Goal: Task Accomplishment & Management: Manage account settings

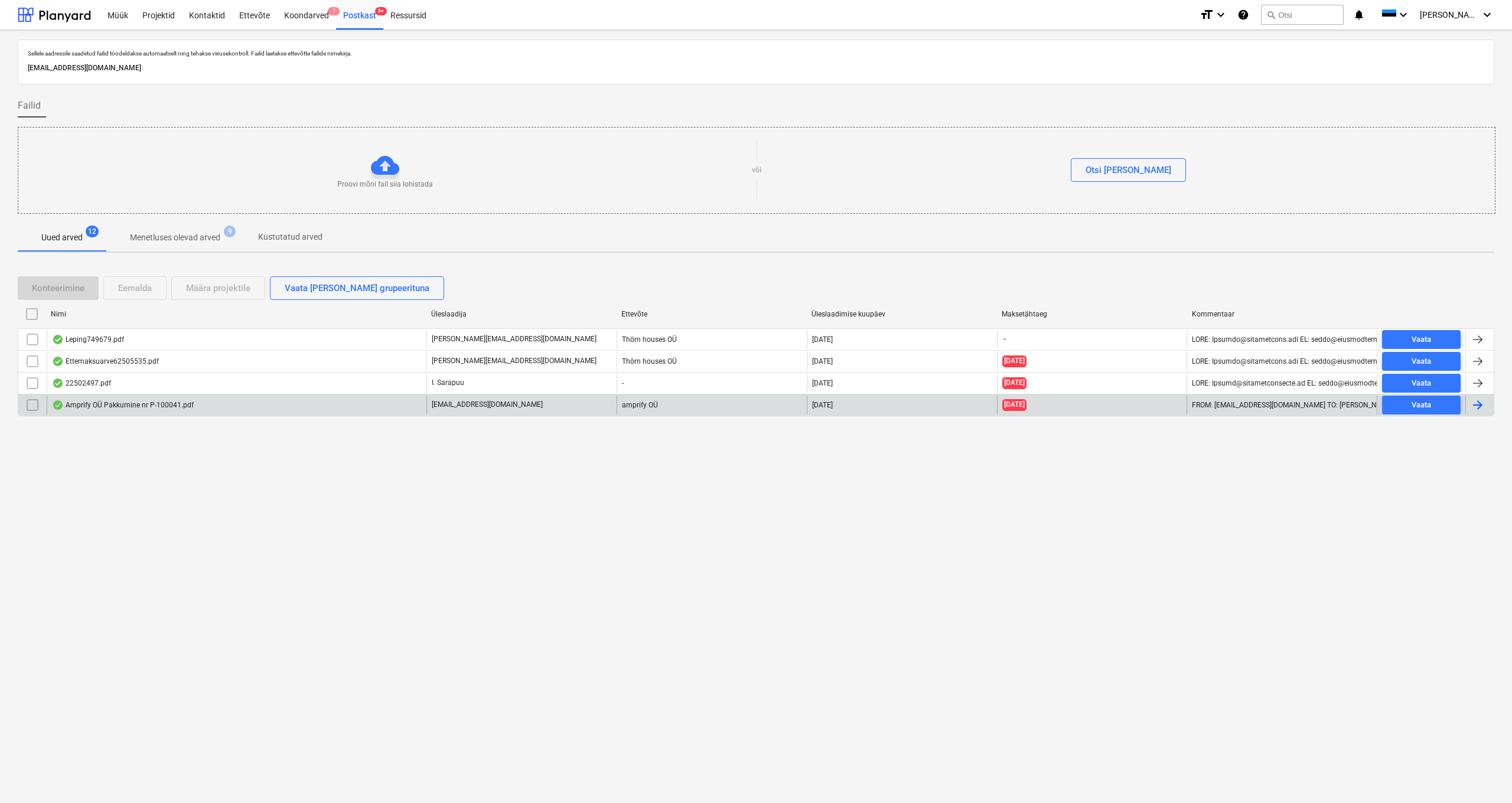
click at [128, 401] on div "Amprify OÜ Pakkumine nr P-100041.pdf" at bounding box center [122, 405] width 142 height 9
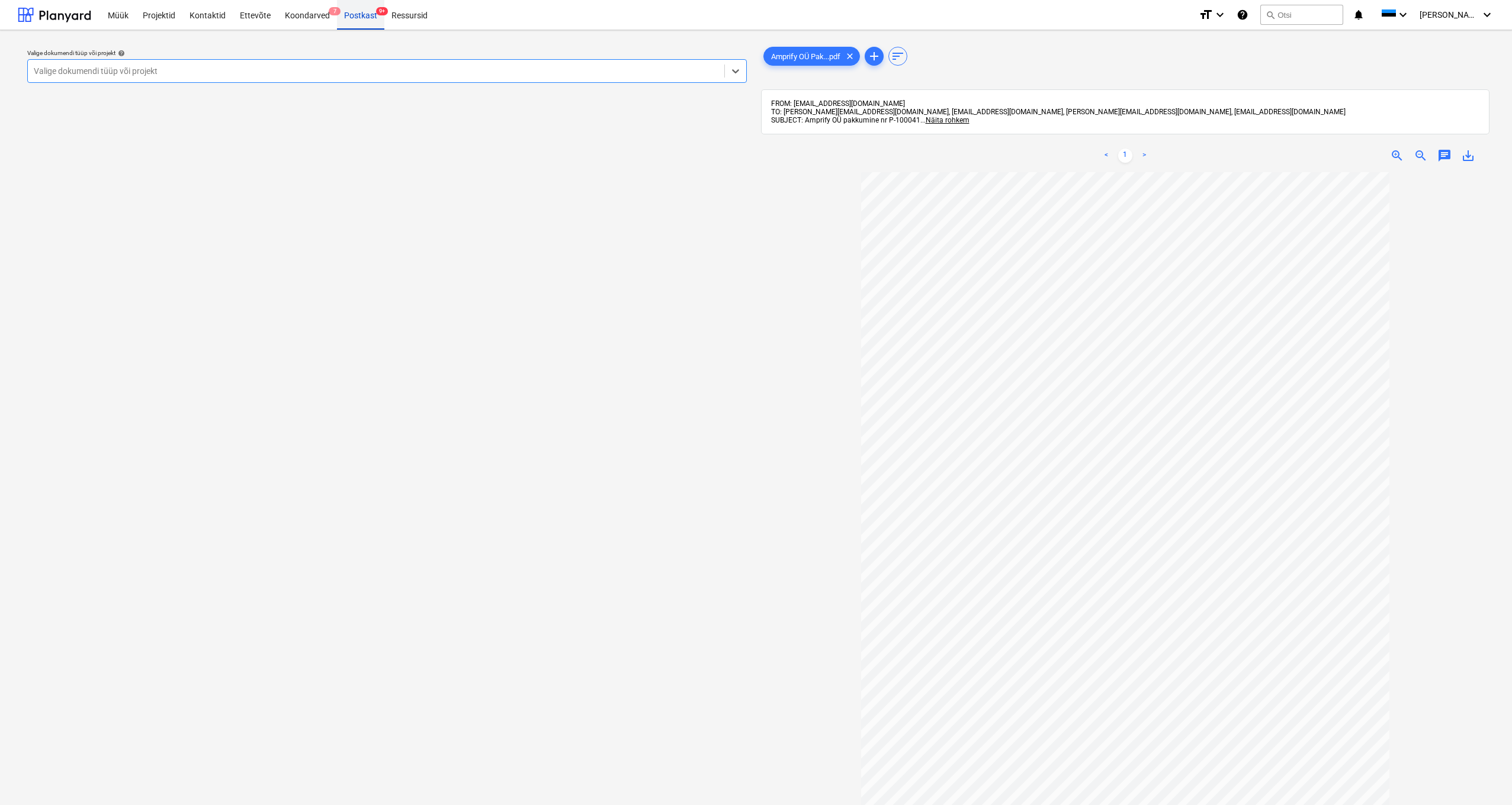
click at [359, 17] on div "Postkast 9+" at bounding box center [361, 14] width 47 height 31
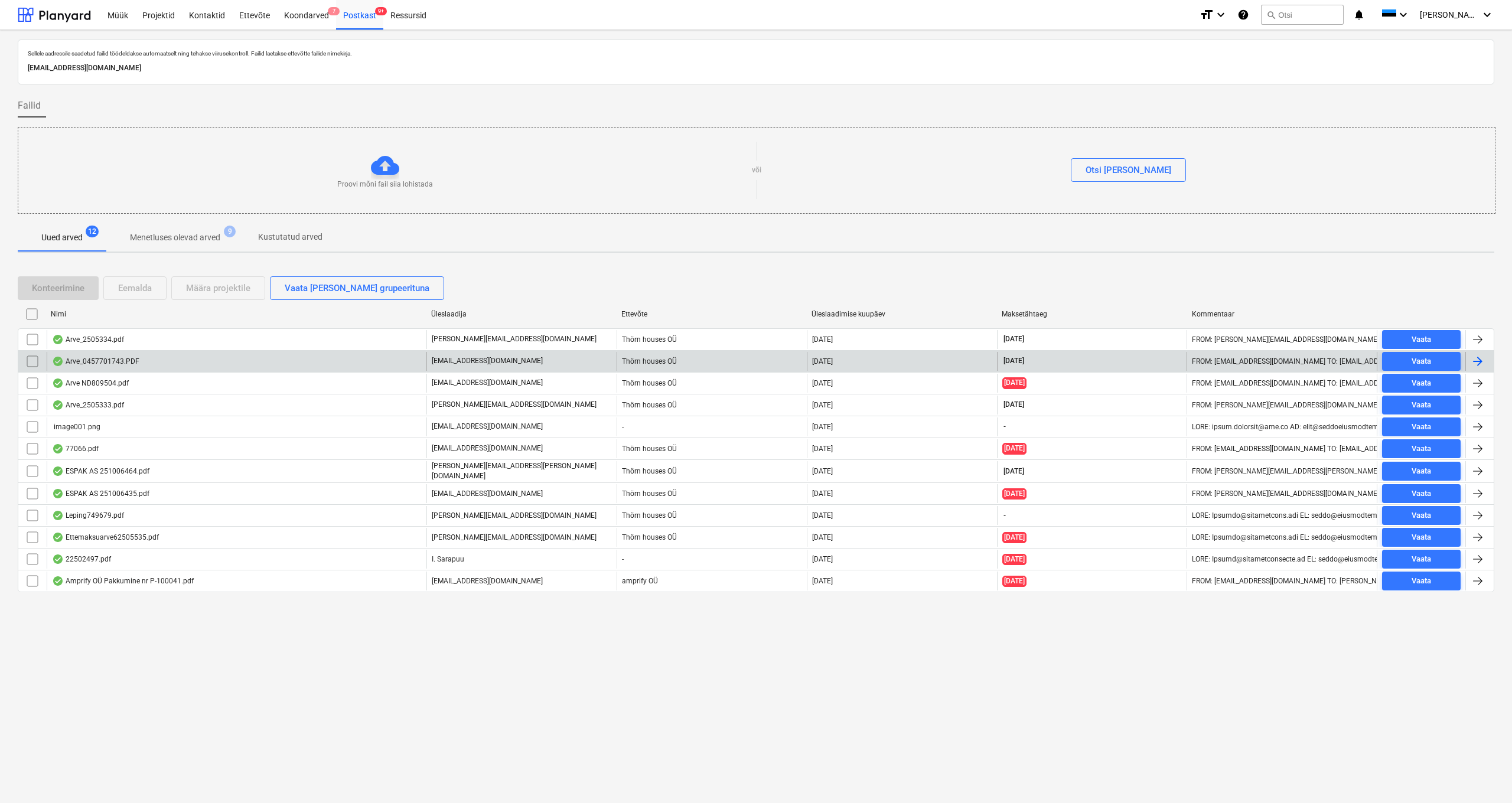
click at [114, 364] on div "Arve_0457701743.PDF" at bounding box center [95, 361] width 88 height 9
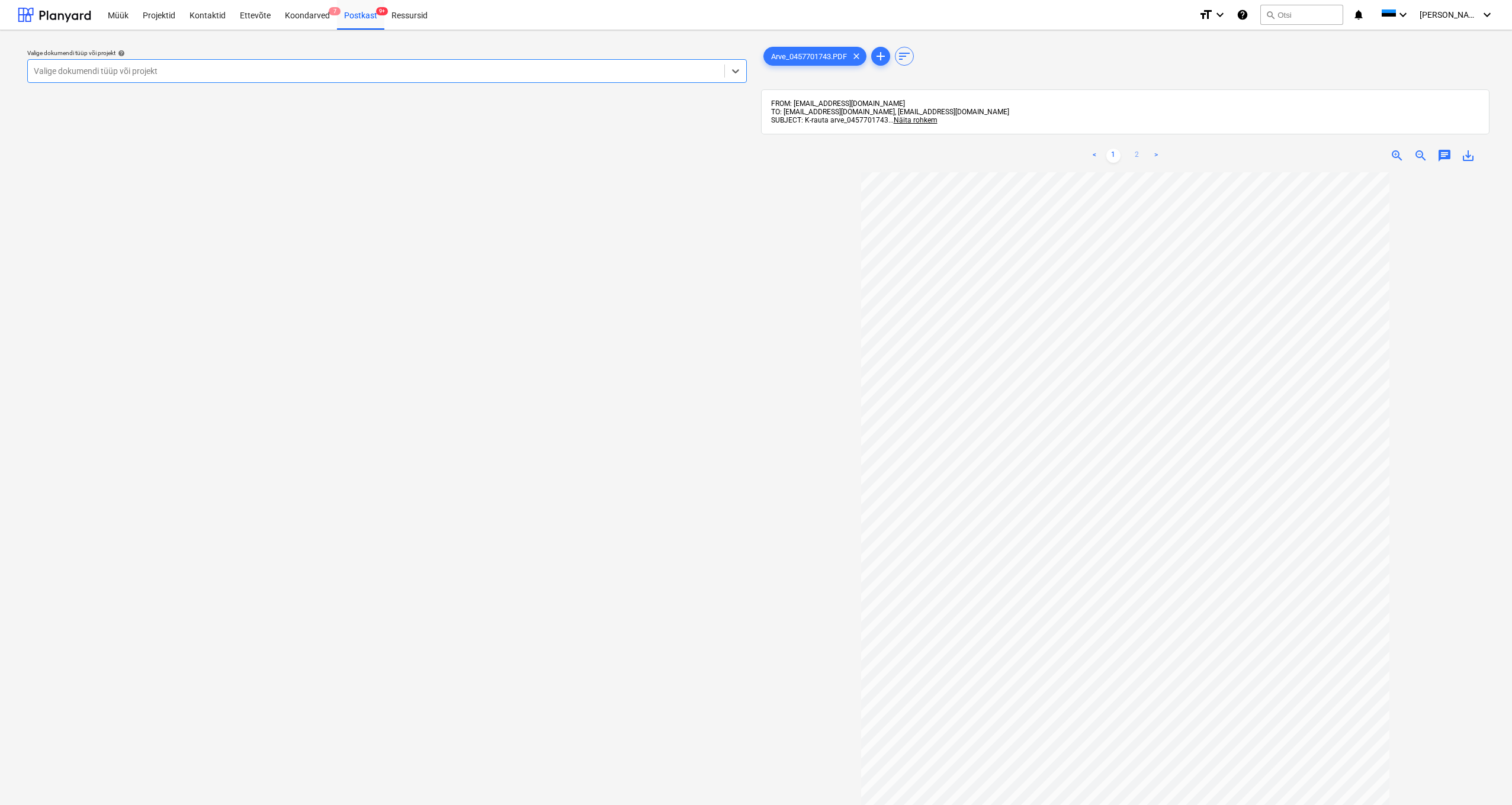
click at [848, 156] on link "2" at bounding box center [1137, 156] width 14 height 14
click at [362, 9] on div "Postkast 9+" at bounding box center [361, 14] width 47 height 31
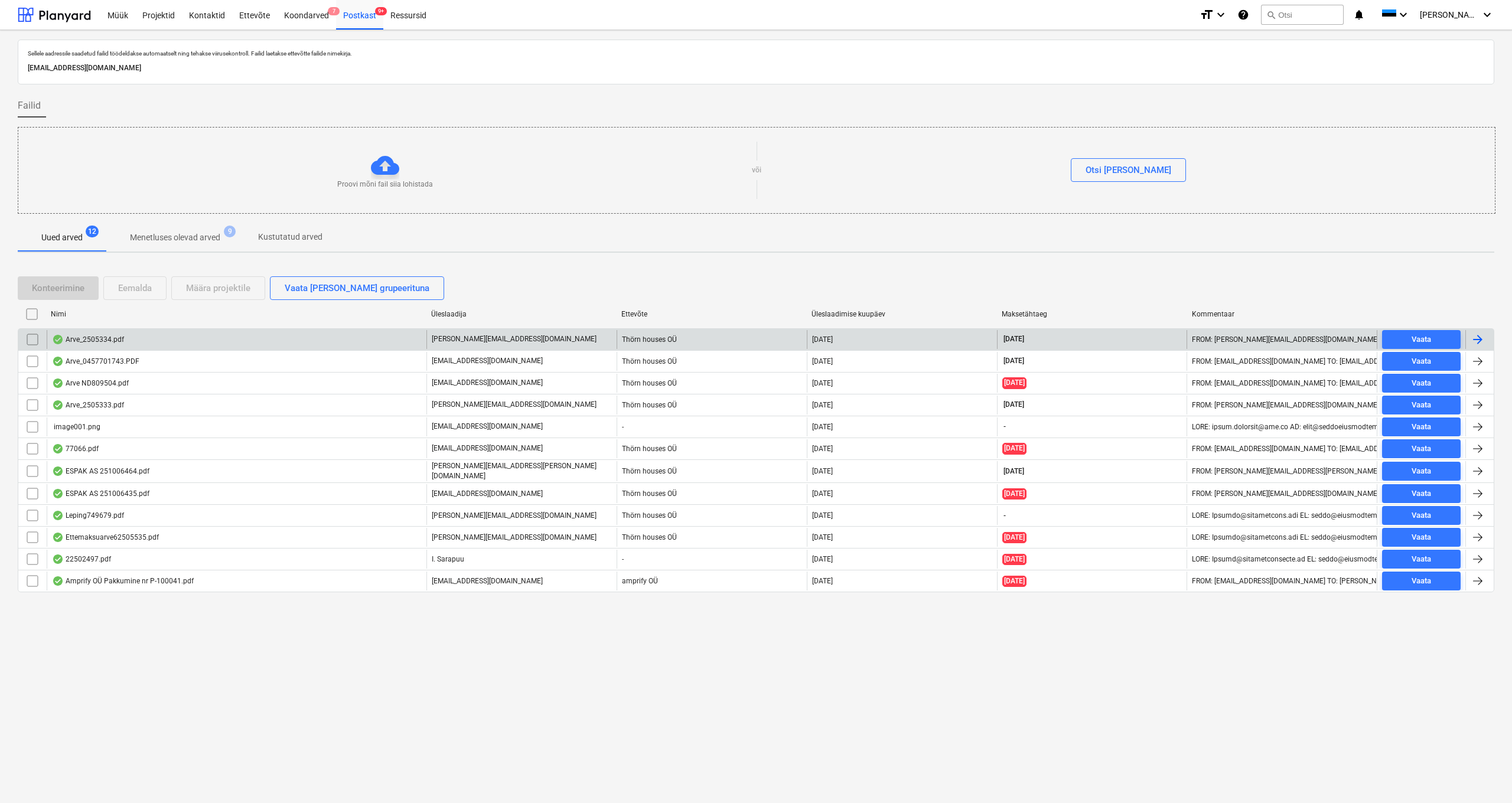
click at [90, 341] on div "Arve_2505334.pdf" at bounding box center [88, 339] width 72 height 9
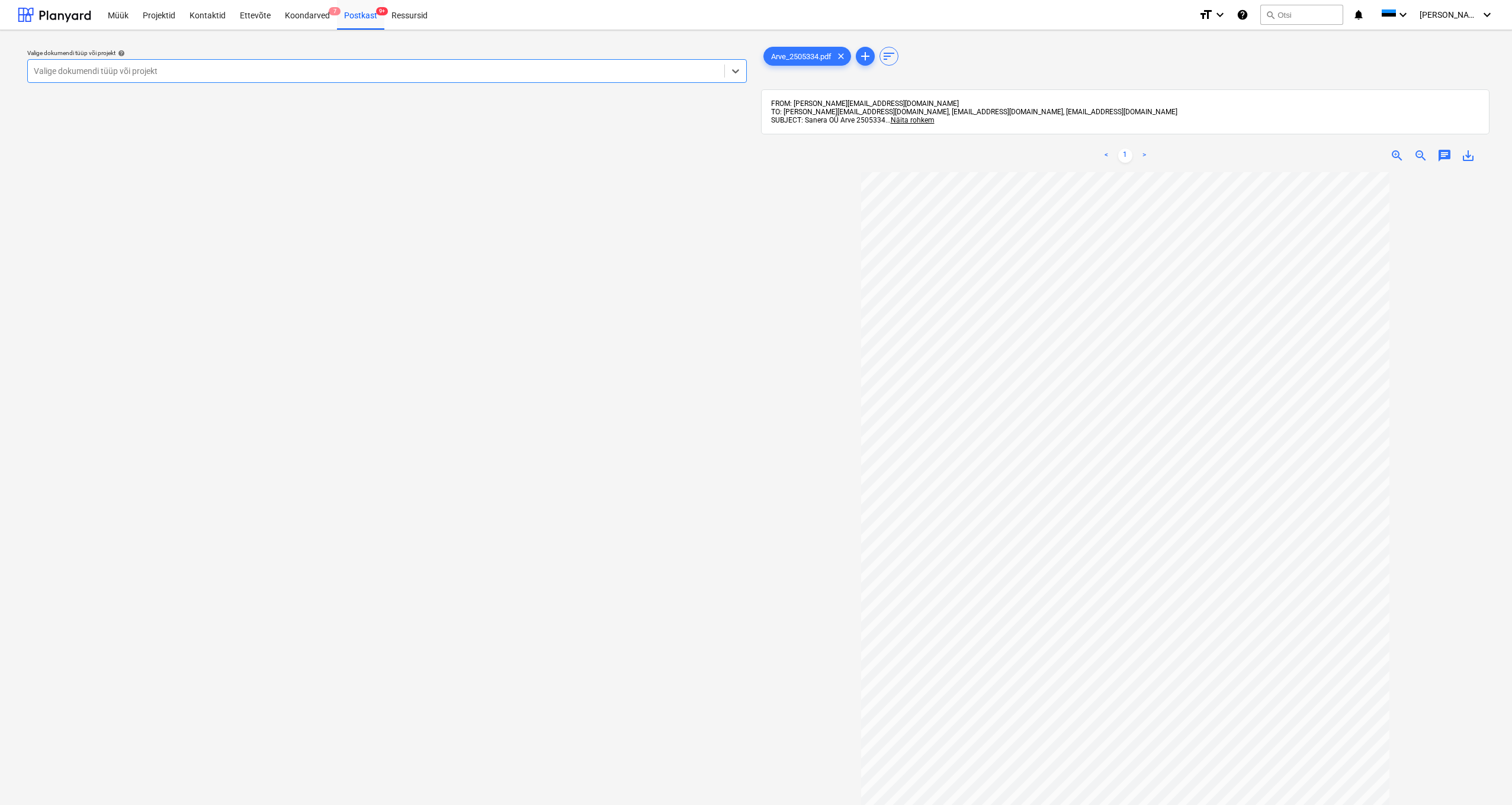
click at [51, 72] on div "Valige dokumendi tüüp või projekt" at bounding box center [376, 71] width 685 height 9
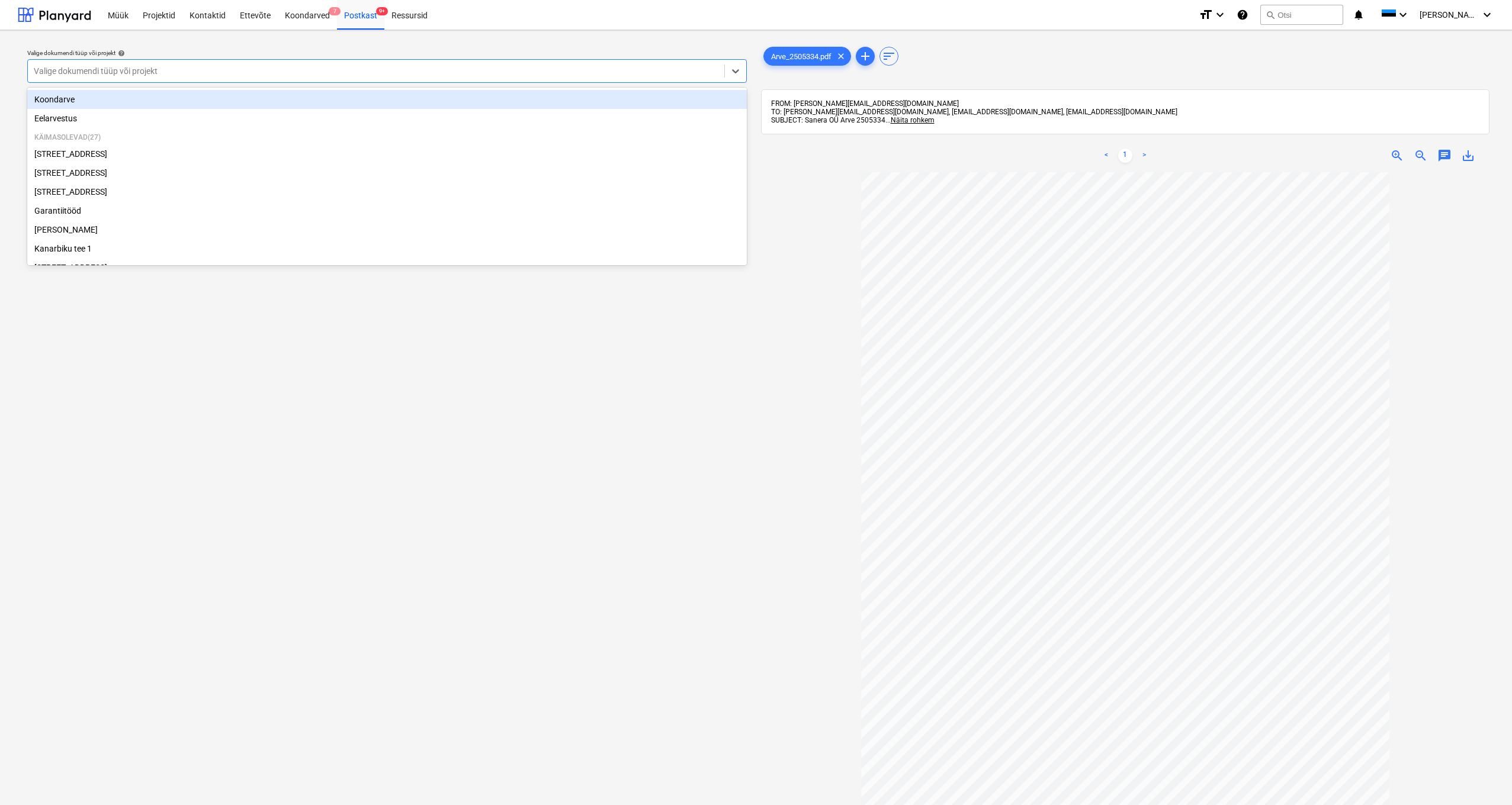
click at [61, 96] on div "Koondarve" at bounding box center [387, 100] width 719 height 19
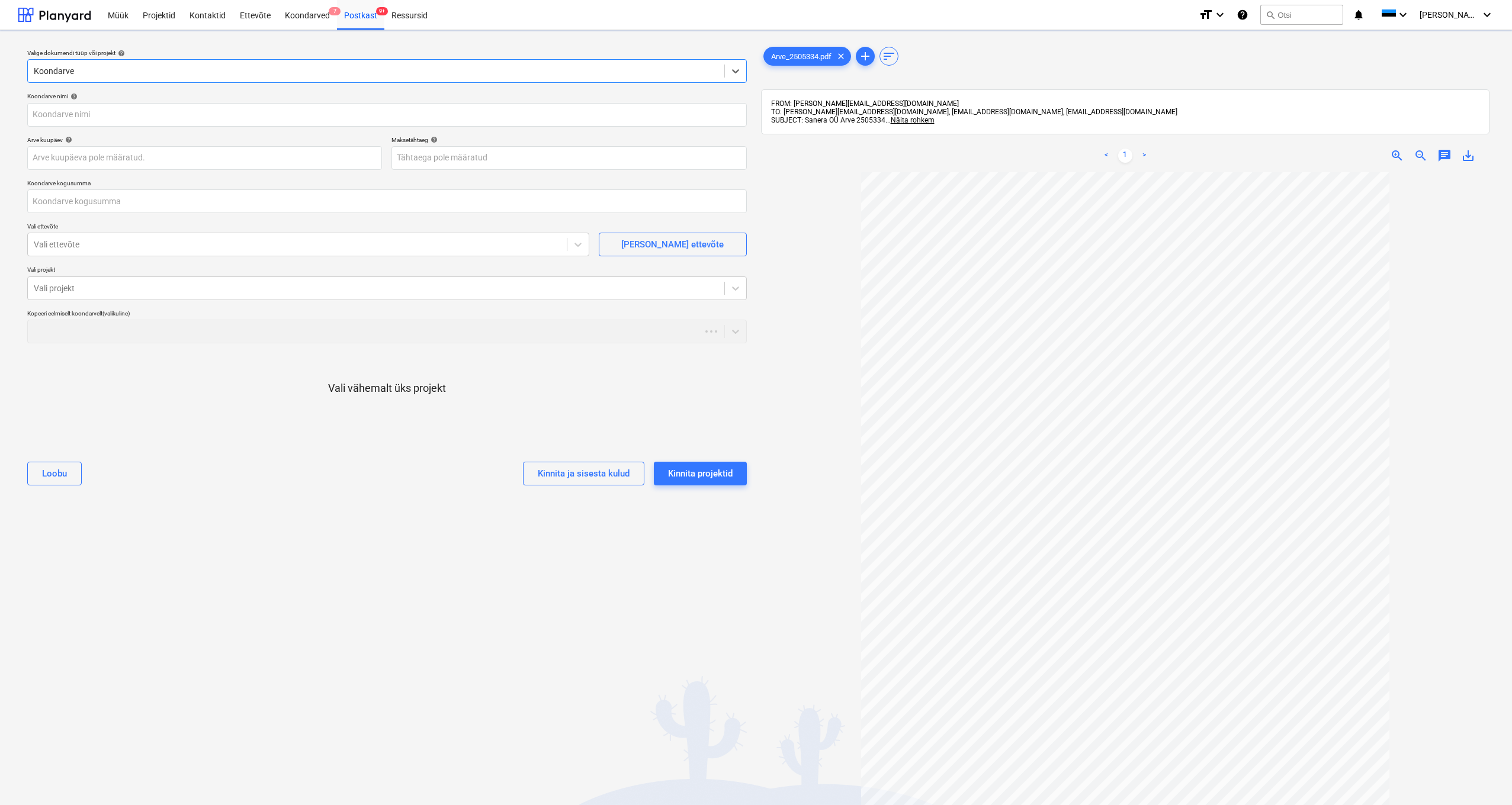
type input "2505334"
type input "[DATE]"
type input "0,00"
click at [62, 201] on input "text" at bounding box center [387, 201] width 719 height 24
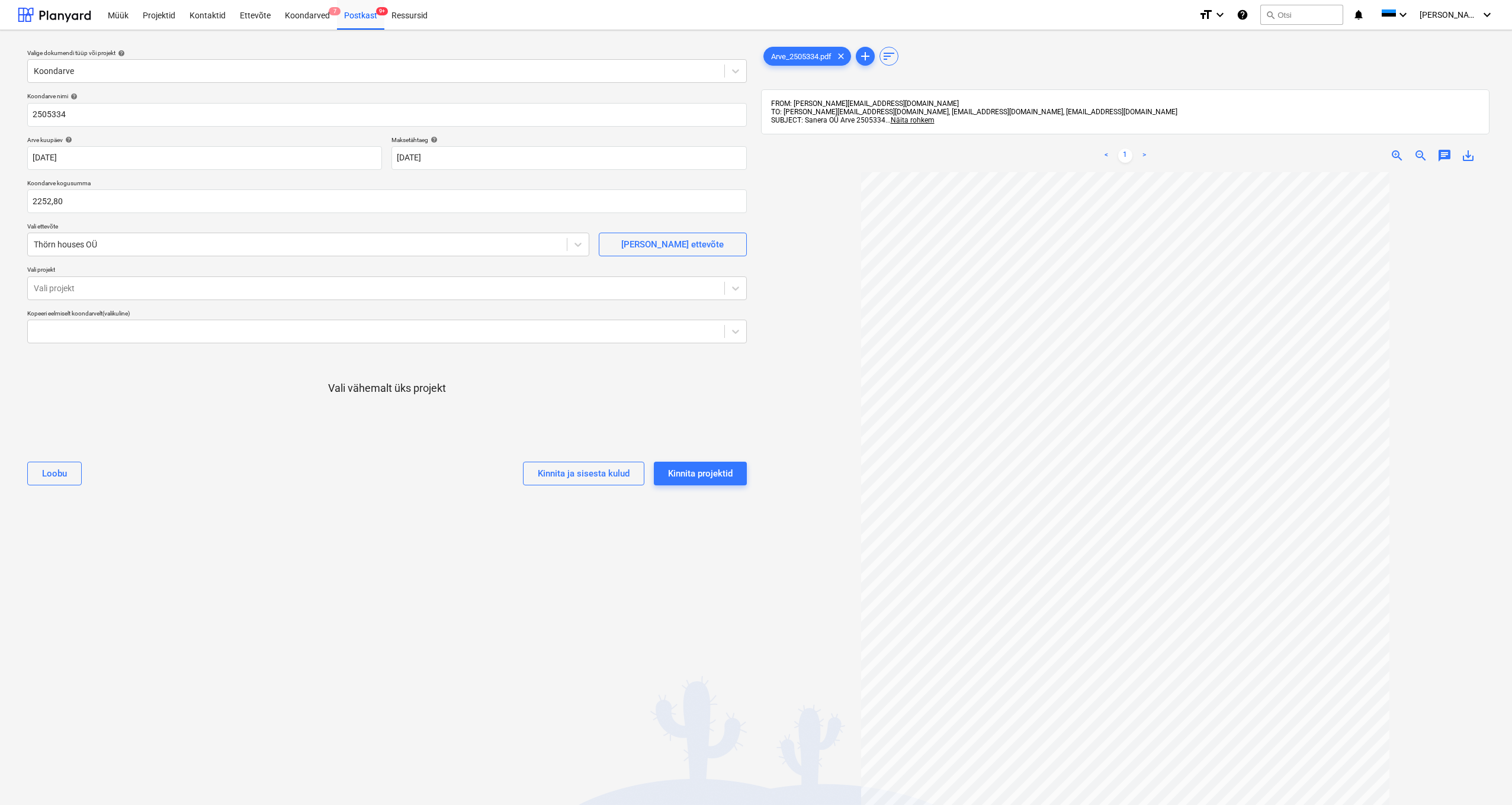
type input "2 252,80"
drag, startPoint x: 44, startPoint y: 240, endPoint x: 100, endPoint y: 256, distance: 58.2
click at [45, 241] on div "Thörn houses OÜ" at bounding box center [297, 245] width 527 height 9
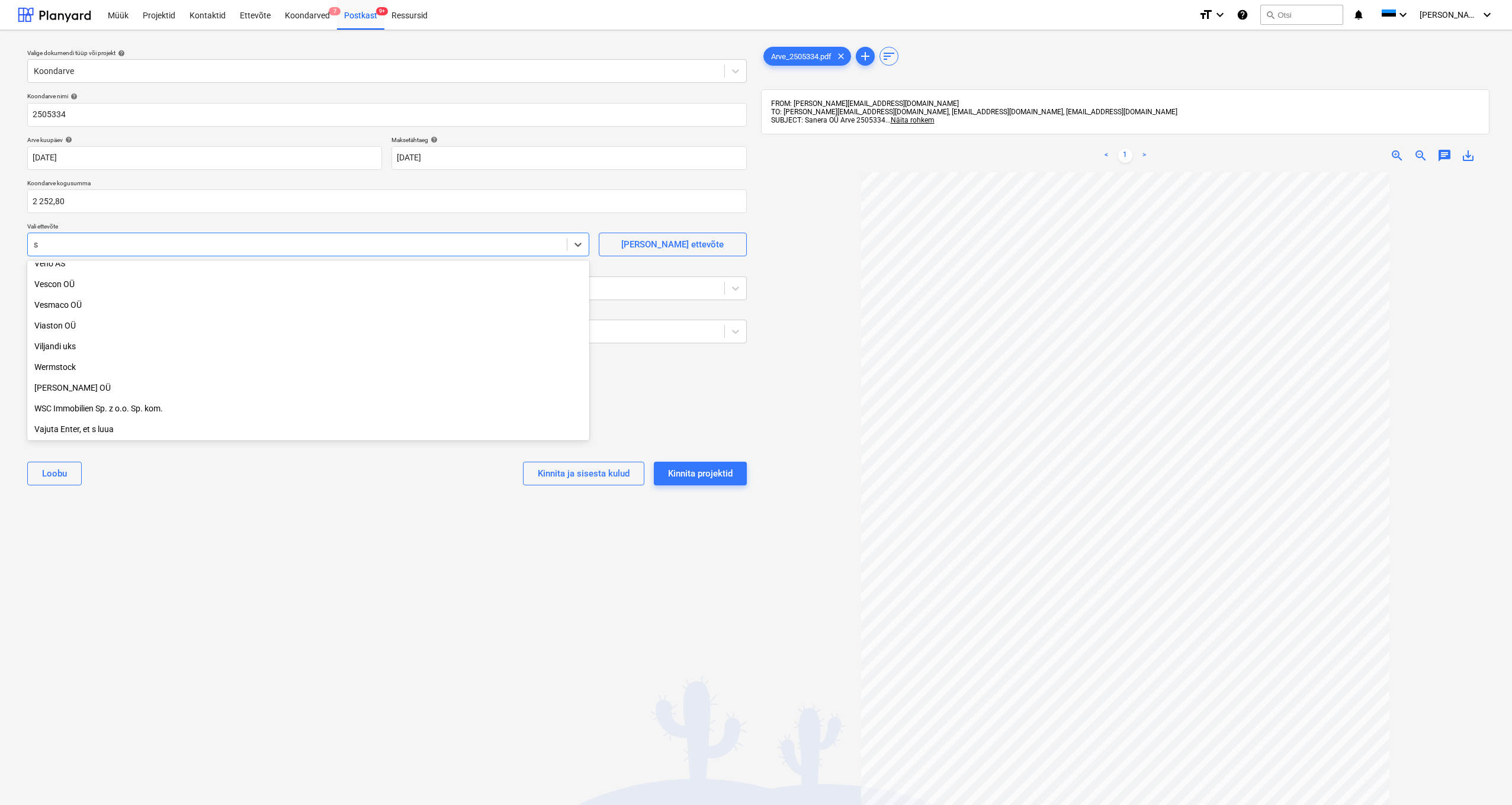
scroll to position [3944, 0]
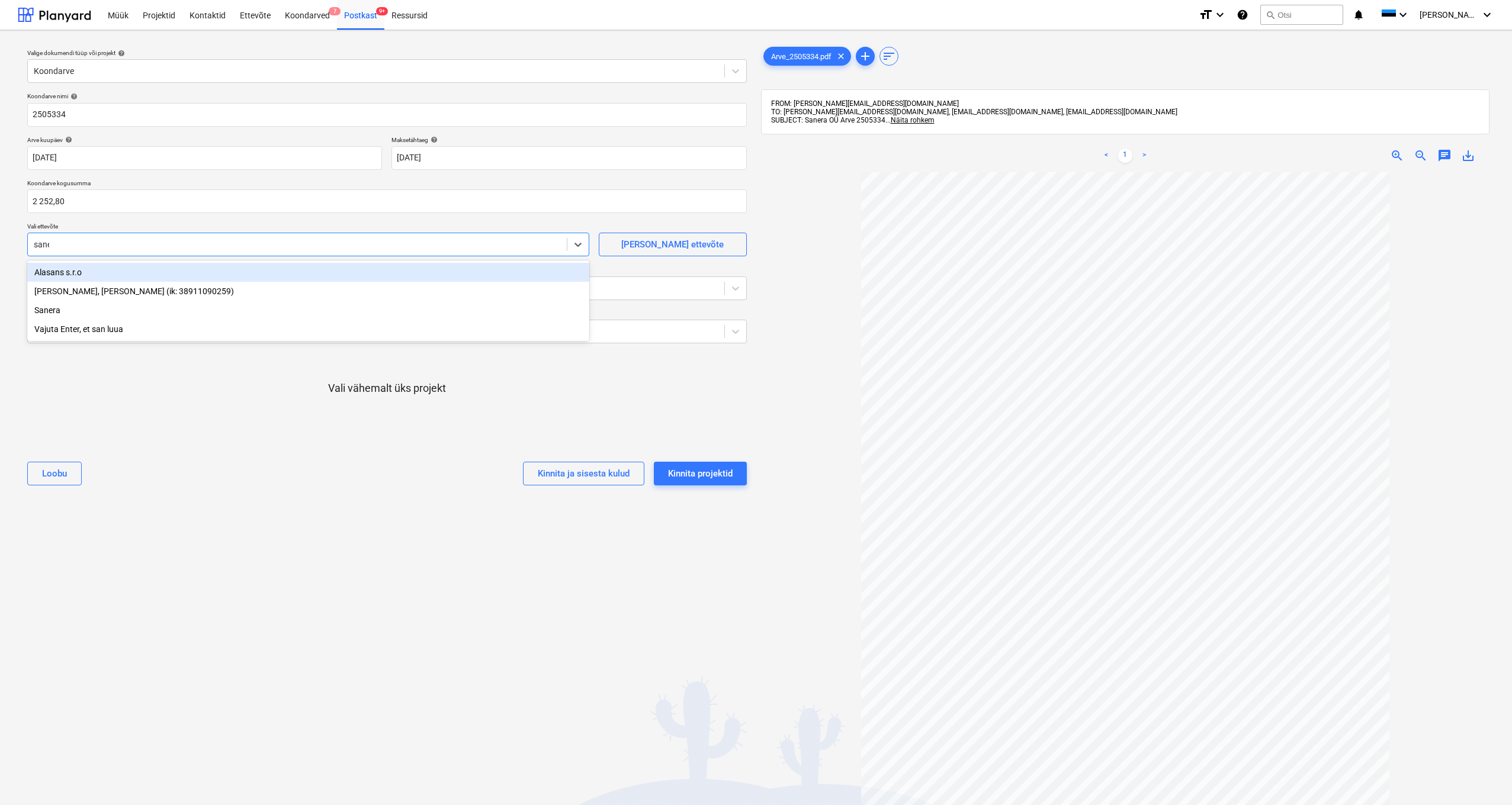
type input "[PERSON_NAME]"
click at [49, 275] on div "Sanera" at bounding box center [308, 272] width 562 height 19
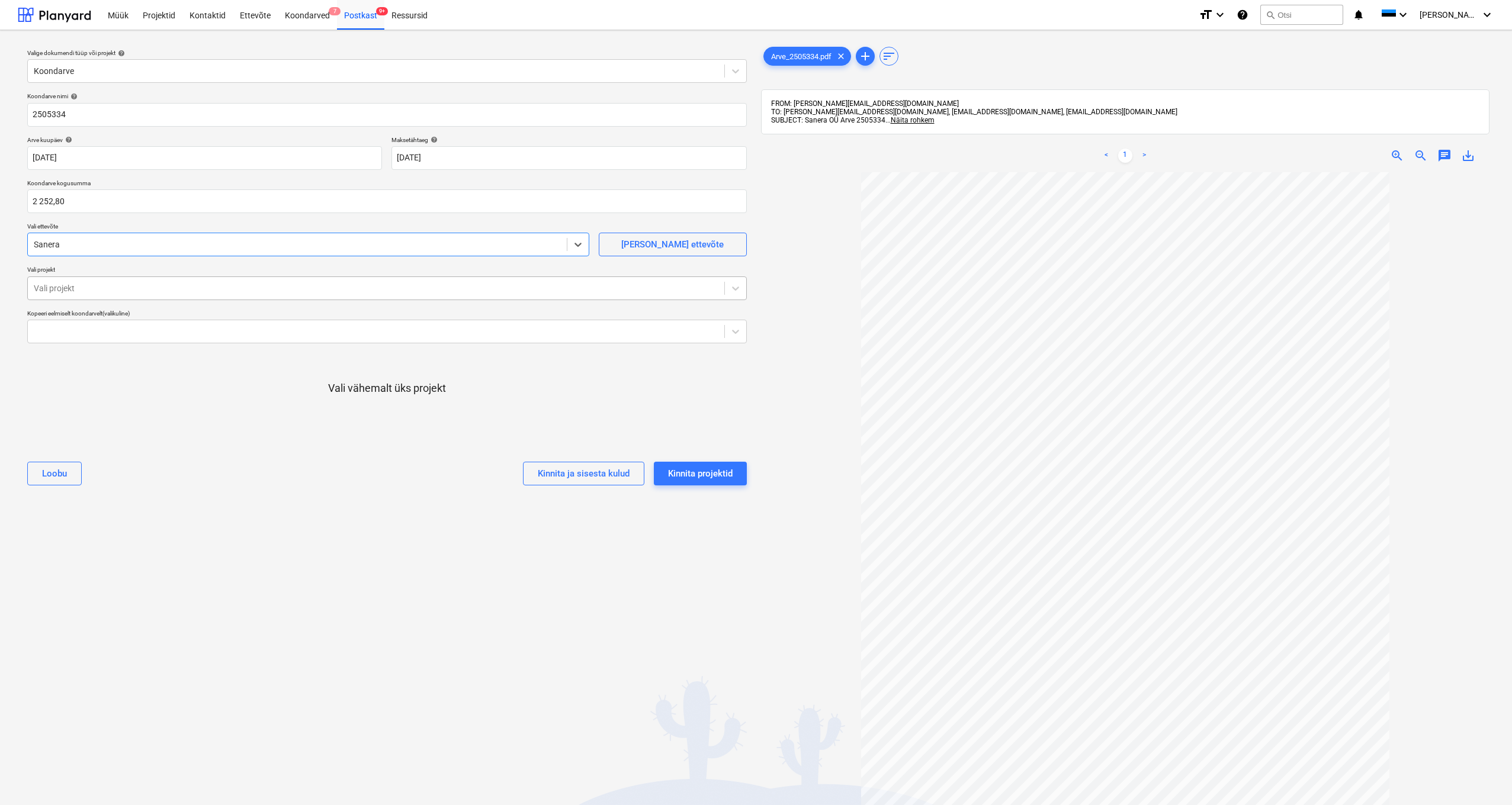
click at [46, 289] on div "Vali projekt" at bounding box center [376, 288] width 685 height 9
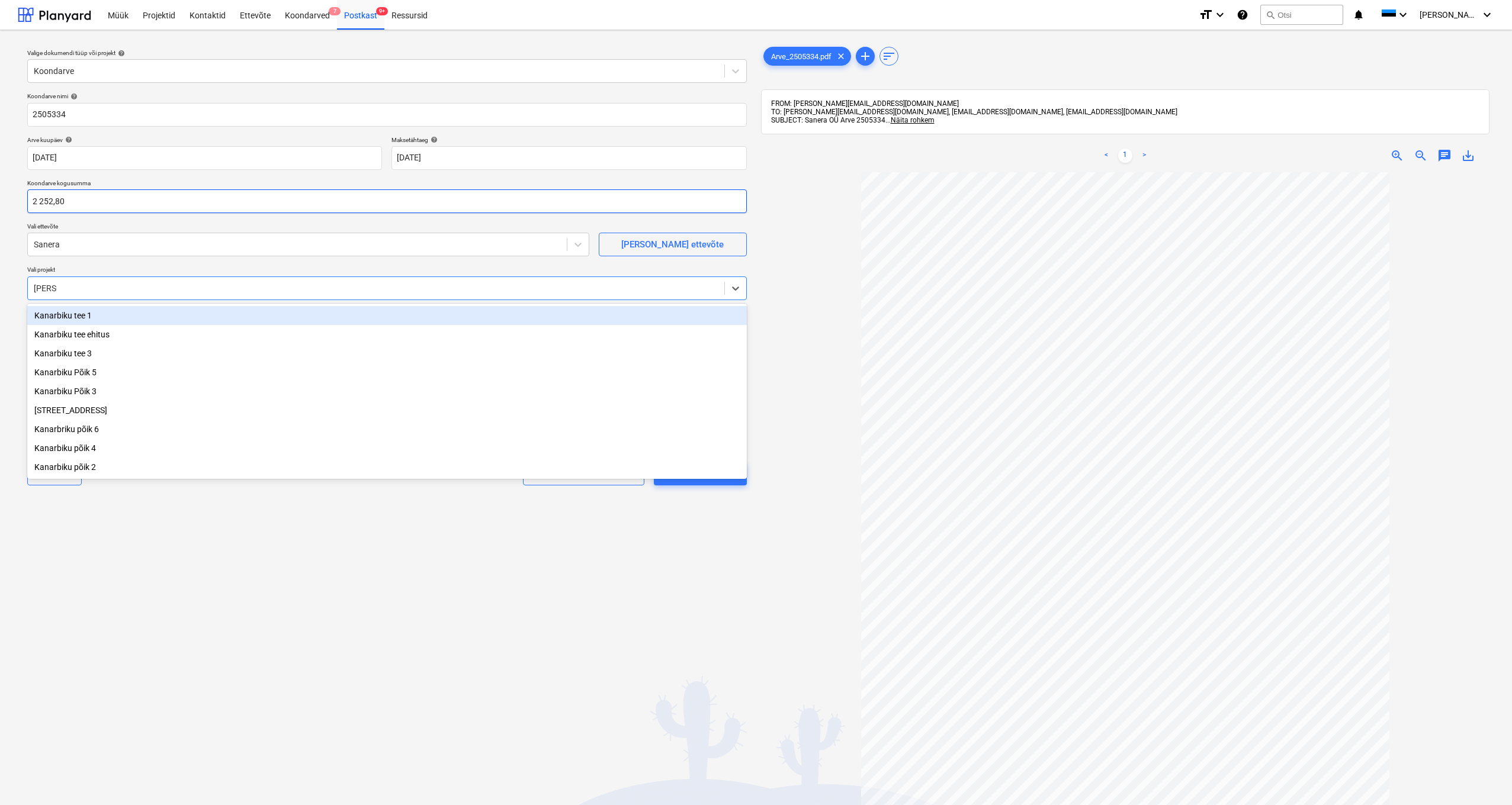
type input "kanarb"
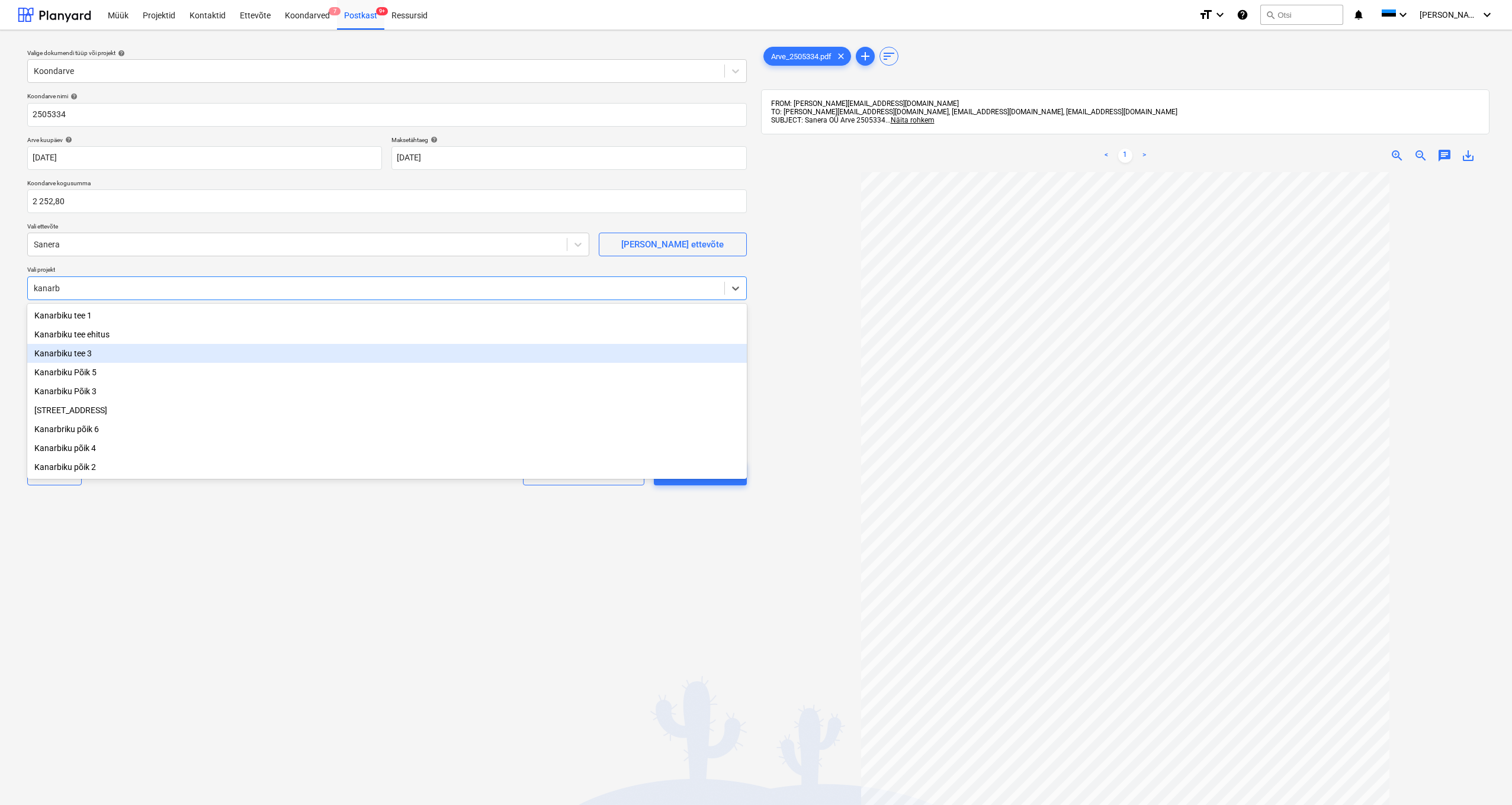
click at [82, 358] on div "Kanarbiku tee 3" at bounding box center [387, 354] width 719 height 19
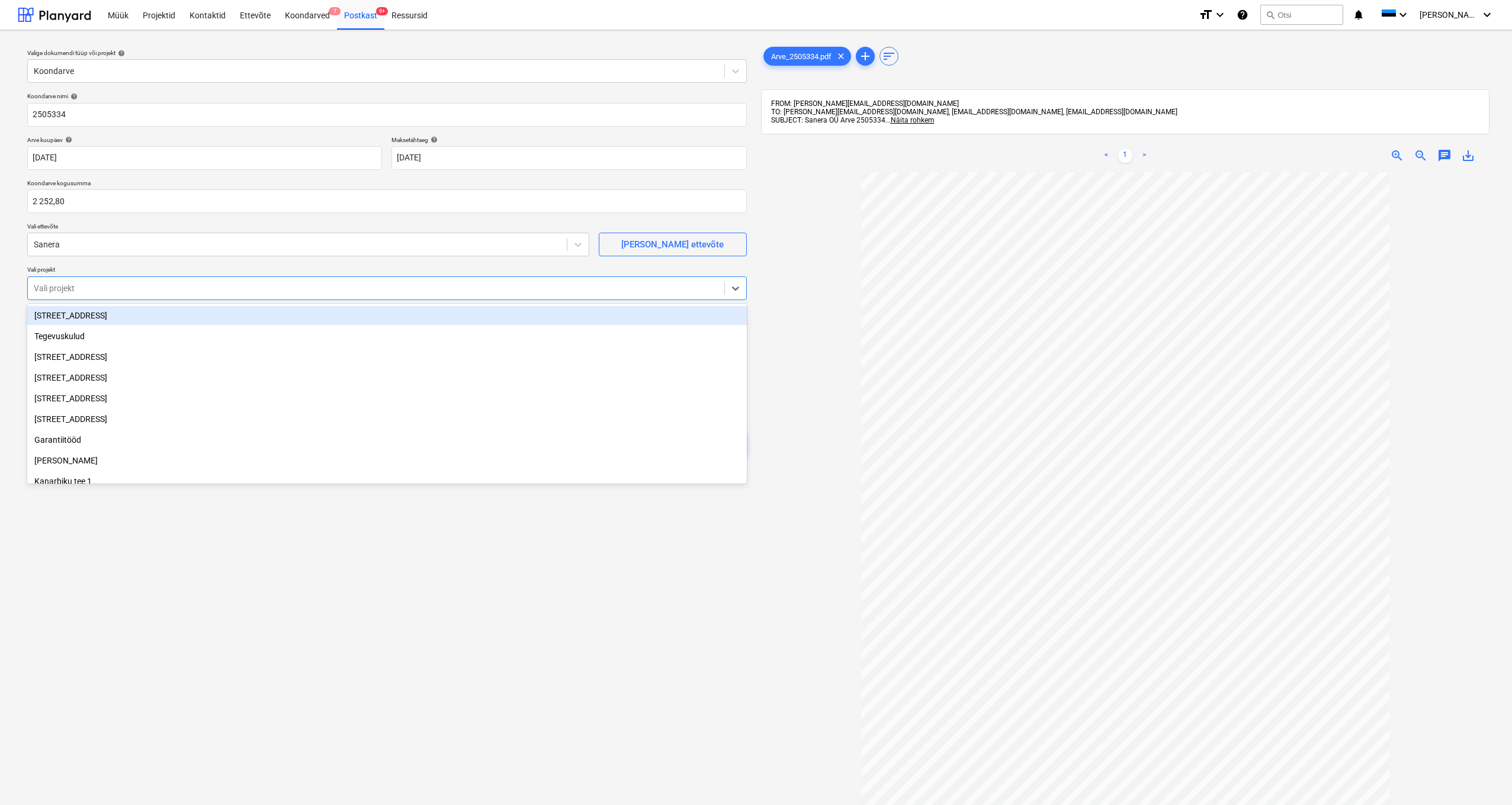
click at [67, 288] on div "Vali projekt" at bounding box center [376, 288] width 685 height 9
type input "[PERSON_NAME]"
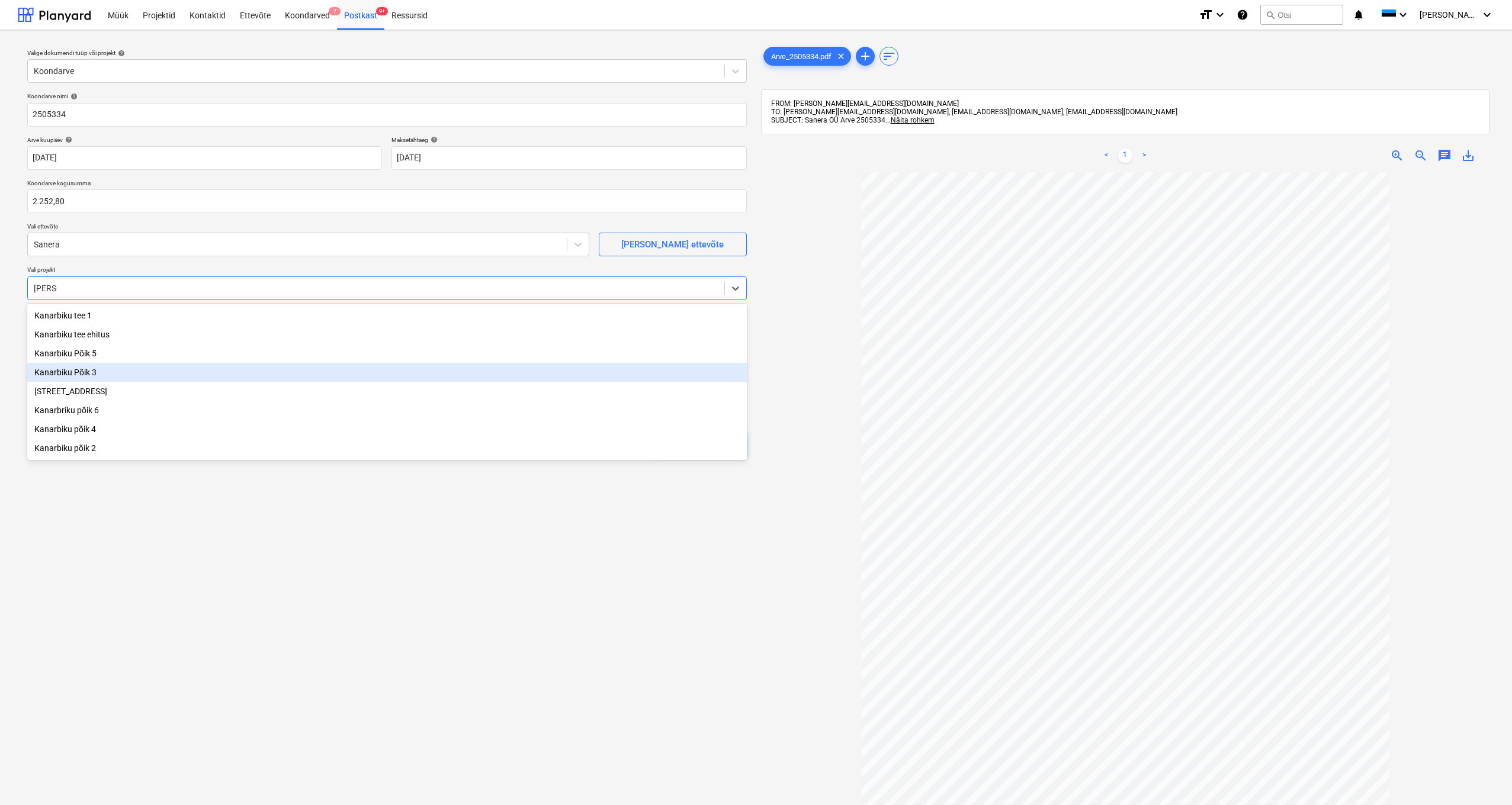
click at [69, 374] on div "Kanarbiku Põik 3" at bounding box center [387, 372] width 719 height 19
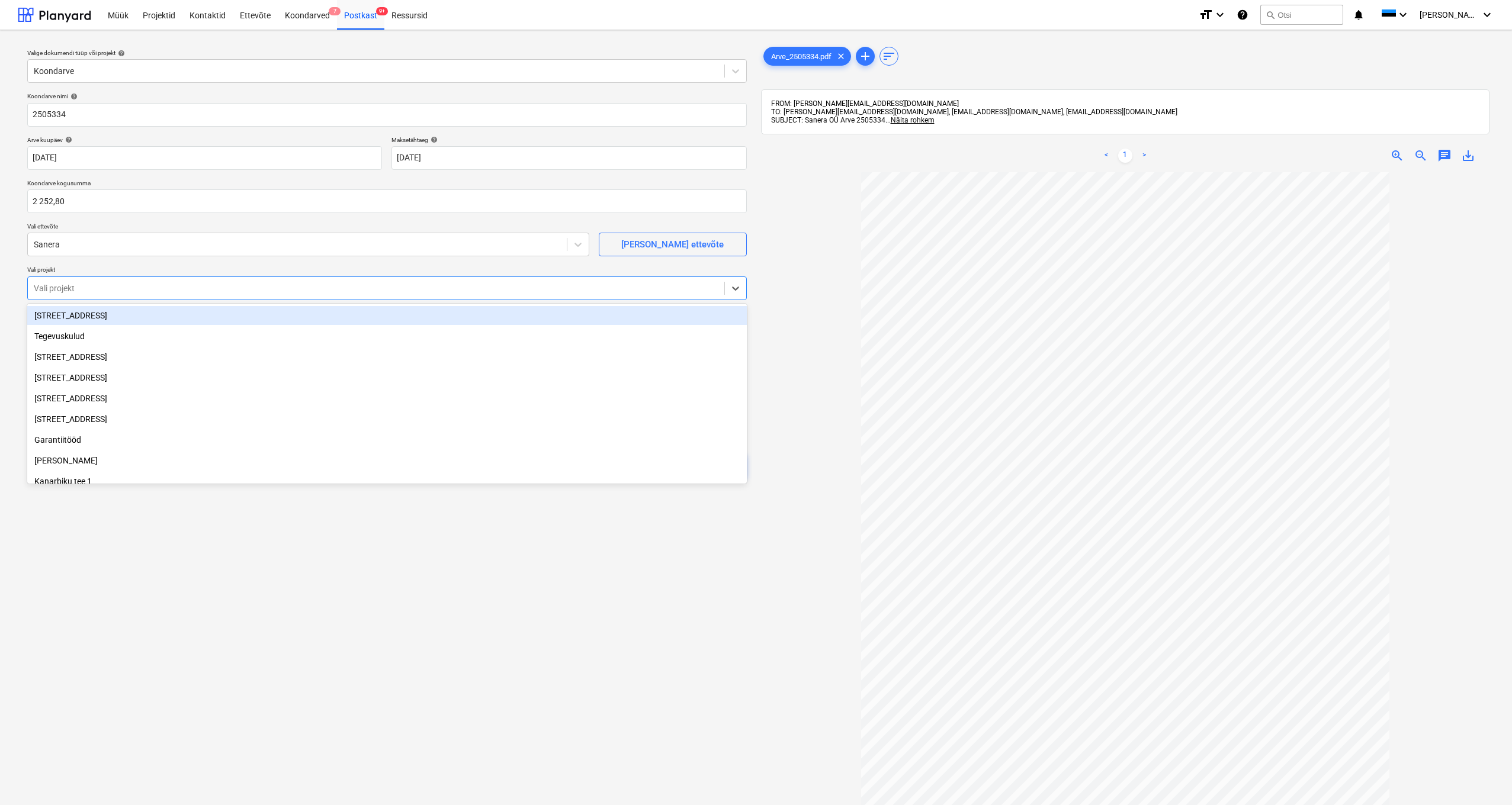
click at [82, 286] on div at bounding box center [376, 288] width 685 height 12
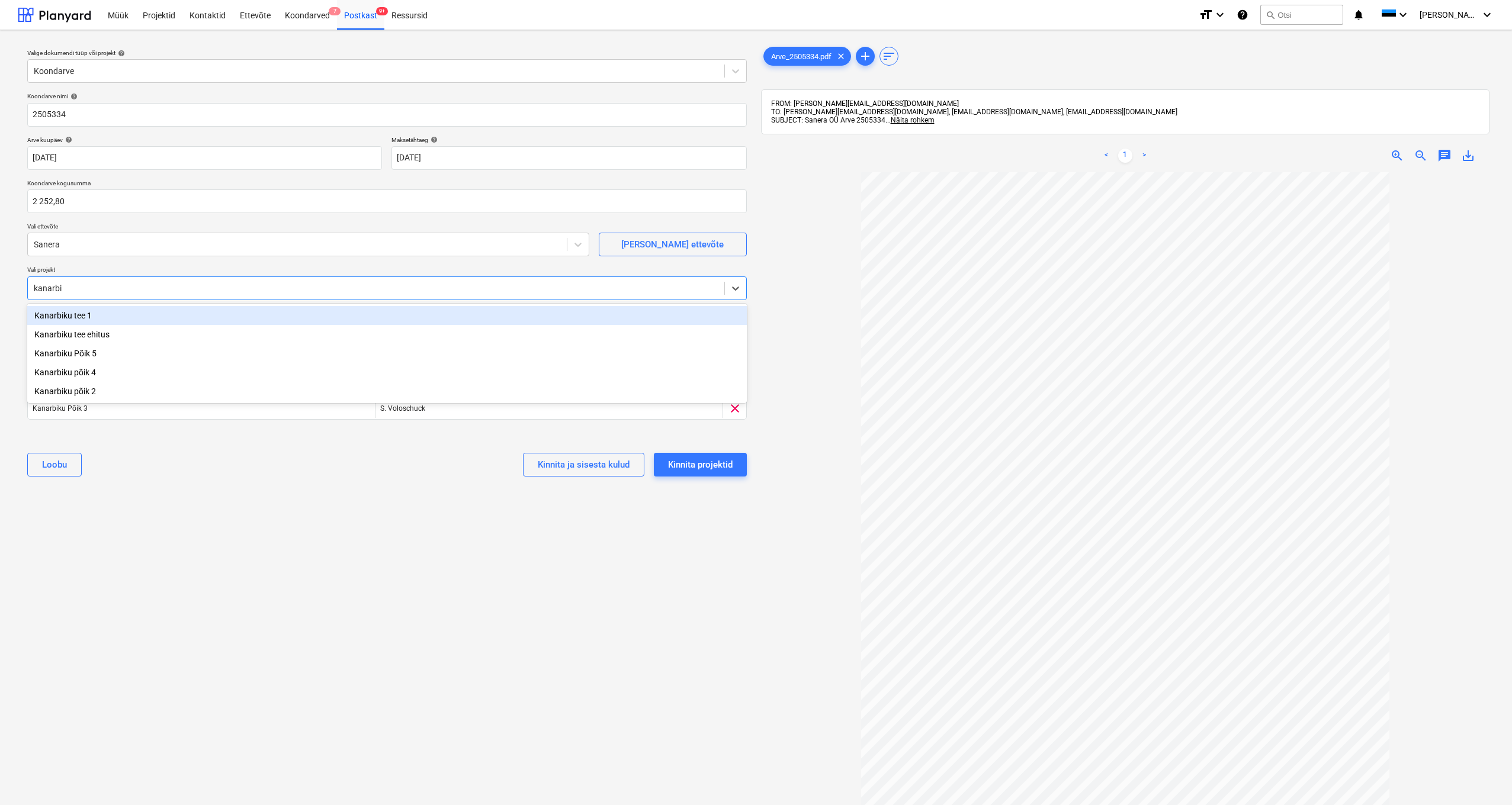
type input "kanarbik"
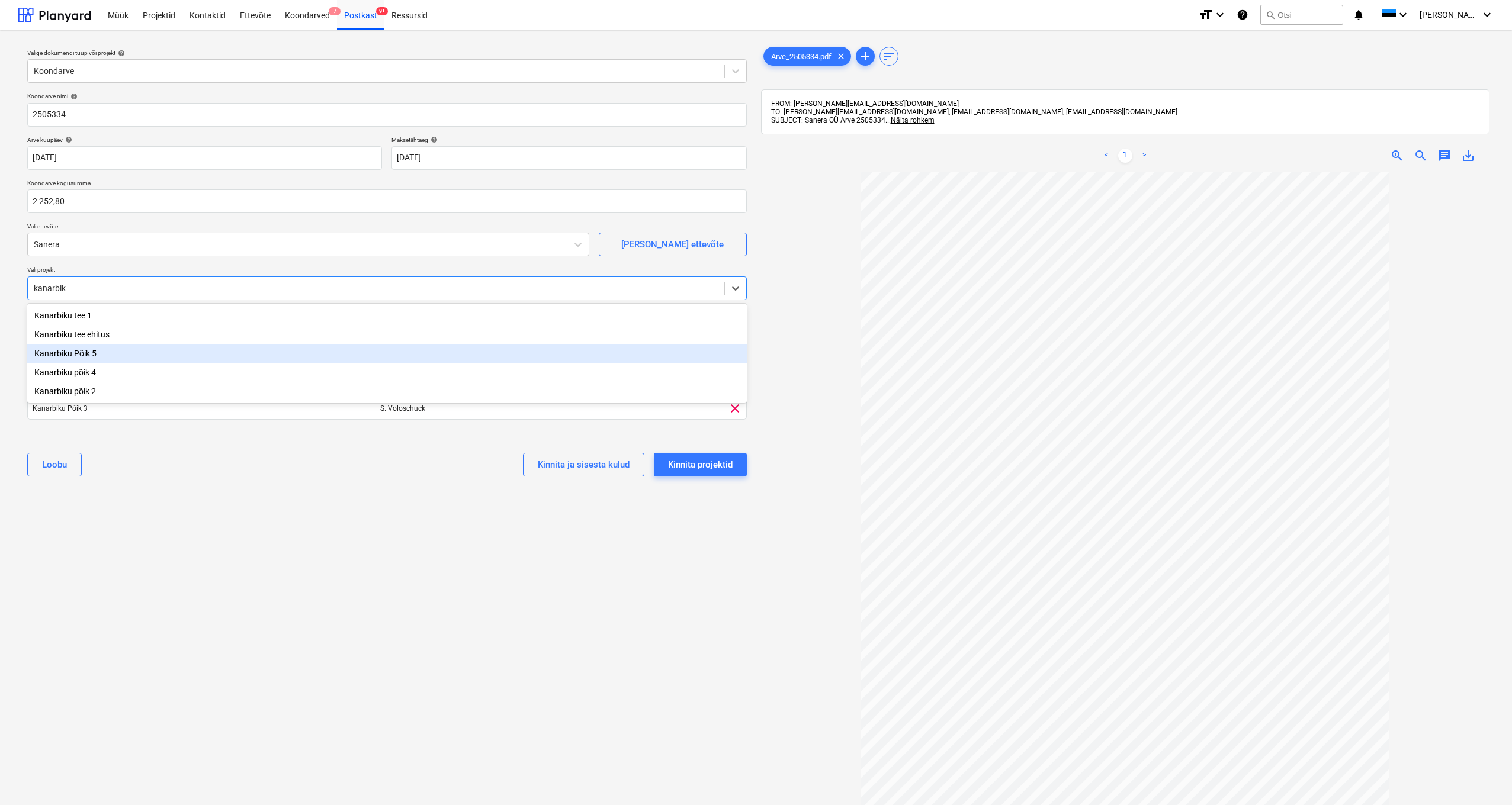
click at [89, 355] on div "Kanarbiku Põik 5" at bounding box center [387, 354] width 719 height 19
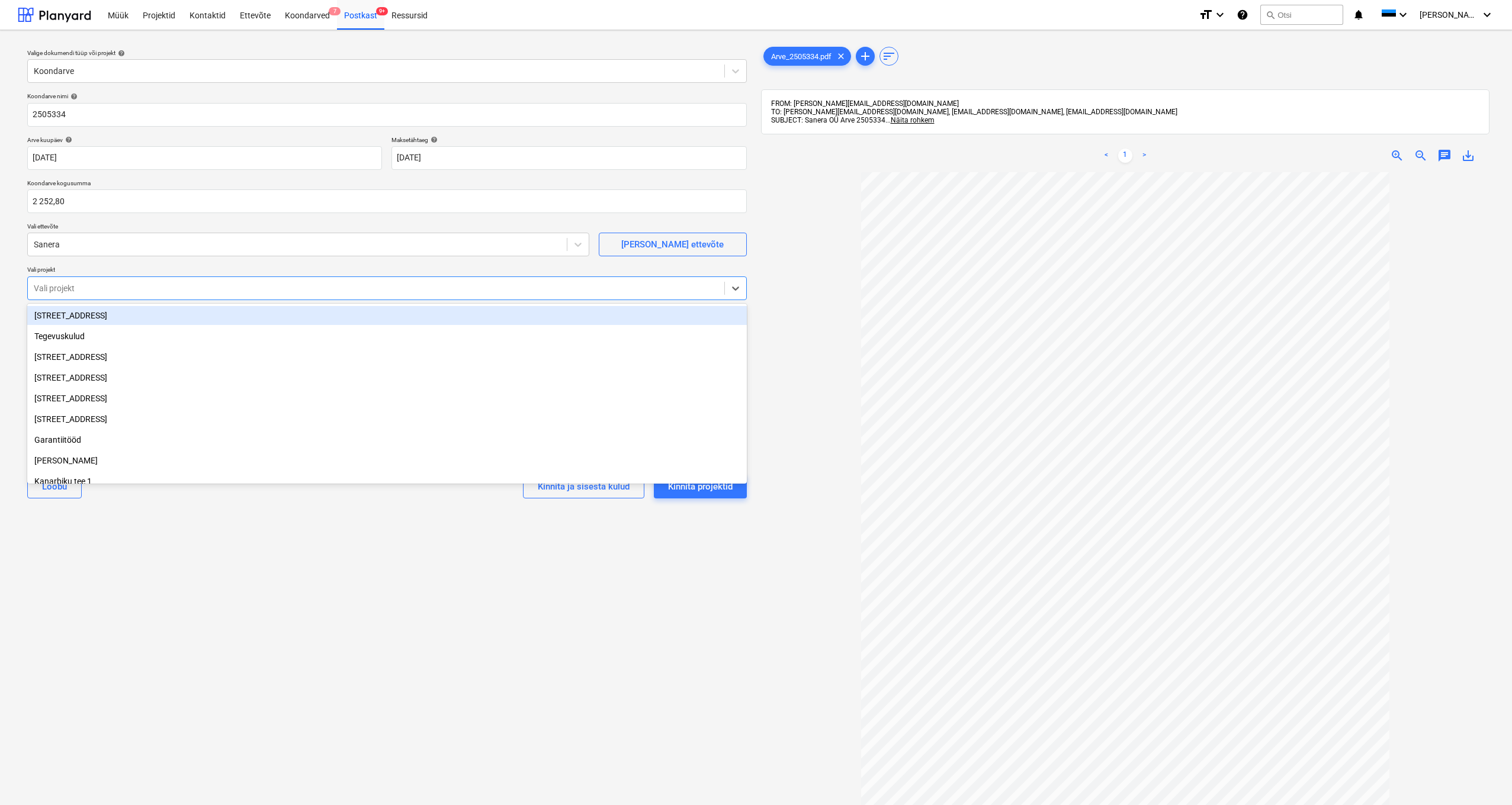
click at [127, 288] on div at bounding box center [376, 288] width 685 height 12
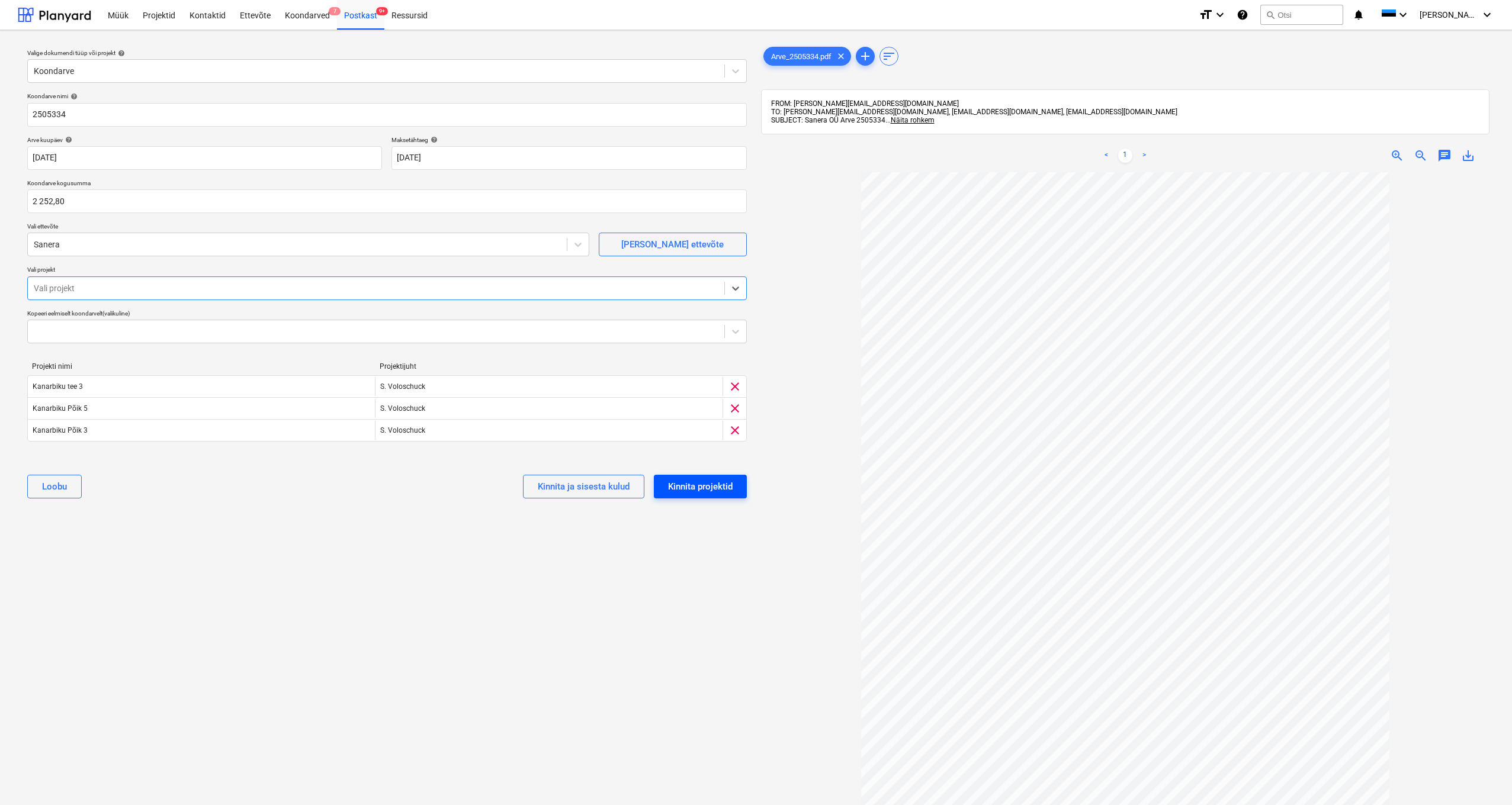
click at [724, 426] on div "Kinnita projektid" at bounding box center [700, 487] width 64 height 16
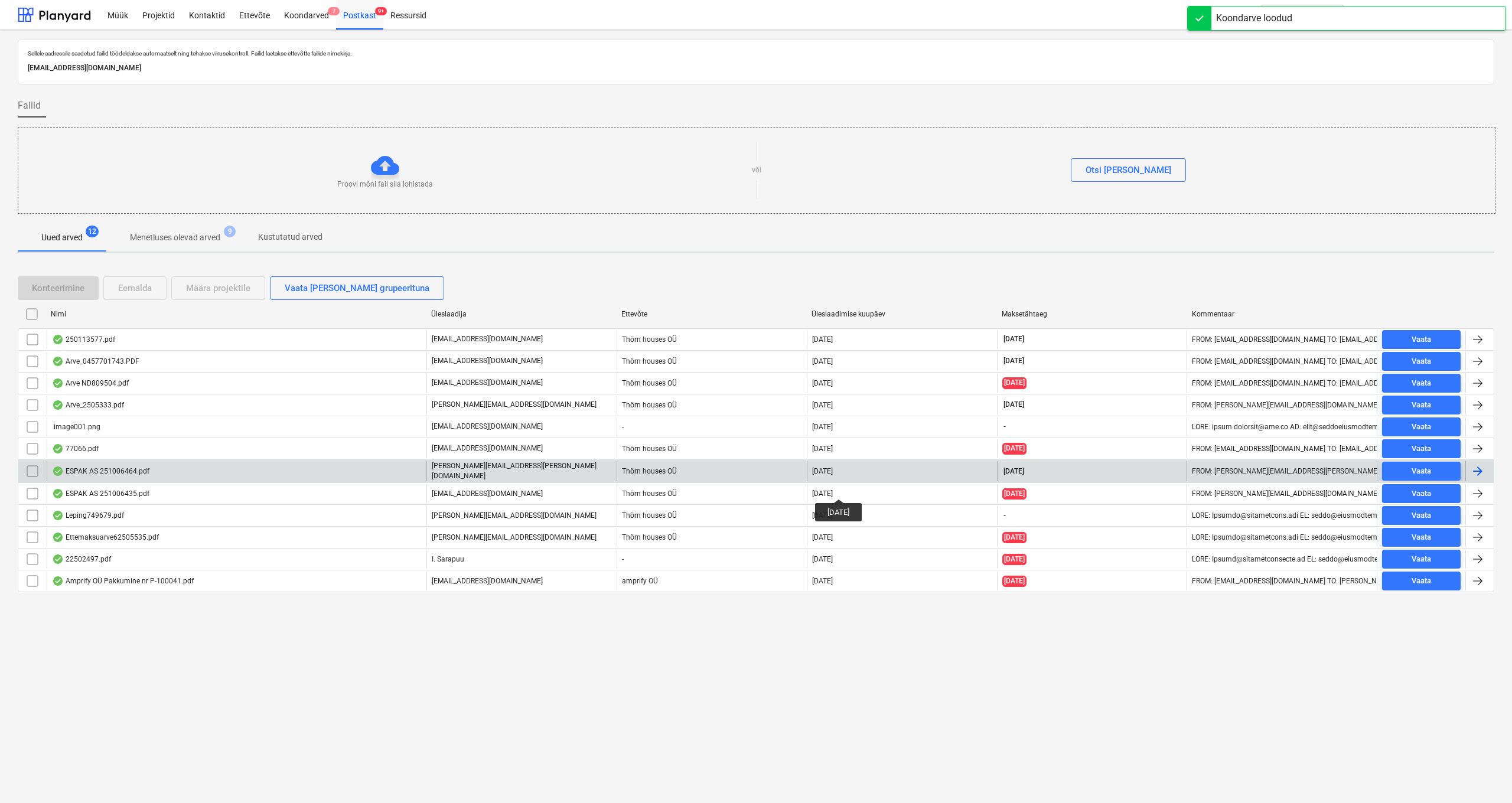
click at [88, 425] on div "ESPAK AS 251006464.pdf" at bounding box center [100, 471] width 98 height 9
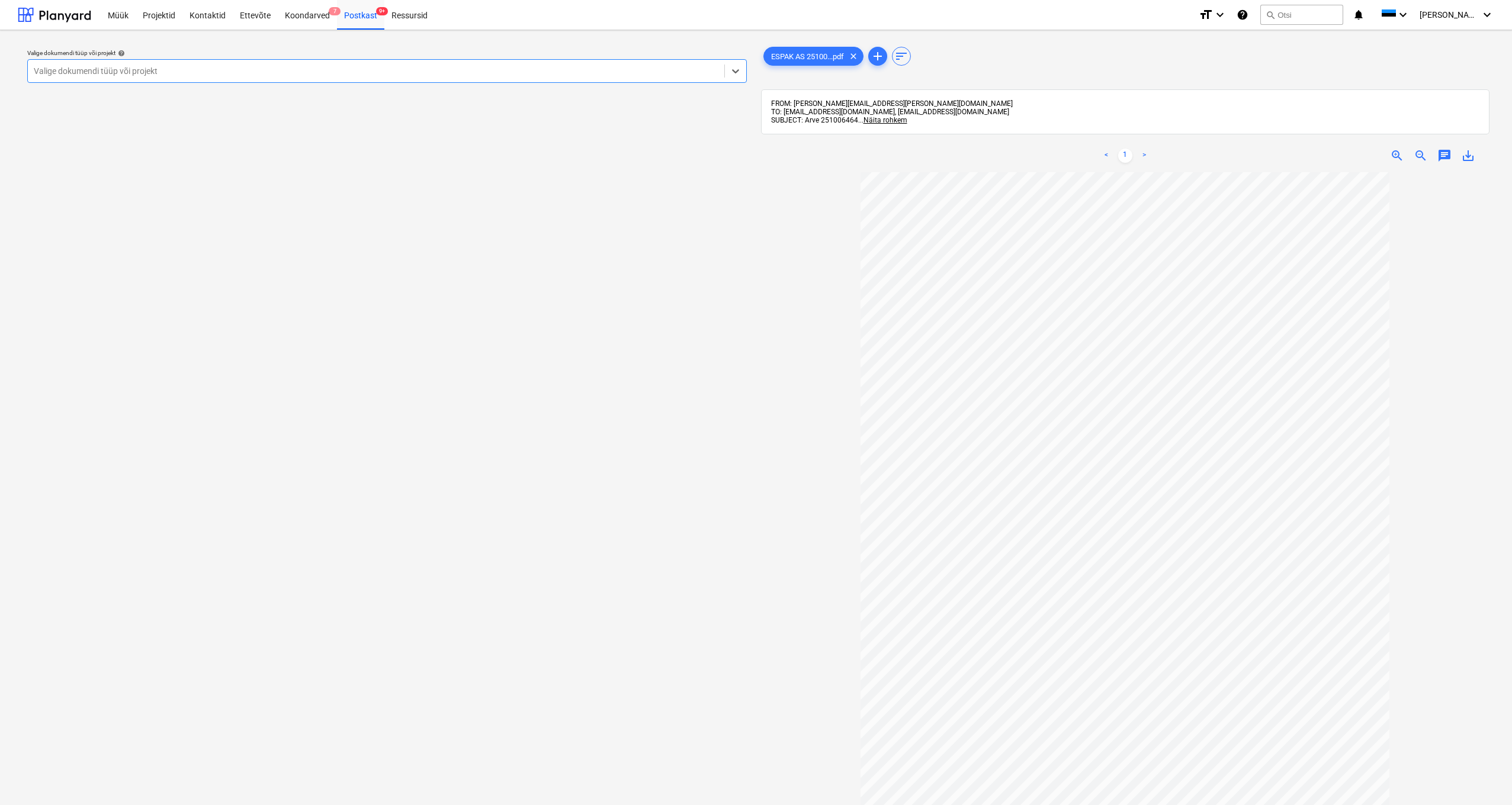
click at [94, 69] on div "Valige dokumendi tüüp või projekt" at bounding box center [376, 71] width 685 height 9
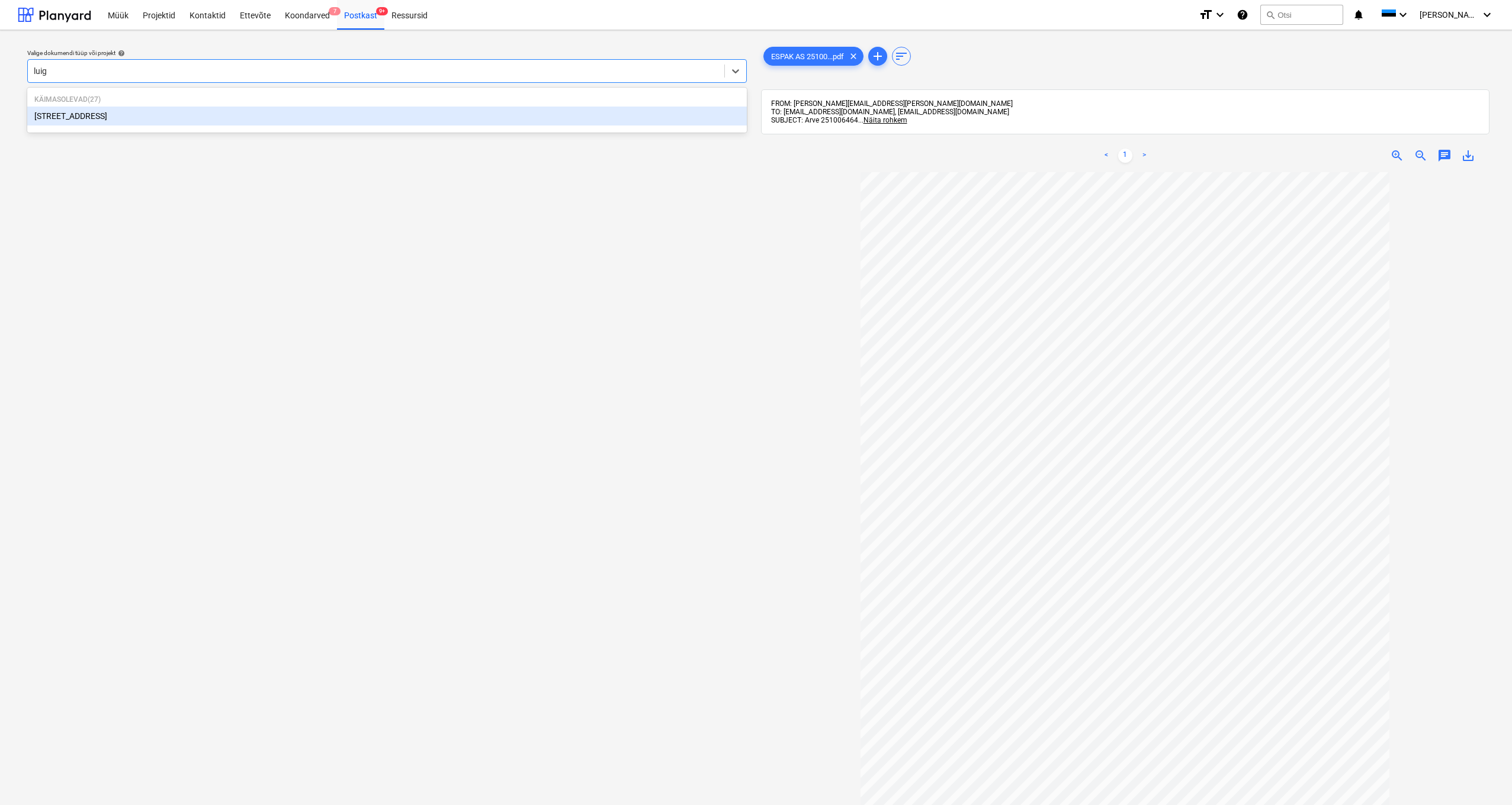
type input "luige"
click at [76, 116] on div "[STREET_ADDRESS]" at bounding box center [387, 116] width 719 height 19
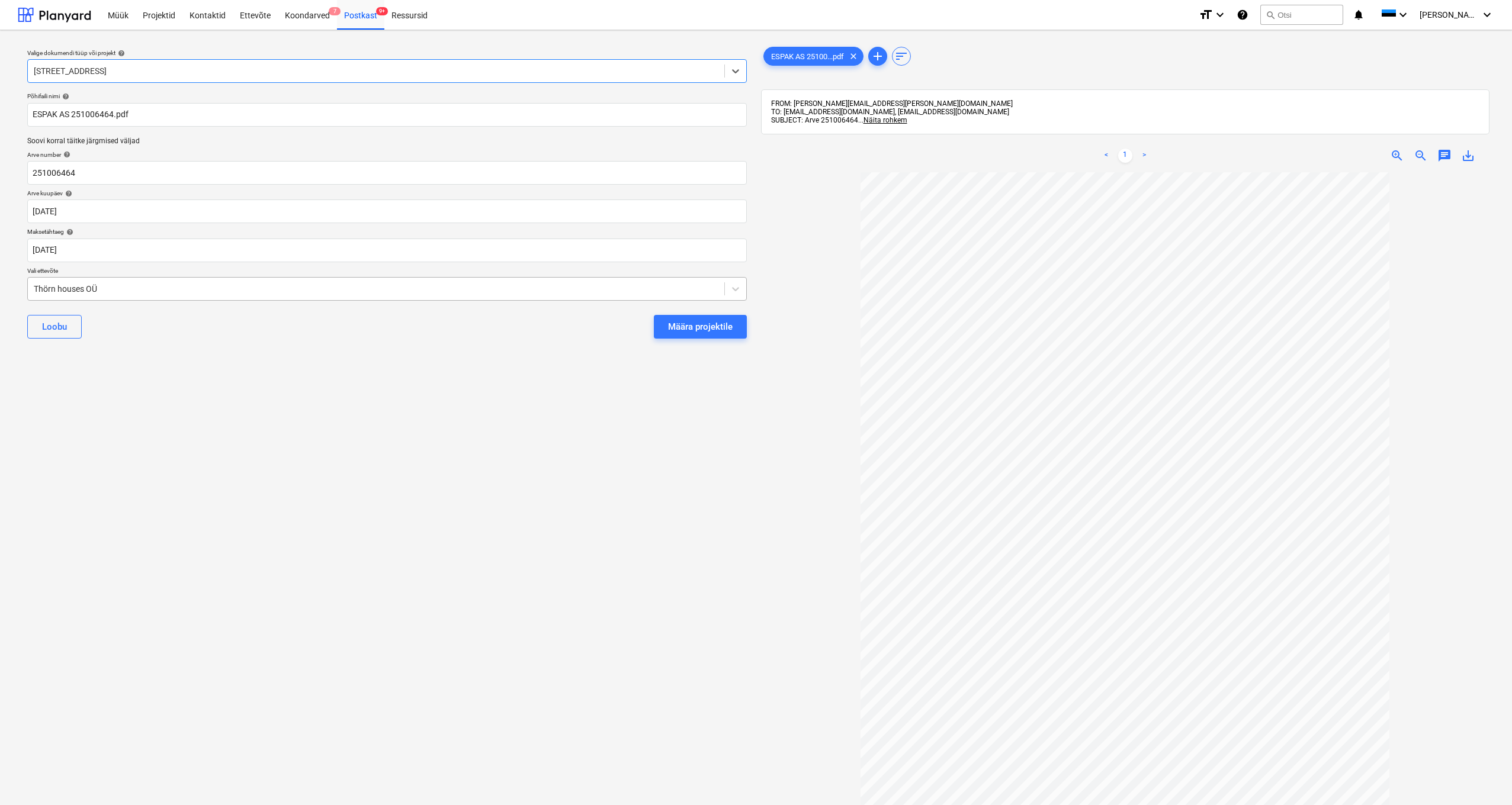
click at [32, 286] on div "Thörn houses OÜ" at bounding box center [376, 288] width 696 height 16
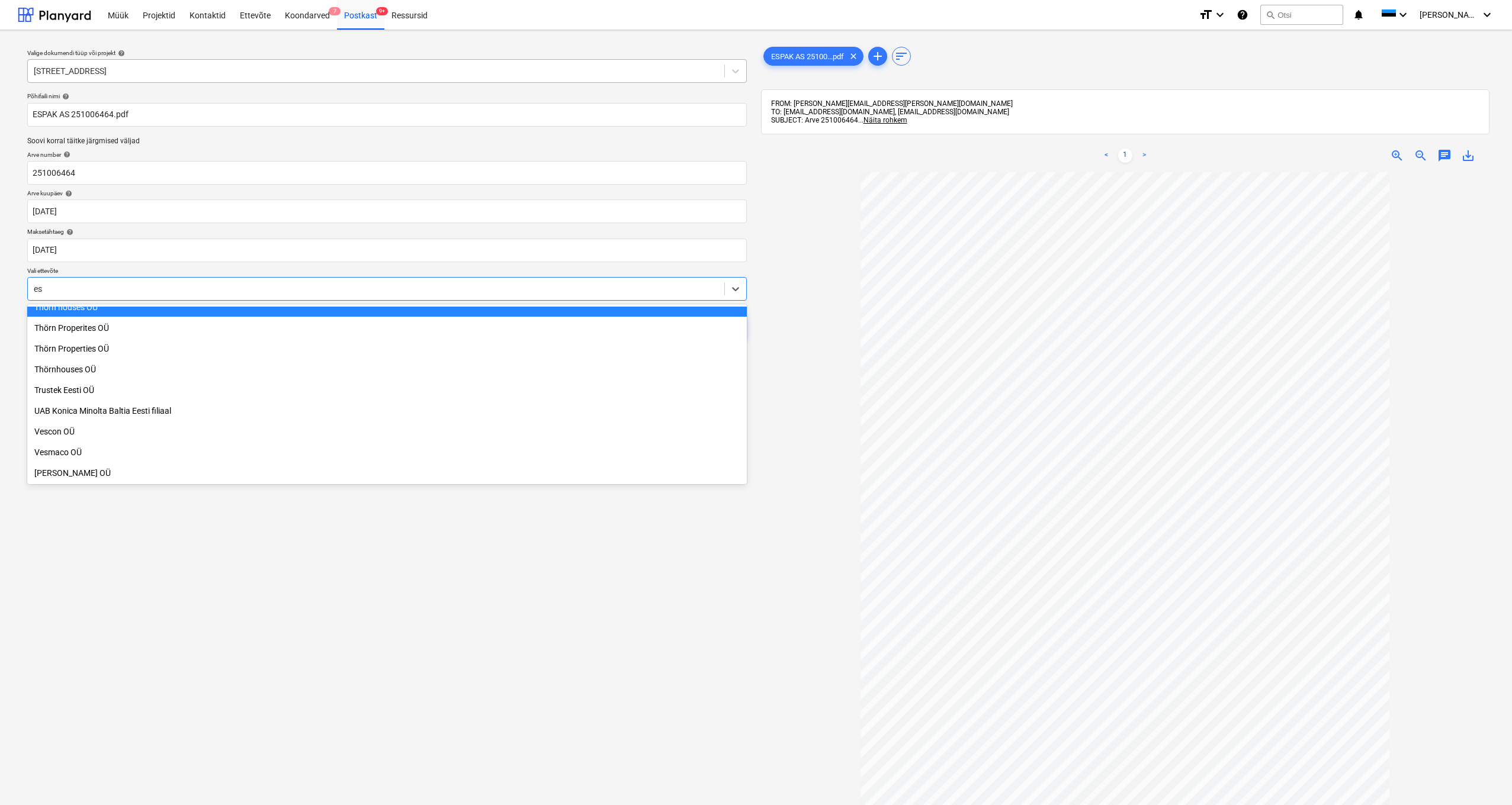
scroll to position [920, 0]
type input "esp"
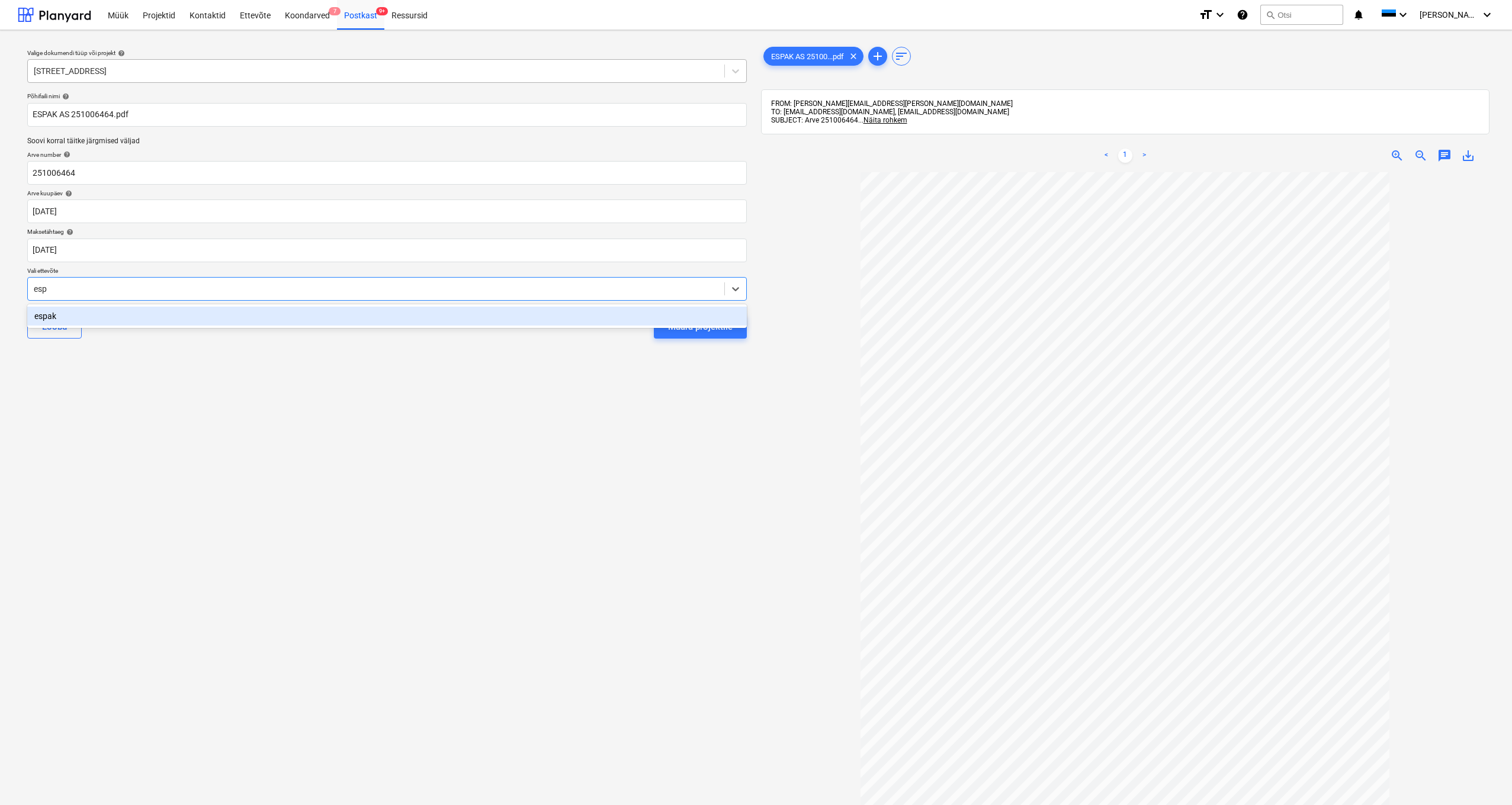
click at [53, 320] on div "espak" at bounding box center [387, 316] width 719 height 19
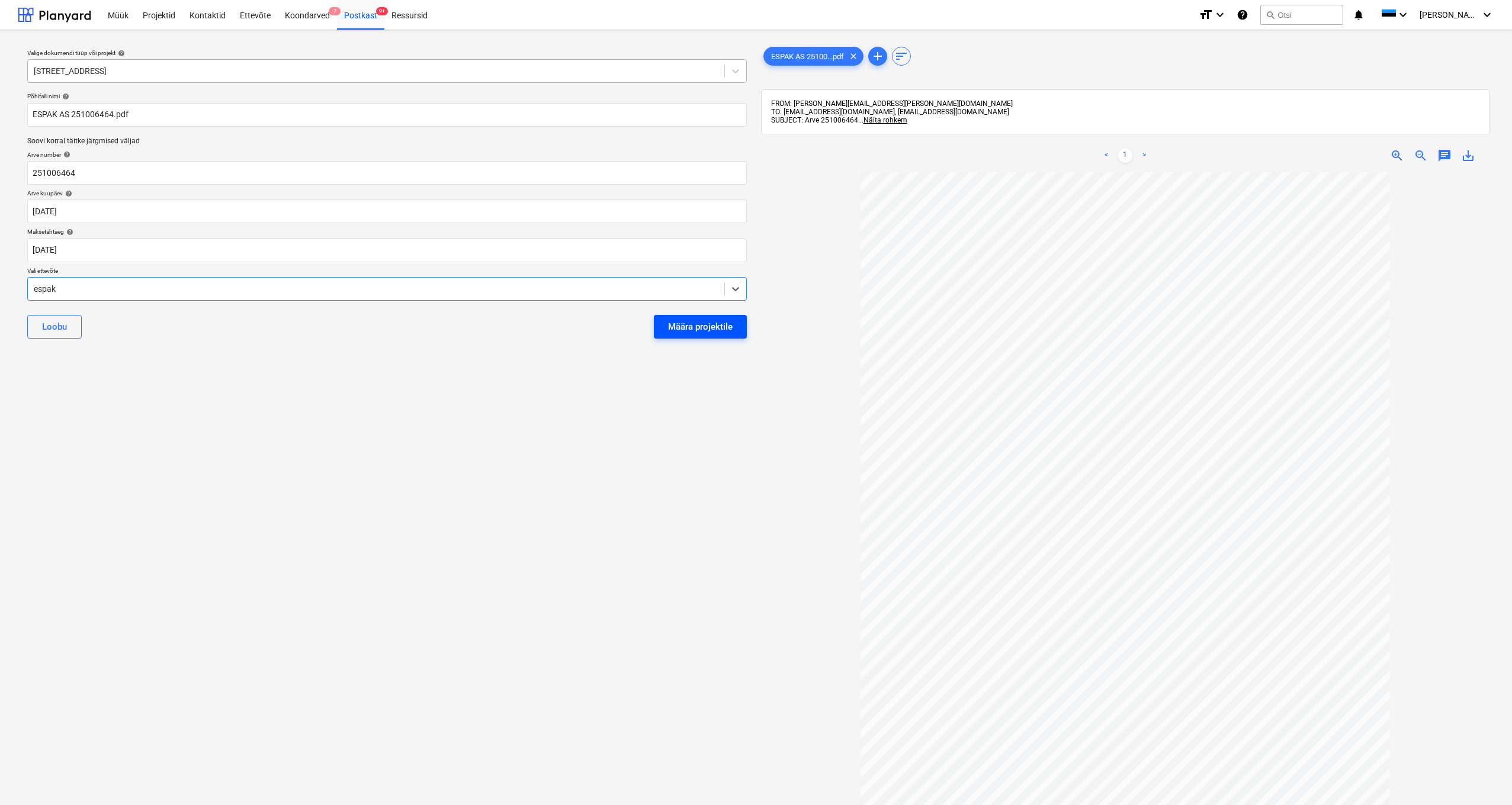
click at [706, 319] on div "Määra projektile" at bounding box center [700, 327] width 64 height 16
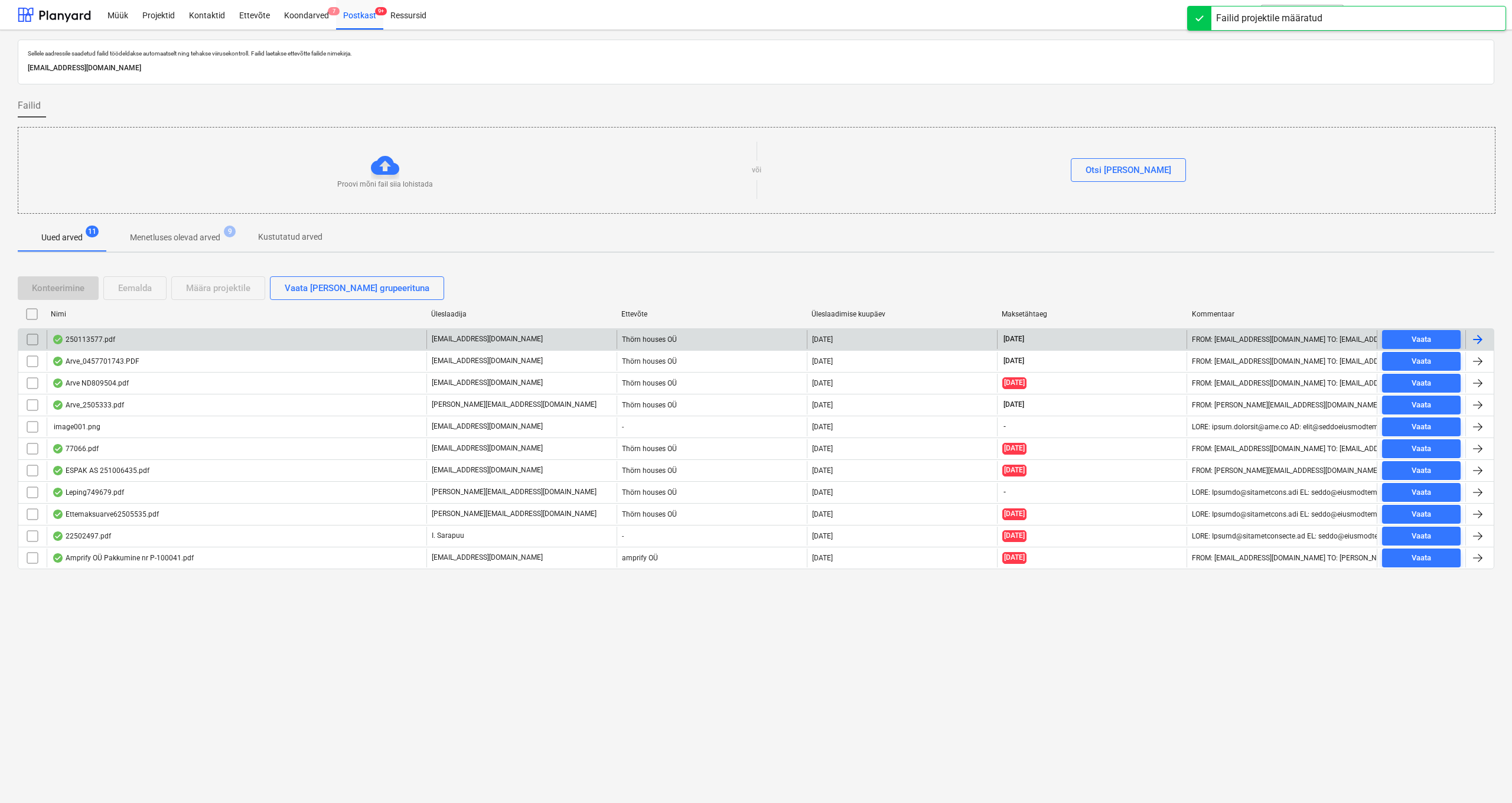
click at [95, 340] on div "250113577.pdf" at bounding box center [83, 339] width 63 height 9
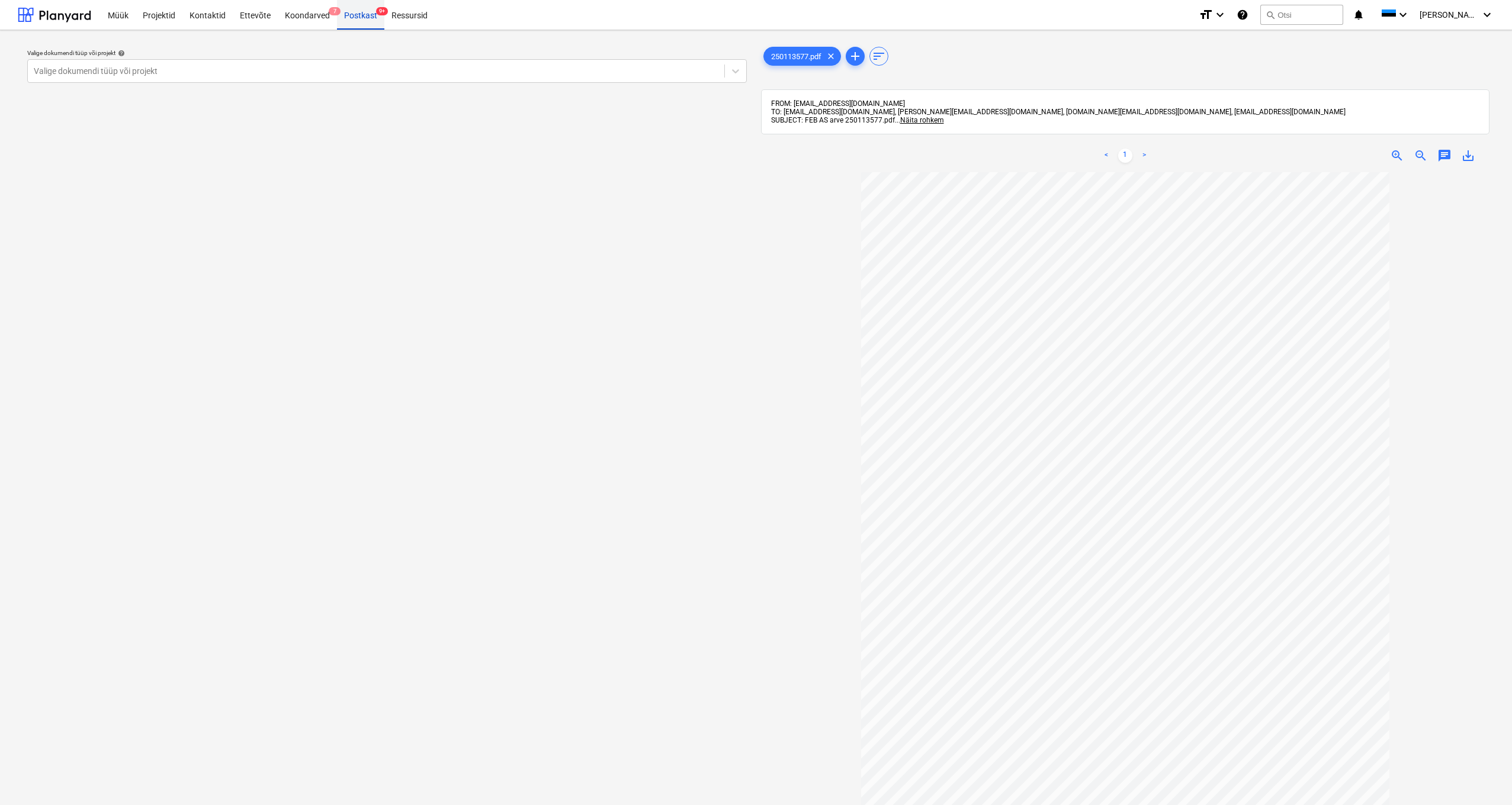
click at [359, 14] on div "Postkast 9+" at bounding box center [361, 14] width 47 height 31
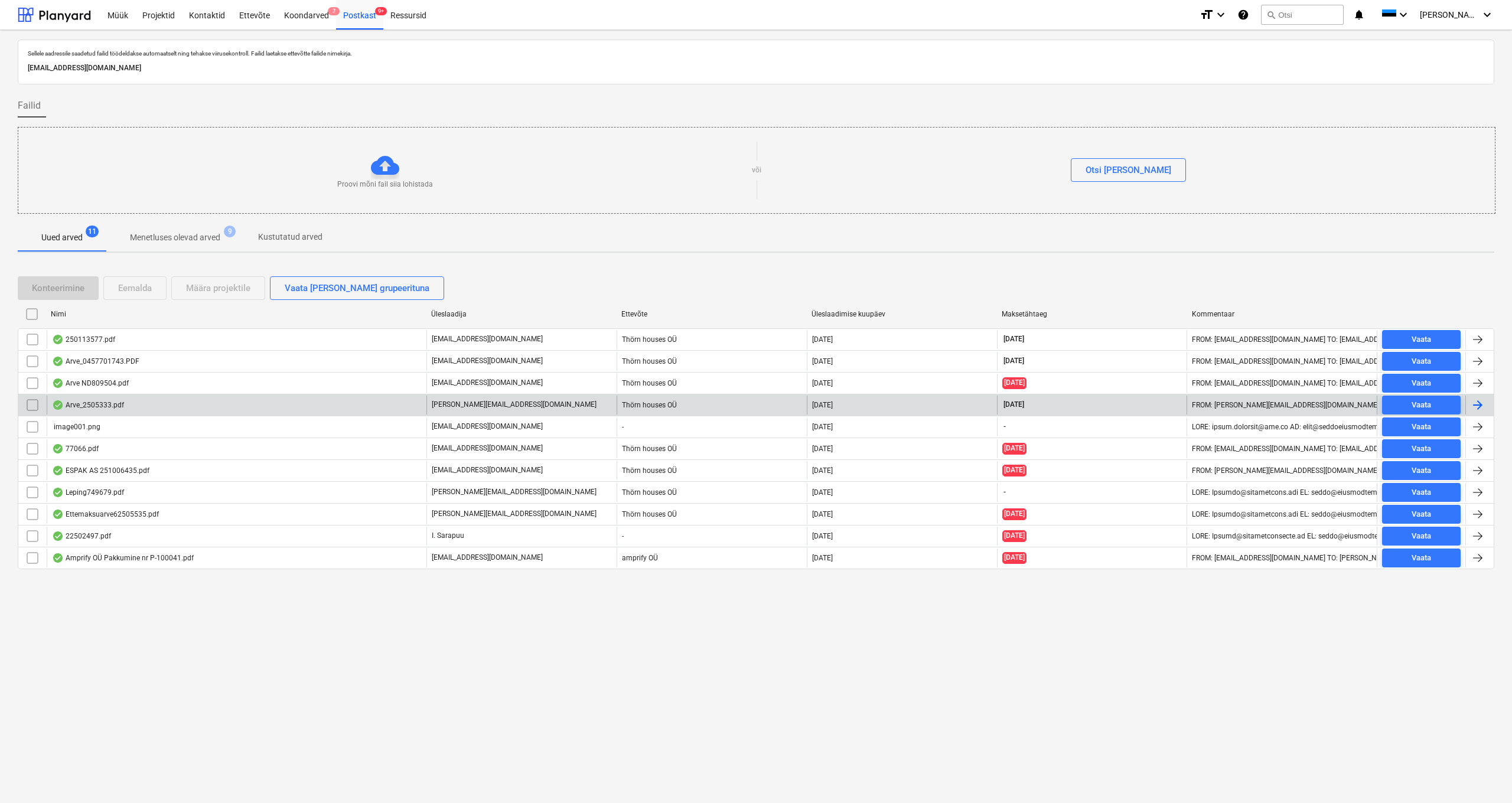
click at [88, 407] on div "Arve_2505333.pdf" at bounding box center [88, 405] width 72 height 9
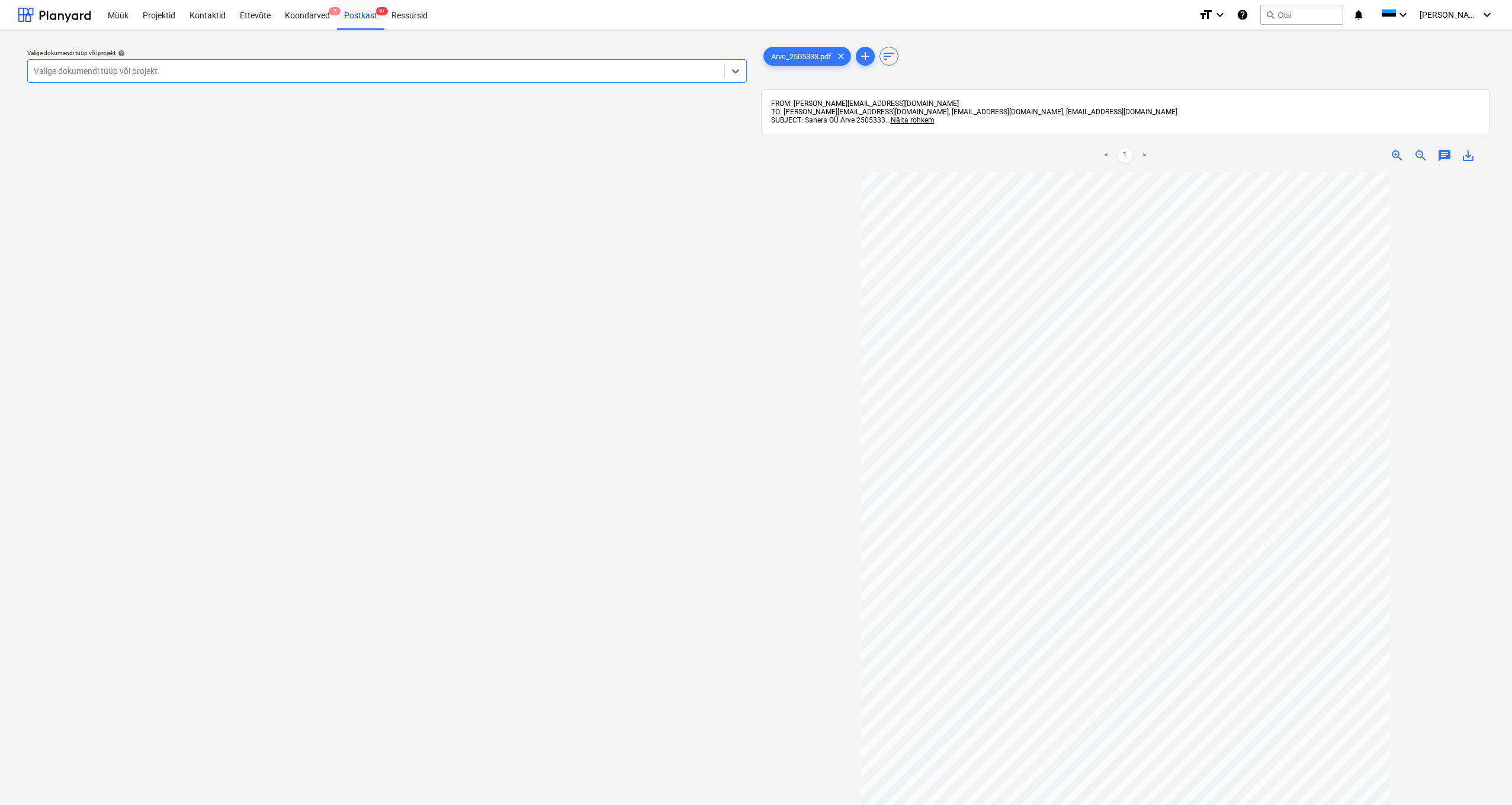
click at [88, 72] on div "Valige dokumendi tüüp või projekt" at bounding box center [376, 71] width 685 height 9
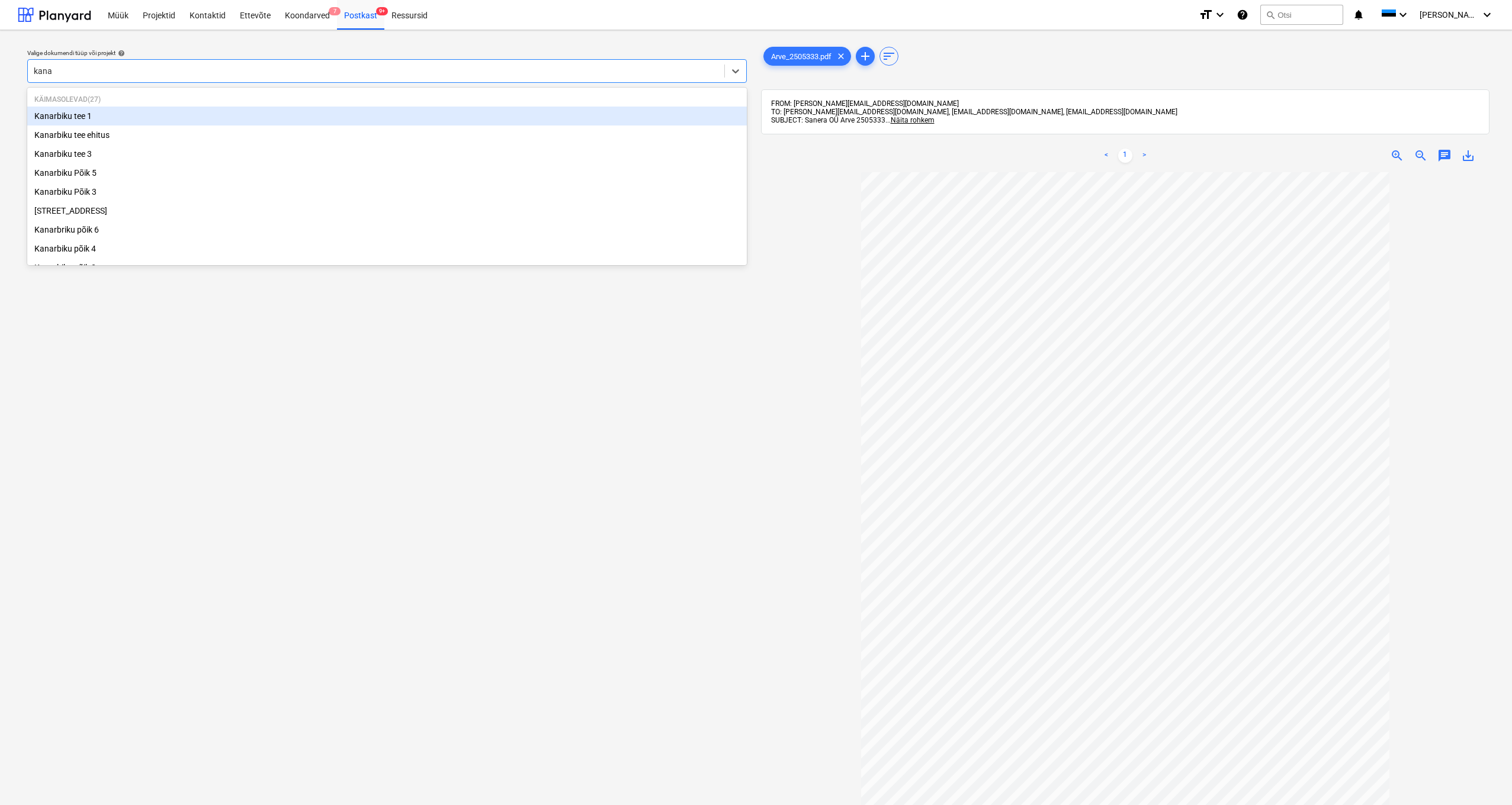
type input "[PERSON_NAME]"
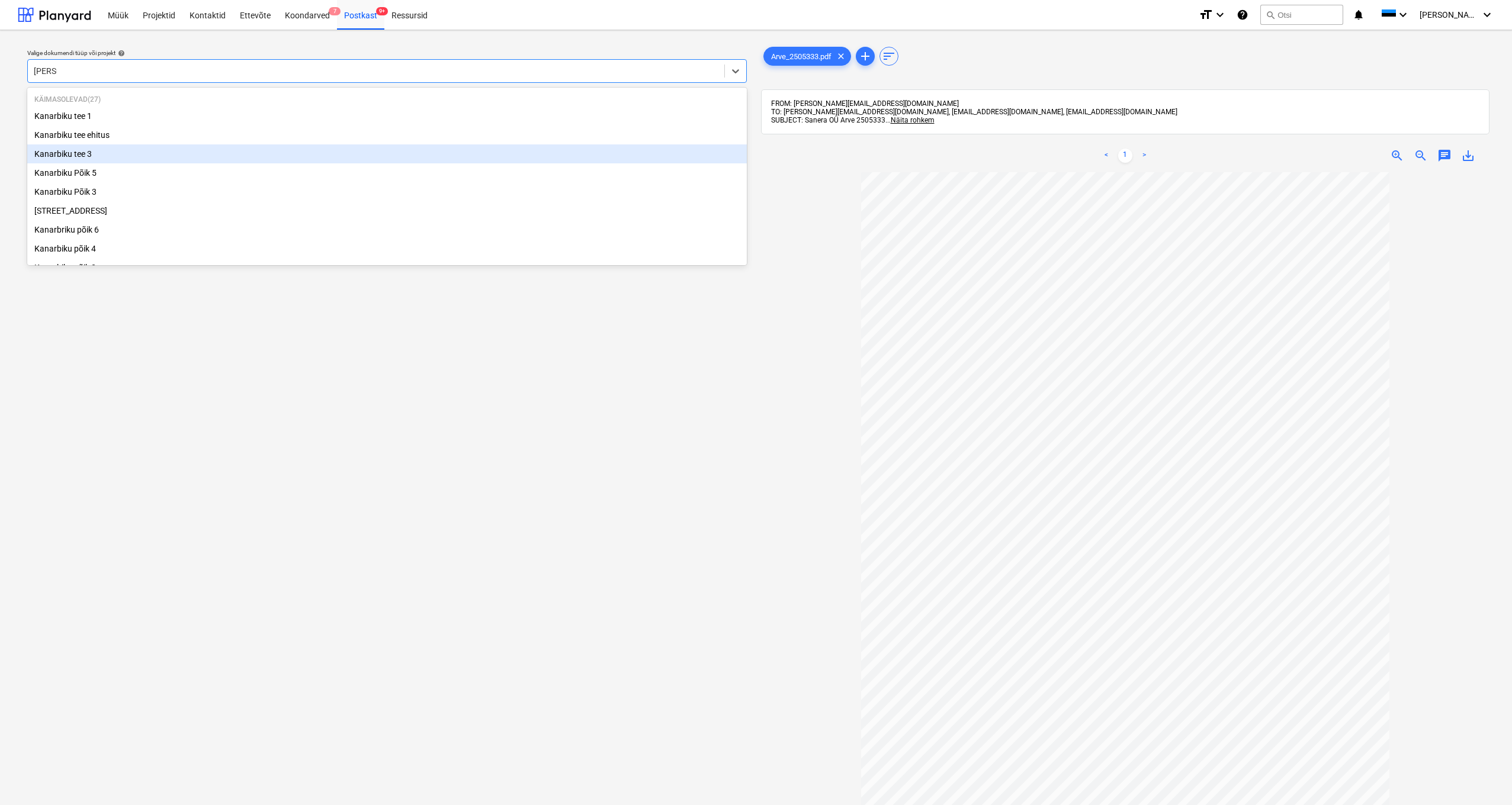
click at [67, 152] on div "Kanarbiku tee 3" at bounding box center [387, 154] width 719 height 19
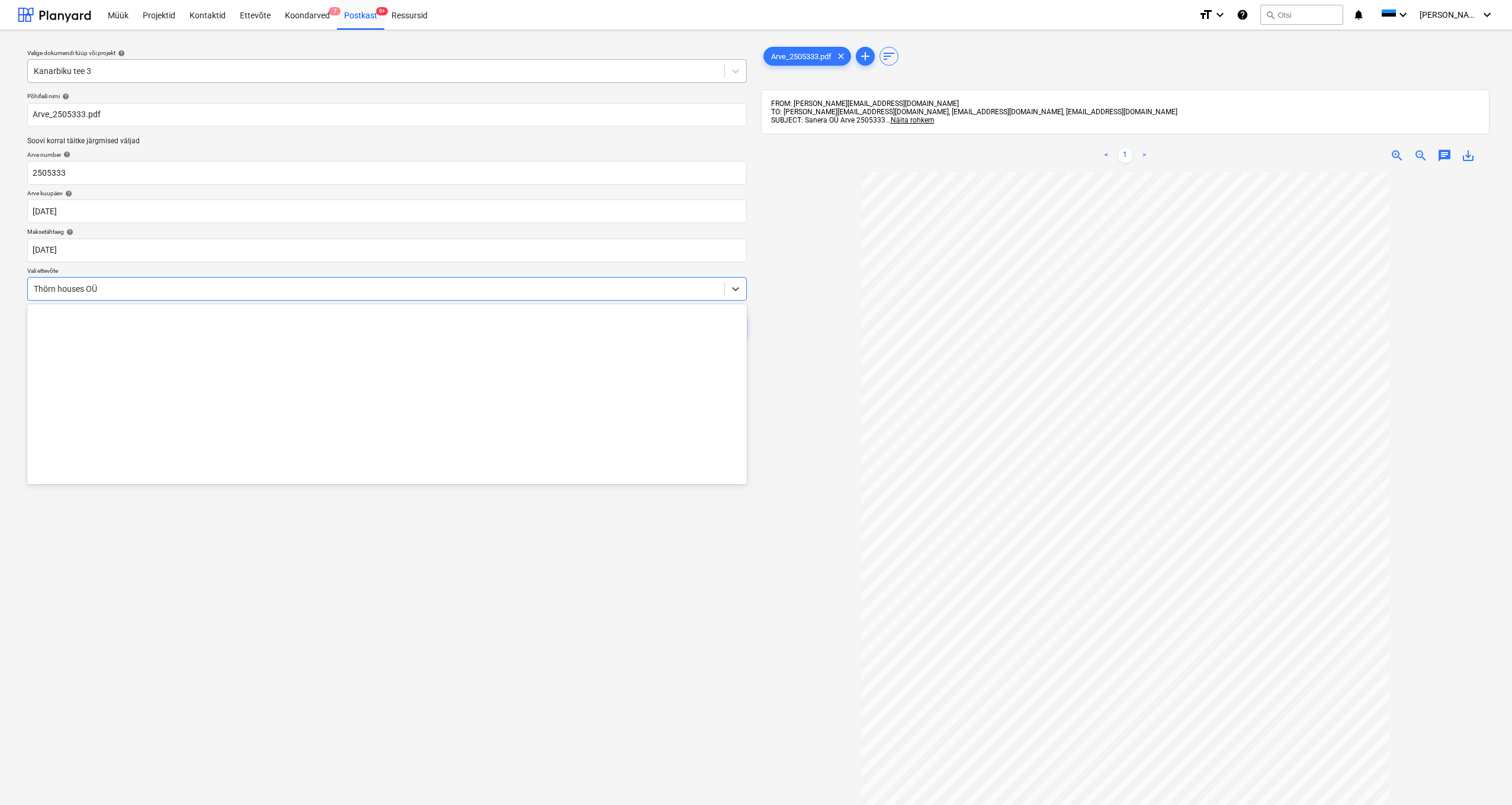
click at [32, 285] on div "Thörn houses OÜ" at bounding box center [376, 288] width 696 height 16
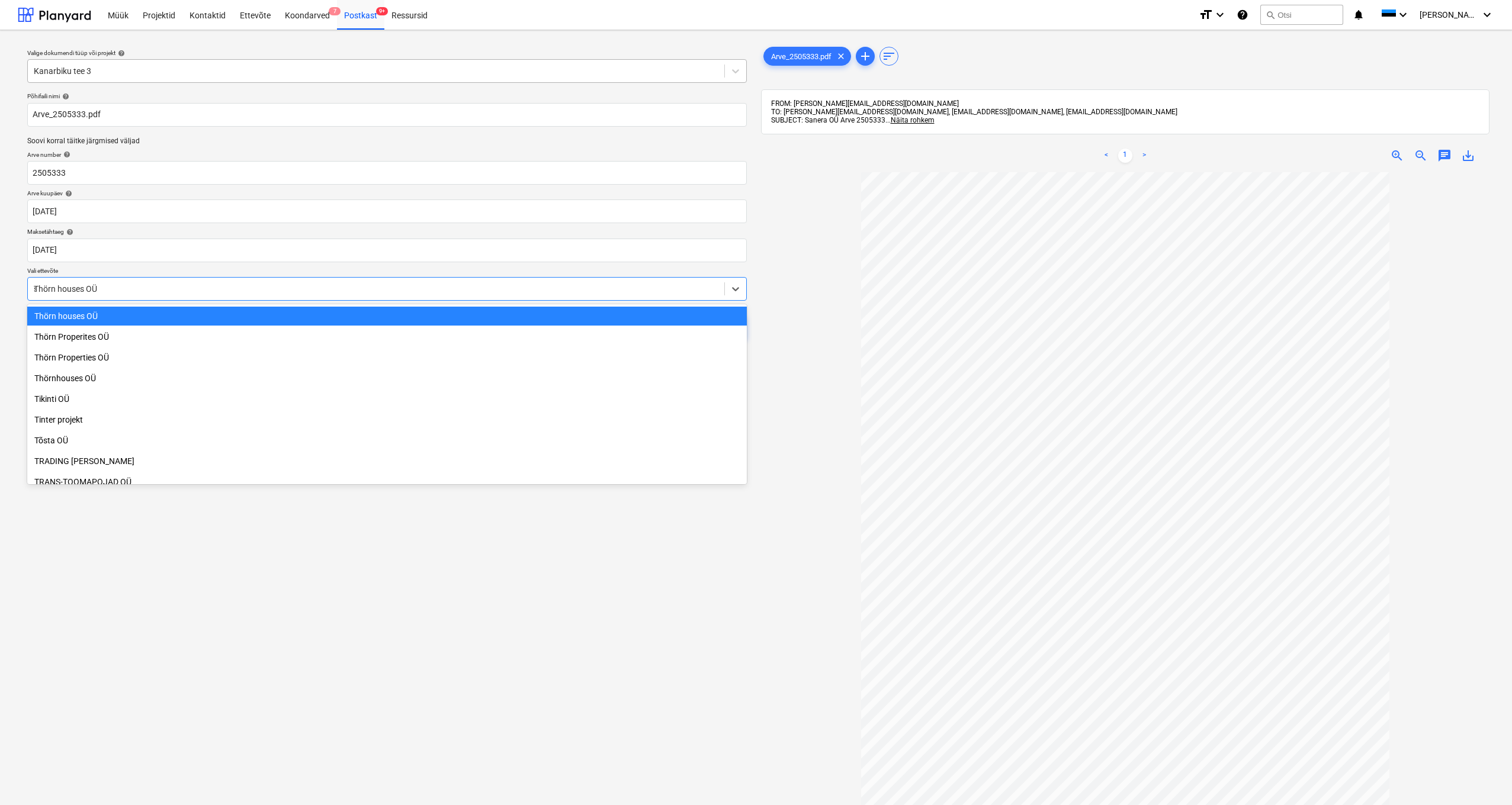
scroll to position [3924, 0]
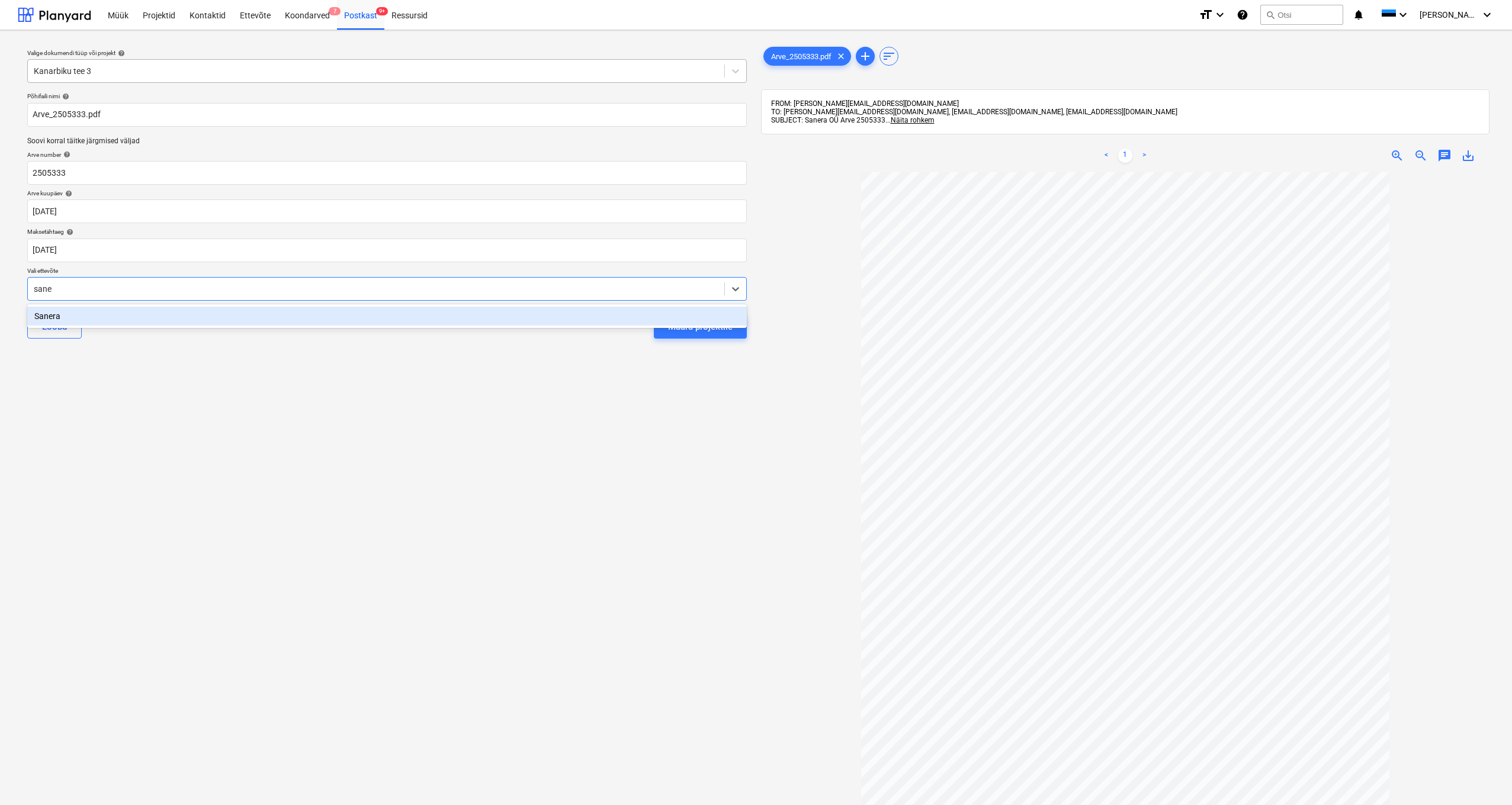
type input "[PERSON_NAME]"
click at [52, 310] on div "Sanera" at bounding box center [387, 316] width 719 height 19
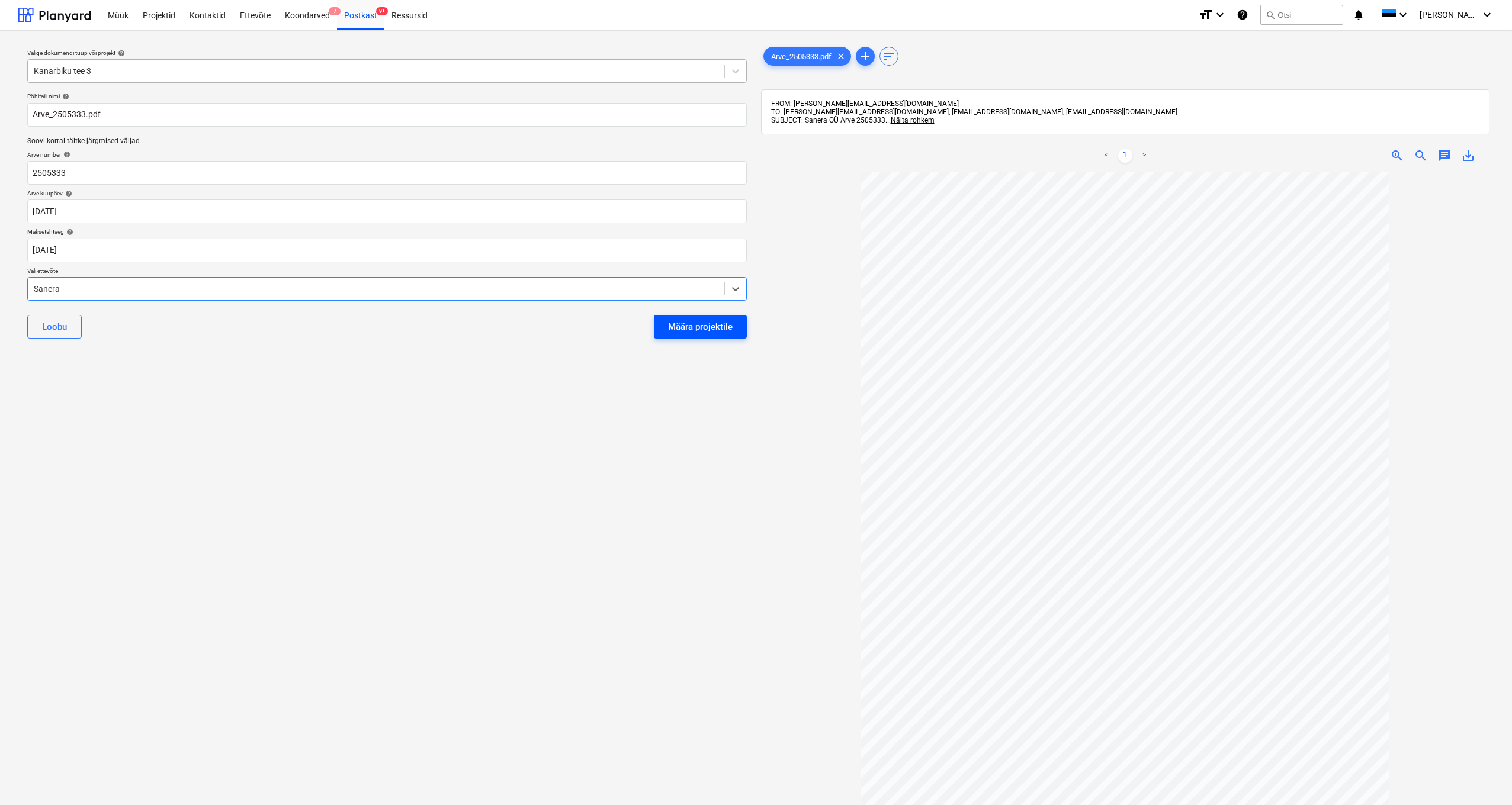
click at [694, 329] on div "Määra projektile" at bounding box center [700, 327] width 64 height 16
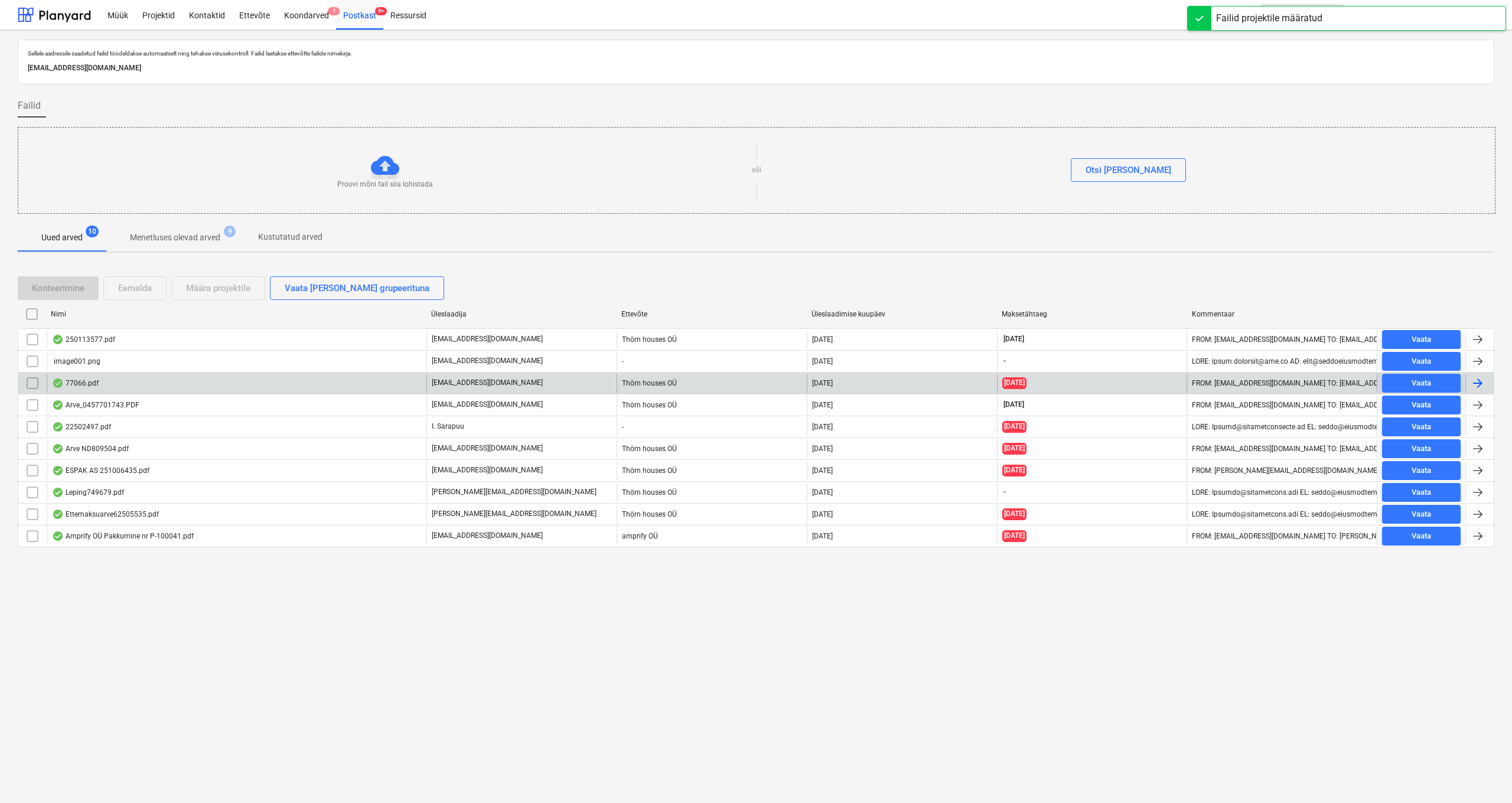
click at [74, 382] on div "77066.pdf" at bounding box center [75, 383] width 47 height 9
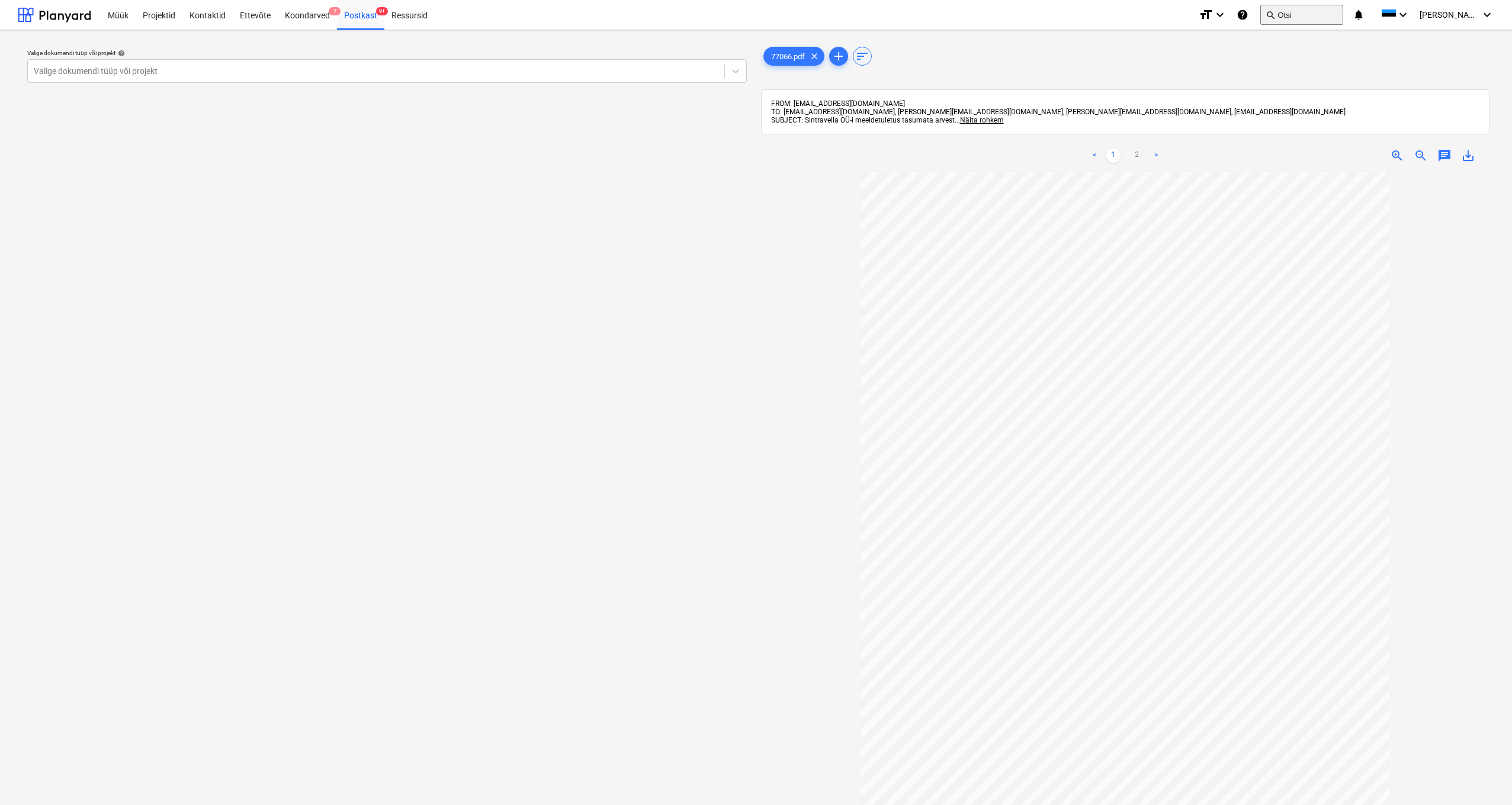
click at [848, 16] on button "search Otsi" at bounding box center [1302, 15] width 83 height 20
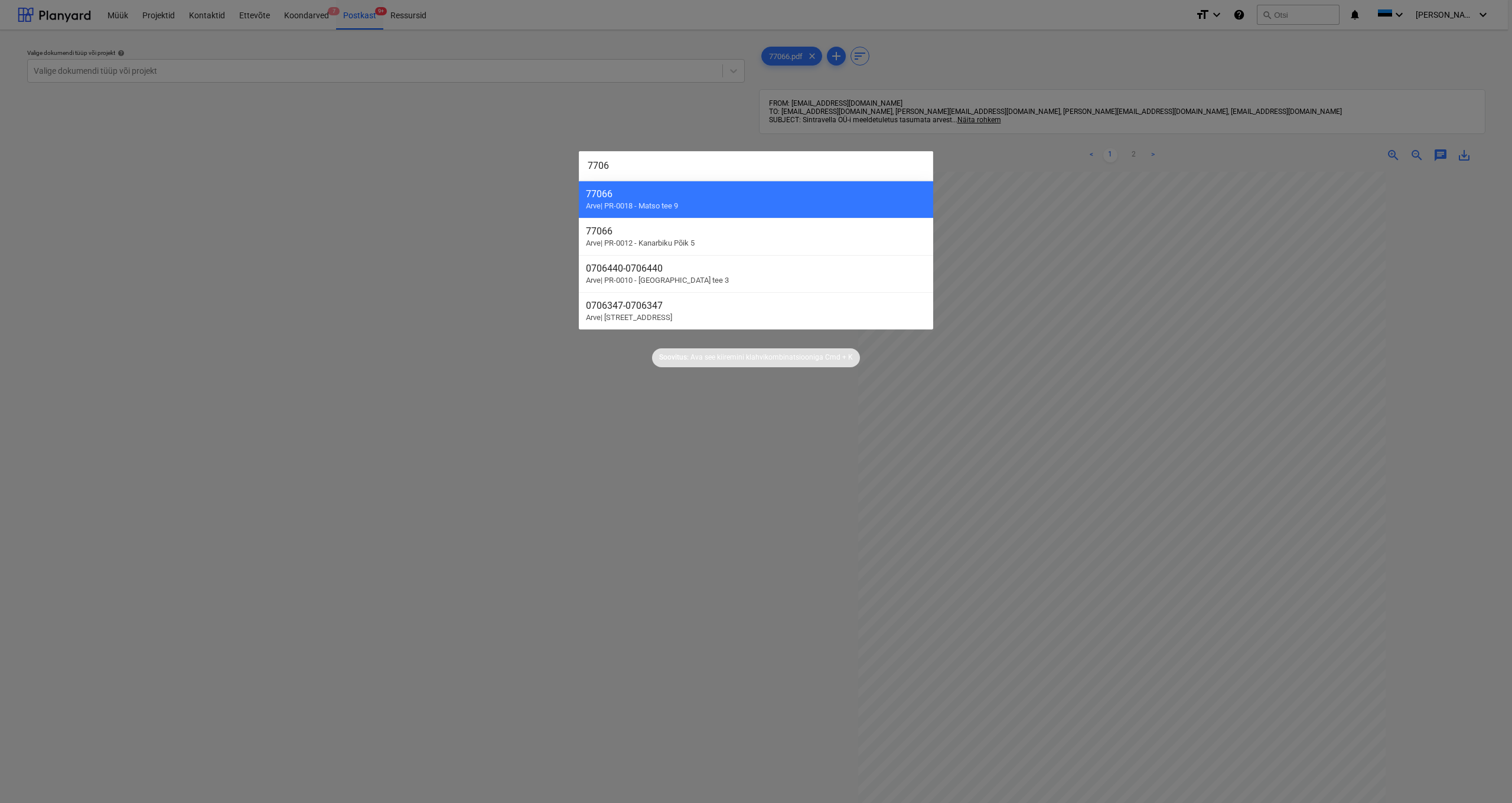
type input "77066"
click at [421, 149] on div at bounding box center [756, 401] width 1512 height 803
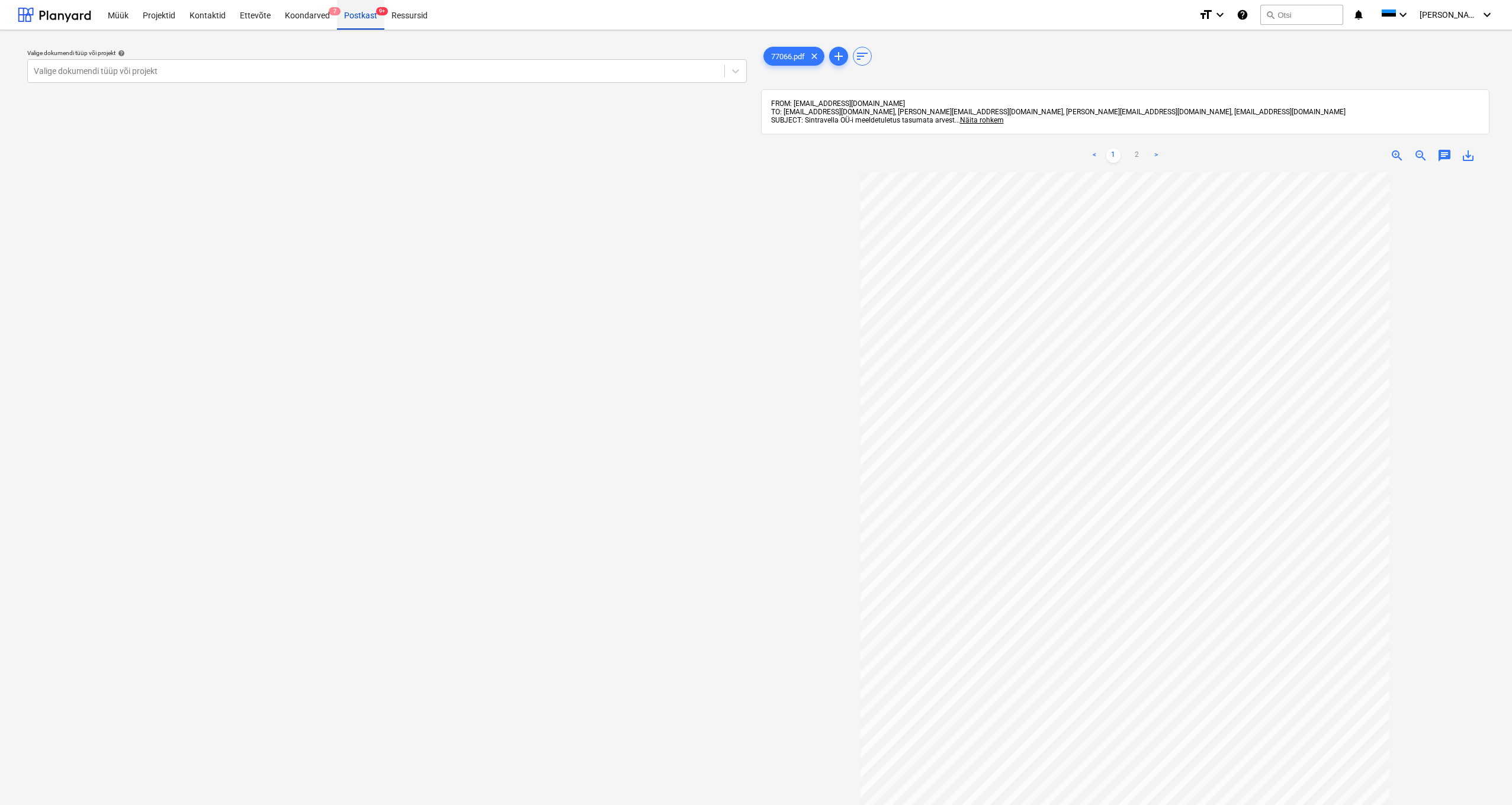
click at [359, 13] on div "Postkast 9+" at bounding box center [361, 14] width 47 height 31
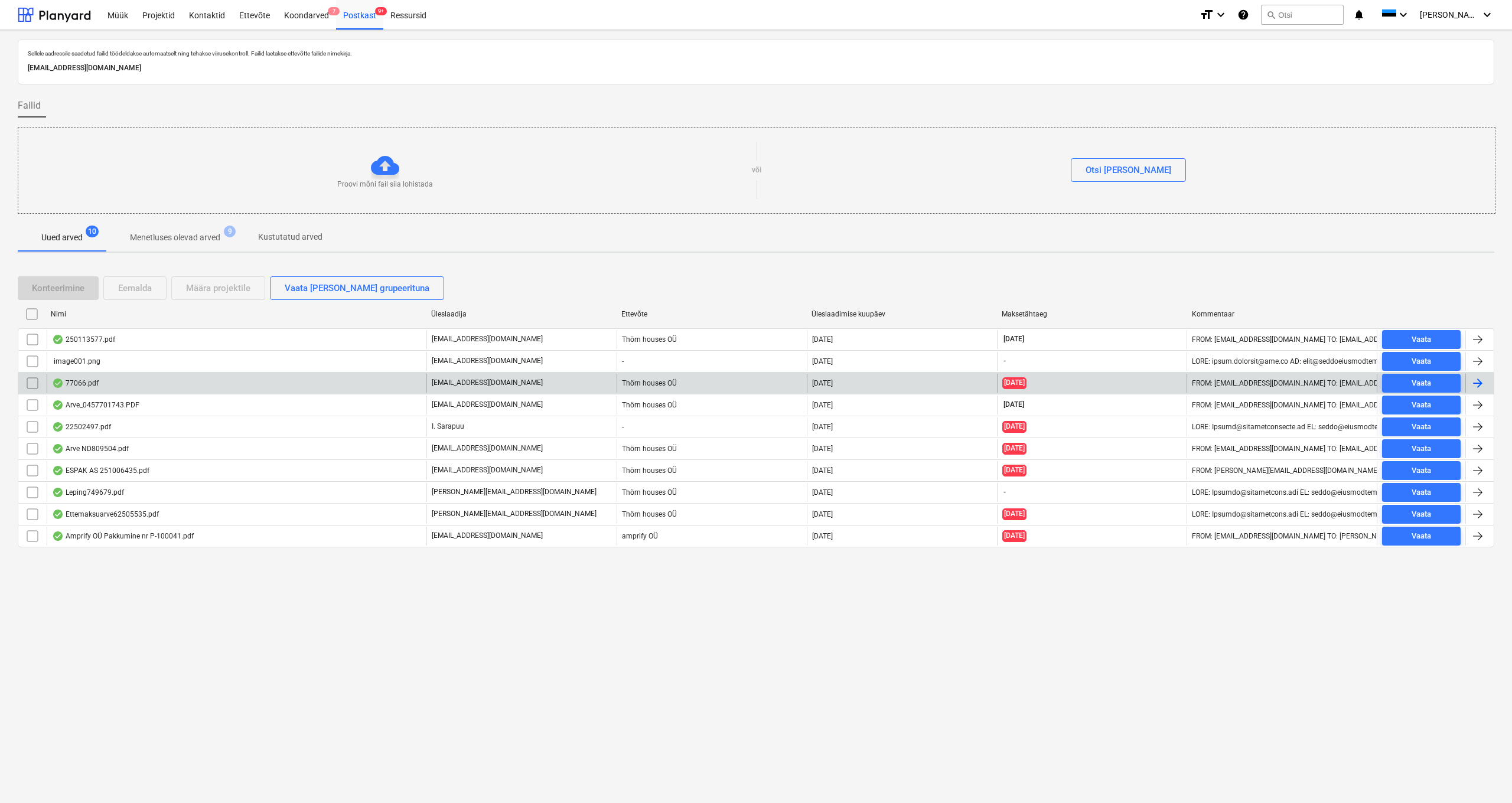
click at [31, 382] on input "checkbox" at bounding box center [32, 383] width 19 height 19
click at [125, 290] on div "Eemalda" at bounding box center [135, 289] width 34 height 16
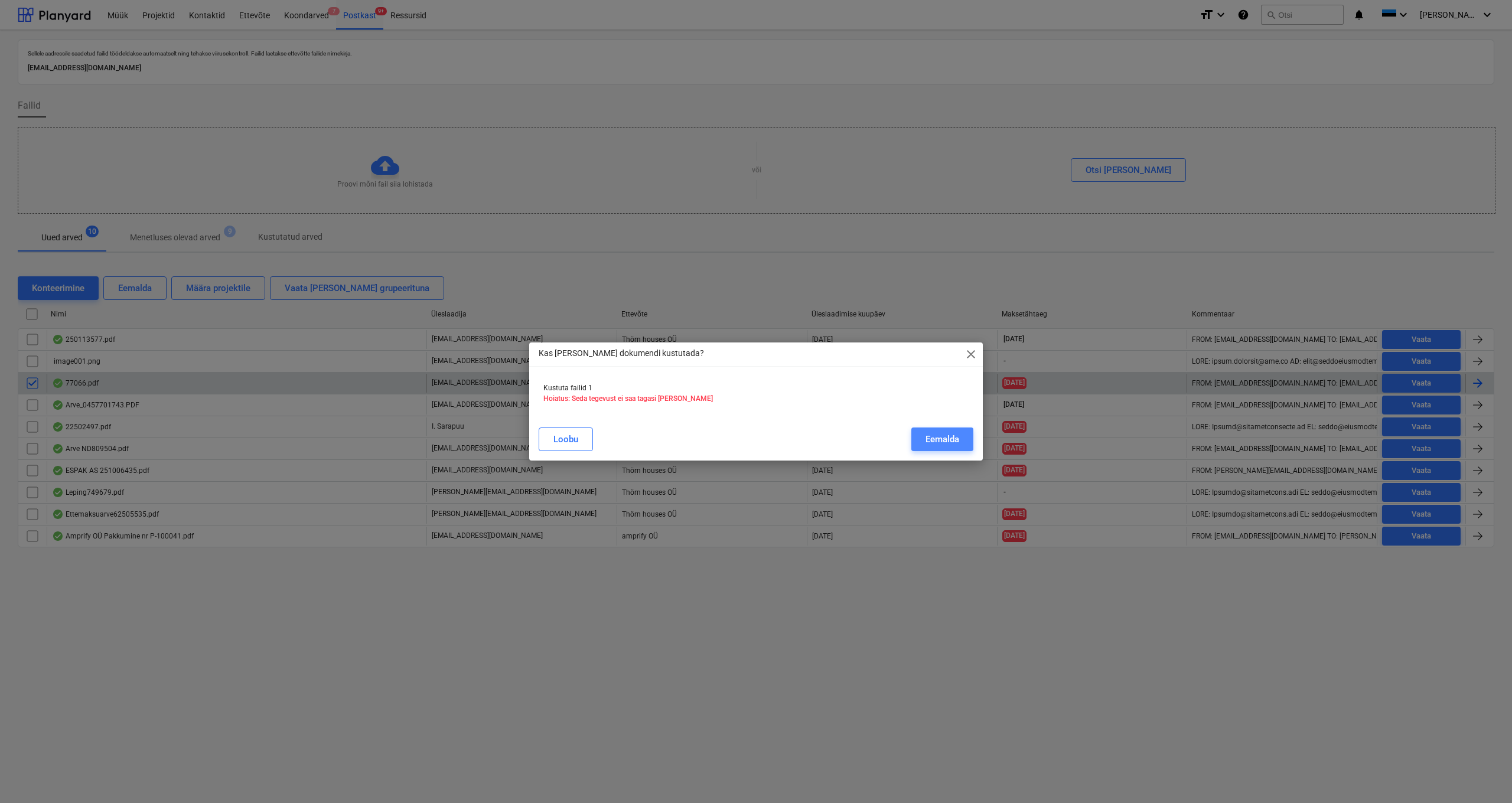
click at [846, 425] on div "Eemalda" at bounding box center [942, 439] width 34 height 16
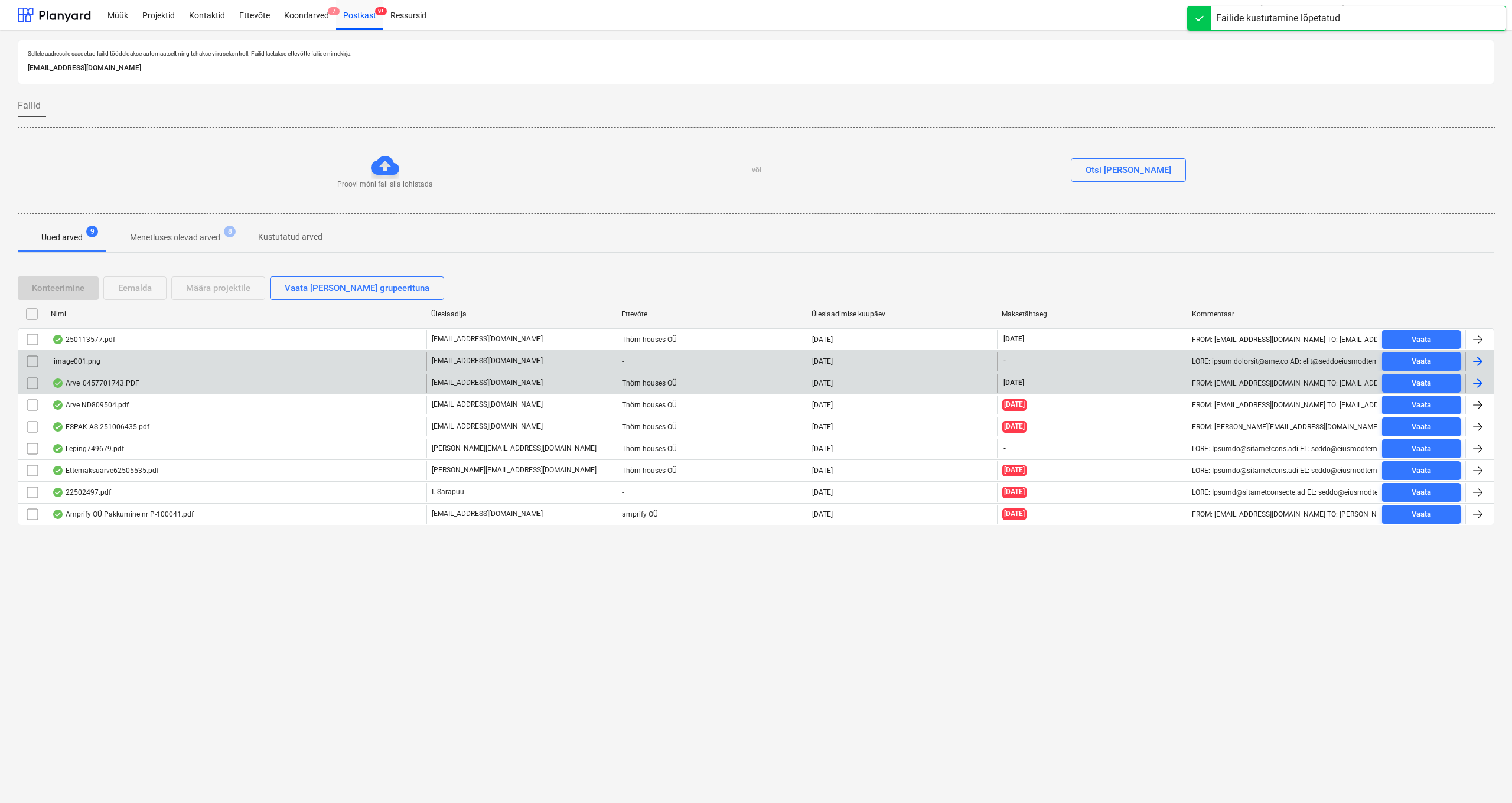
click at [31, 360] on input "checkbox" at bounding box center [32, 361] width 19 height 19
click at [81, 361] on div "image001.png" at bounding box center [76, 361] width 48 height 9
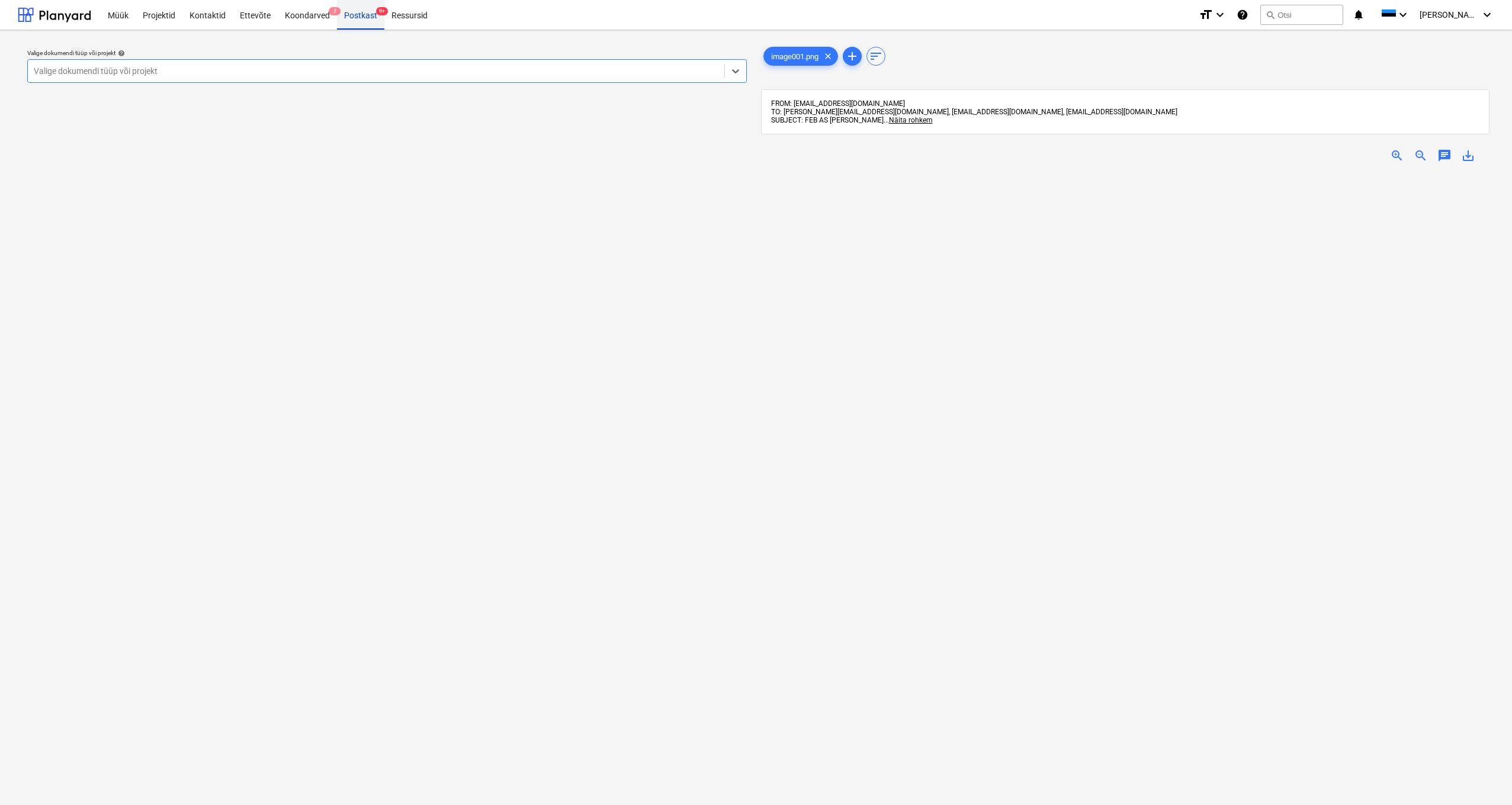
click at [353, 16] on div "Postkast 9+" at bounding box center [361, 14] width 47 height 31
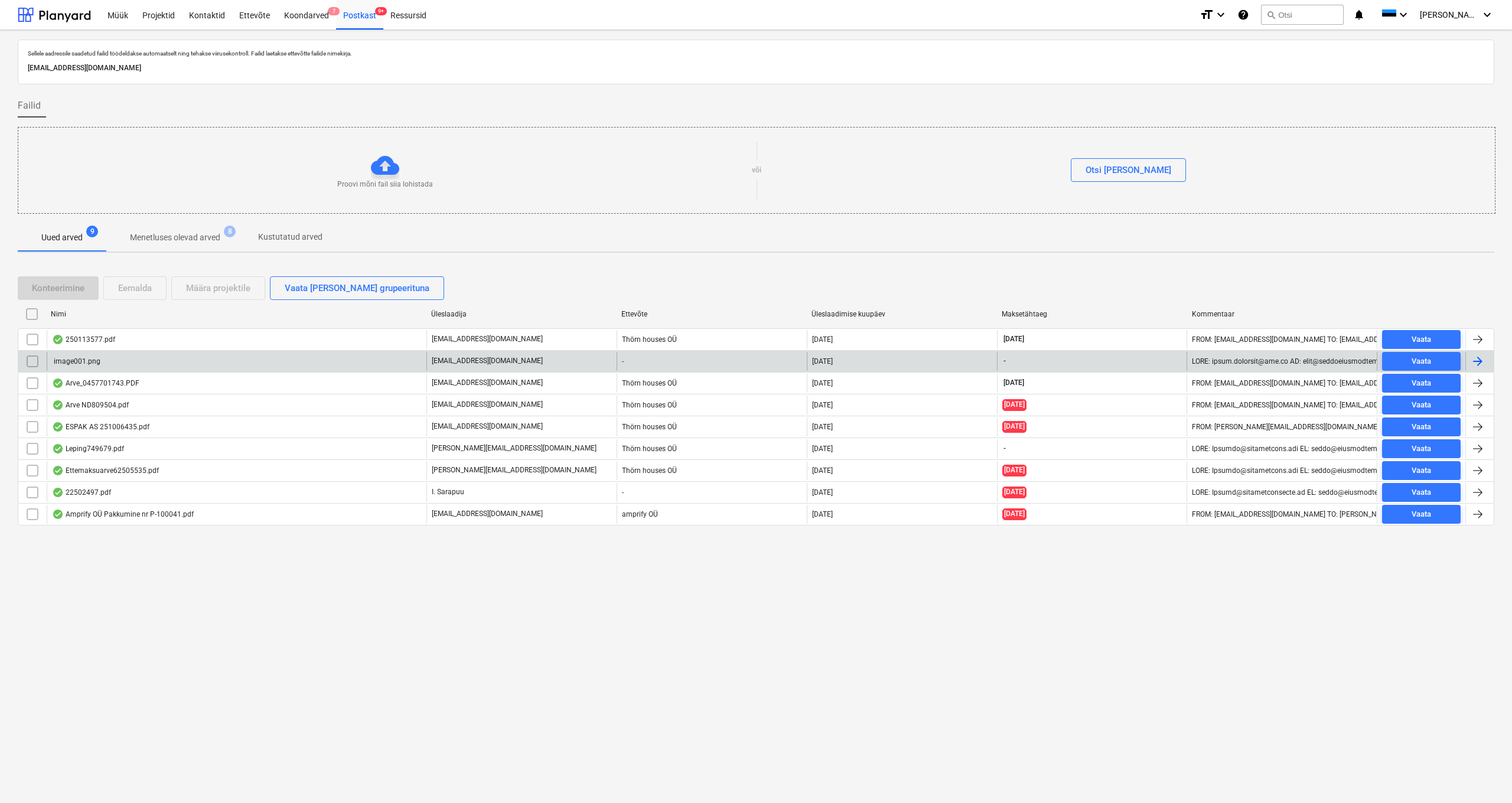
click at [27, 364] on input "checkbox" at bounding box center [32, 361] width 19 height 19
click at [136, 289] on div "Eemalda" at bounding box center [135, 289] width 34 height 16
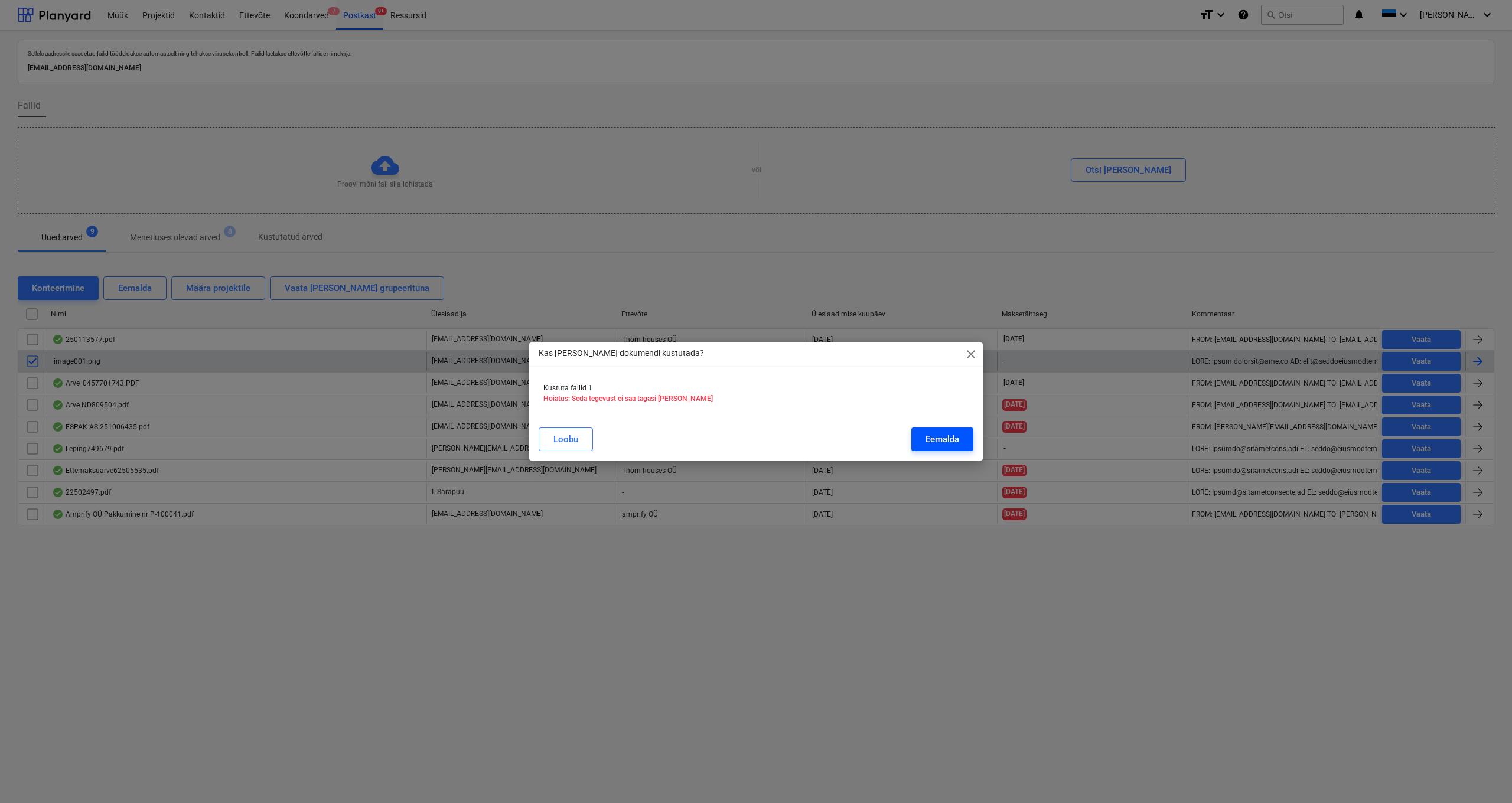
click at [846, 425] on button "Eemalda" at bounding box center [942, 439] width 62 height 23
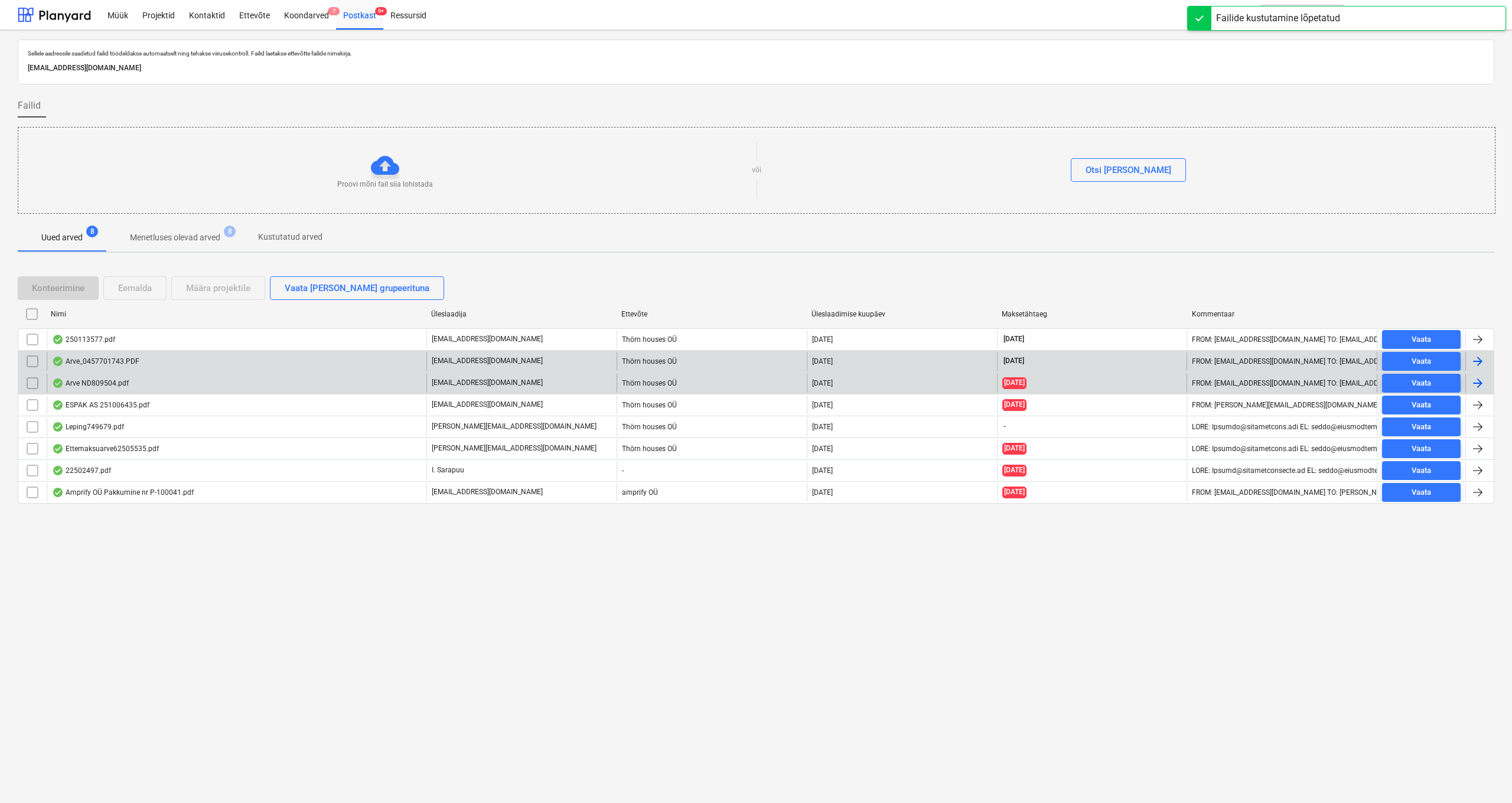
click at [104, 382] on div "Arve ND809504.pdf" at bounding box center [90, 383] width 77 height 9
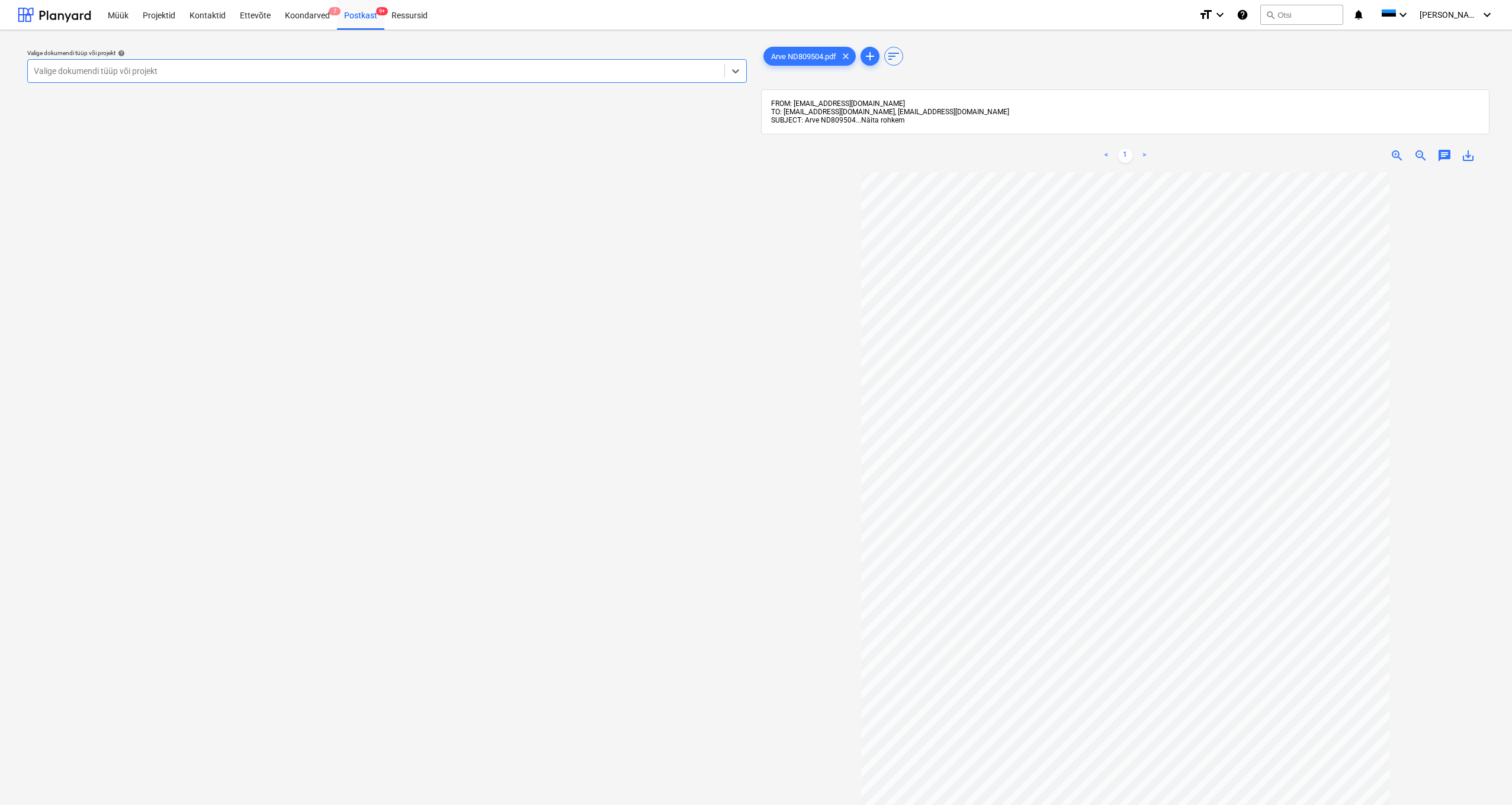
click at [848, 120] on span "Näita rohkem" at bounding box center [883, 120] width 44 height 9
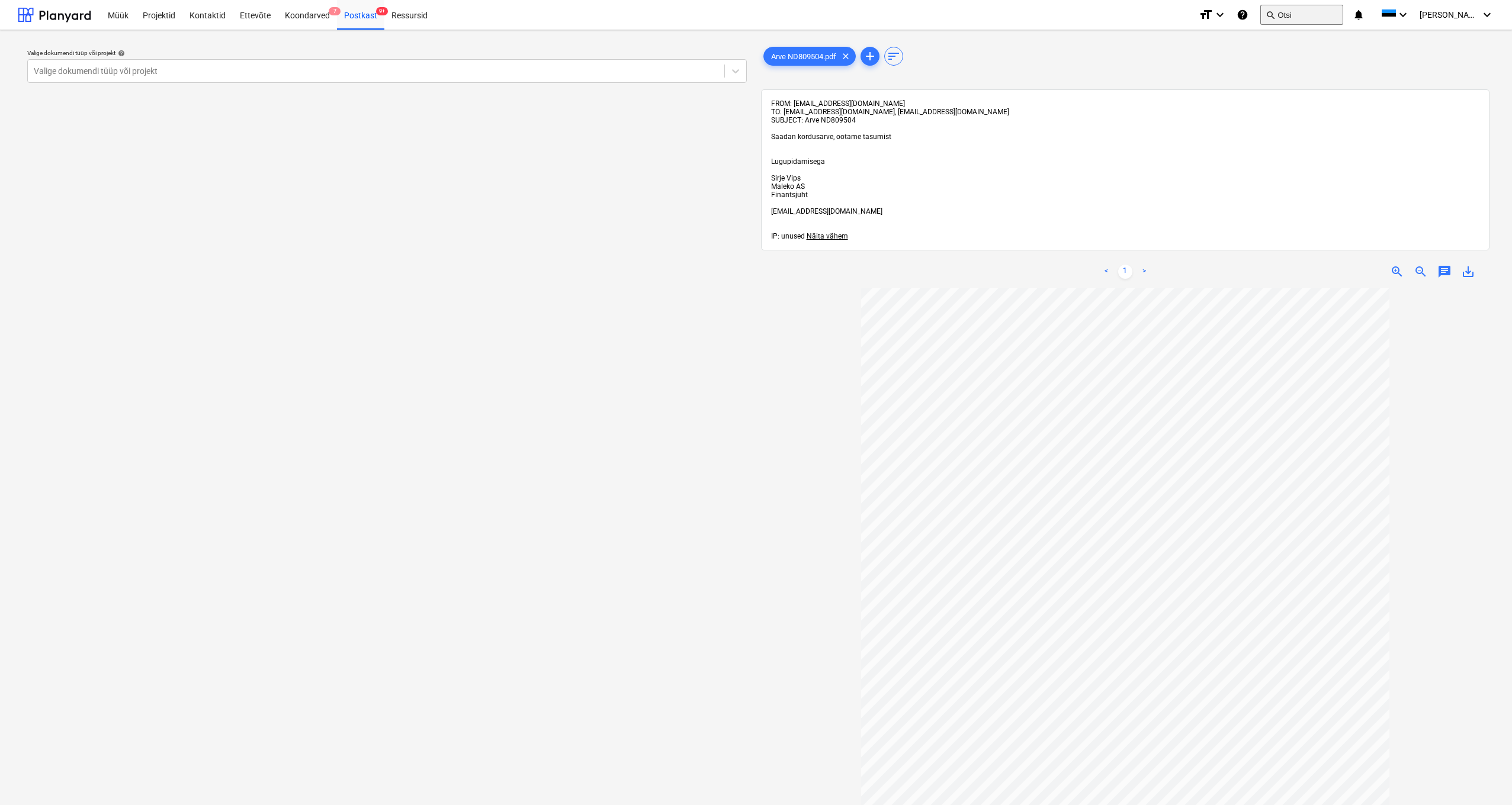
click at [848, 12] on button "search Otsi" at bounding box center [1302, 15] width 83 height 20
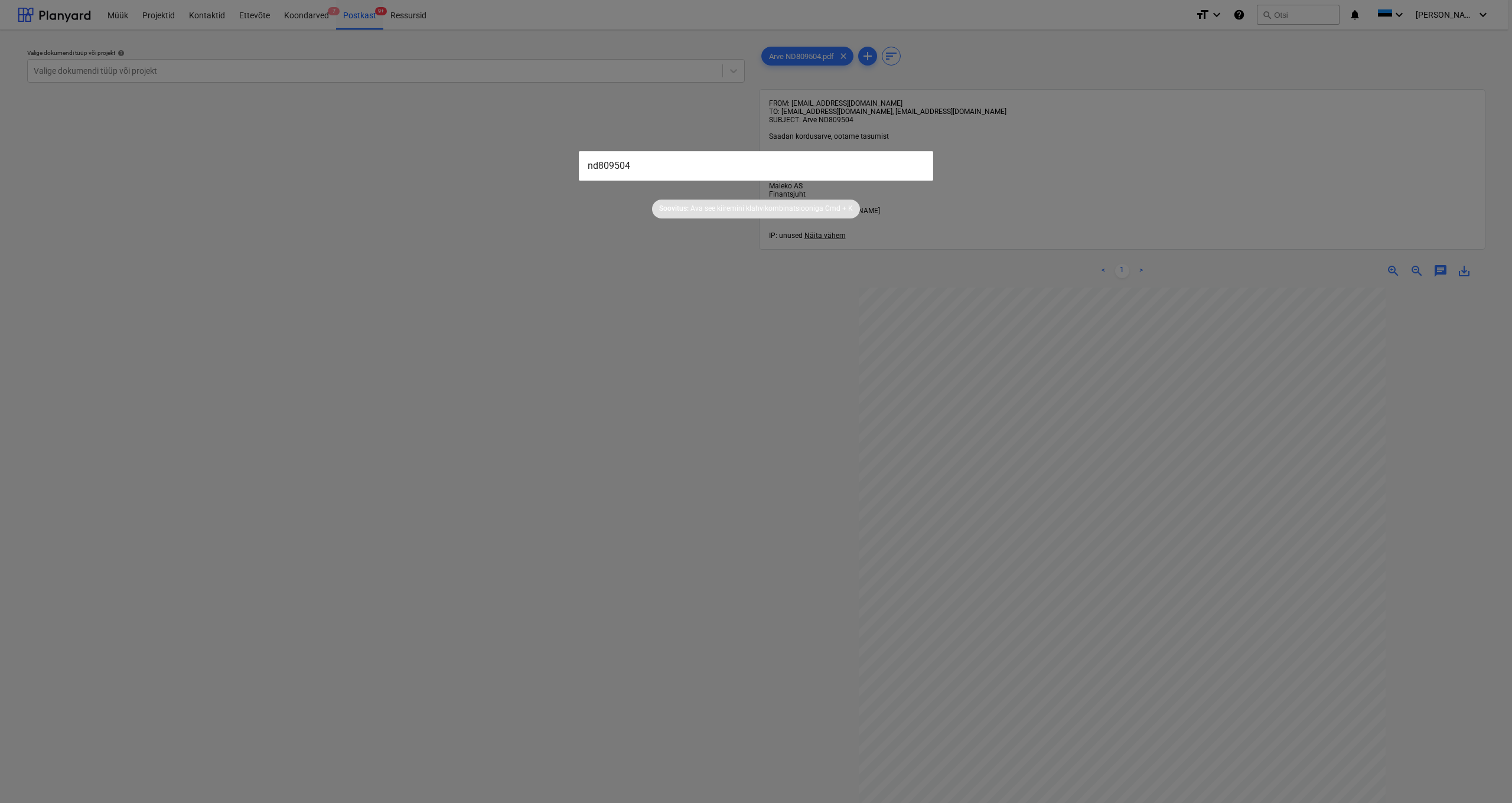
click at [596, 163] on input "nd809504" at bounding box center [756, 166] width 354 height 30
click at [642, 165] on input "ND809504" at bounding box center [756, 166] width 354 height 30
drag, startPoint x: 635, startPoint y: 167, endPoint x: 587, endPoint y: 166, distance: 48.0
click at [587, 166] on input "ND809504" at bounding box center [756, 166] width 354 height 30
type input "ND809504"
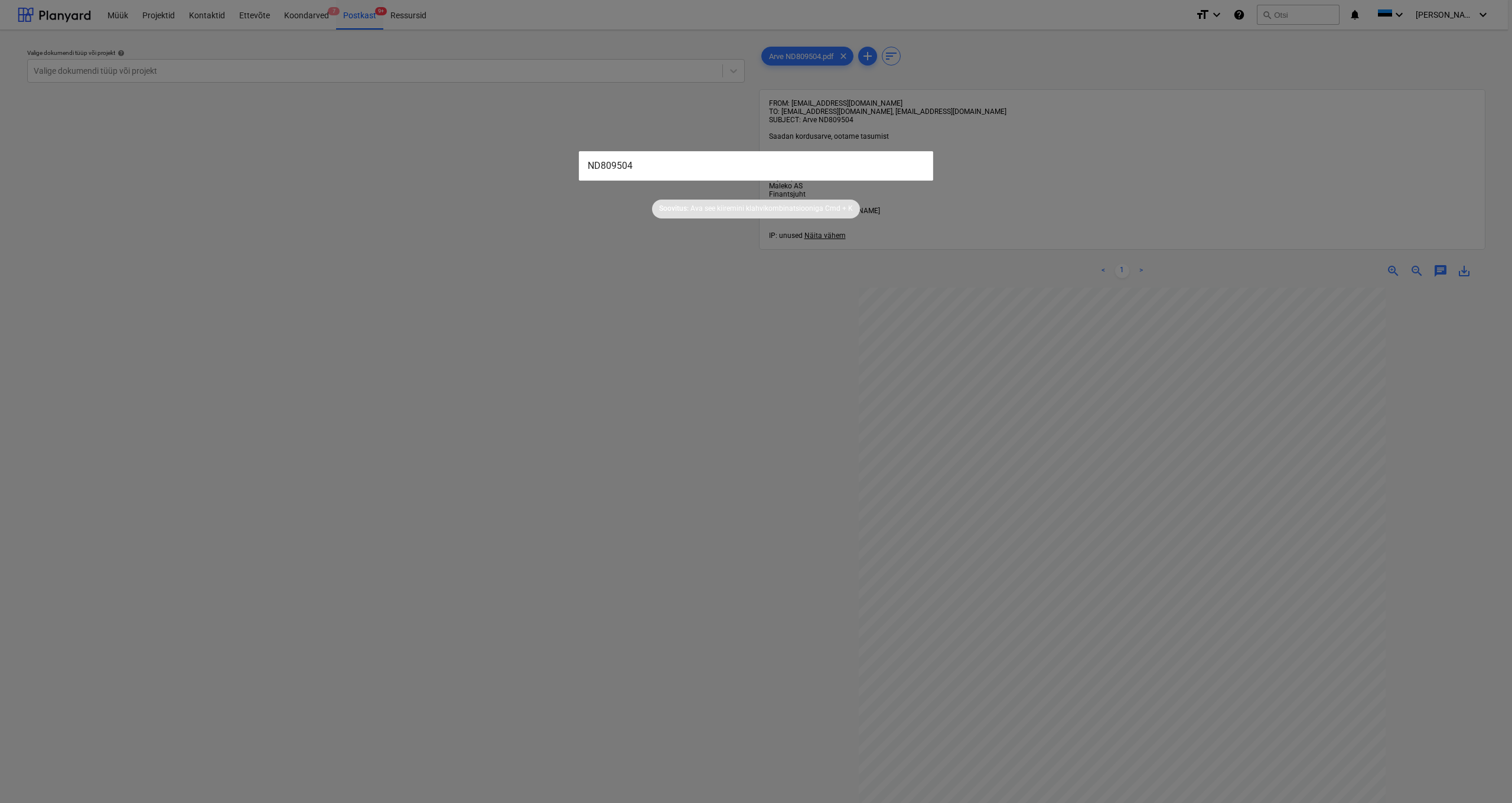
click at [433, 302] on div at bounding box center [756, 401] width 1512 height 803
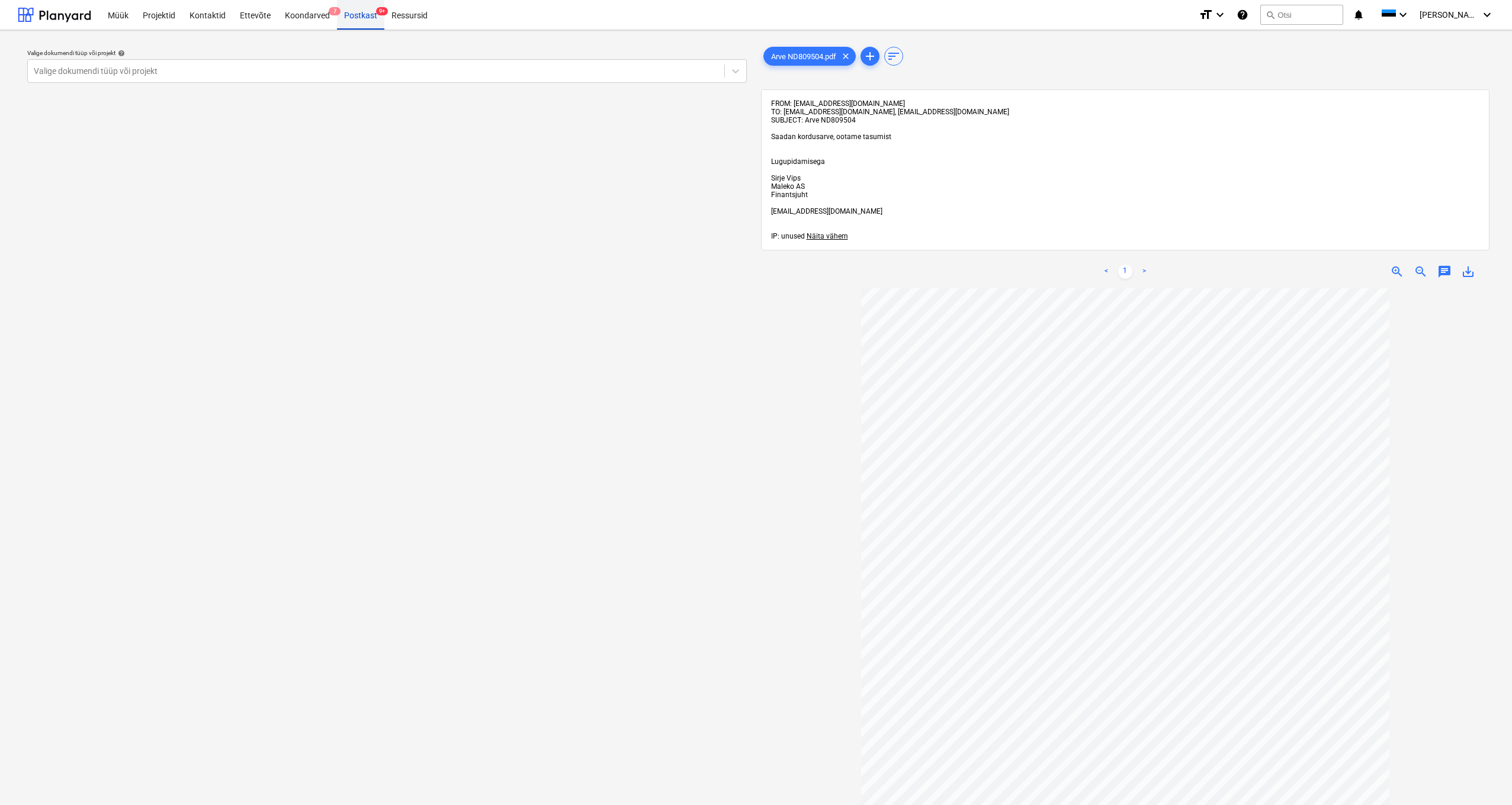
click at [362, 13] on div "Postkast 9+" at bounding box center [361, 14] width 47 height 31
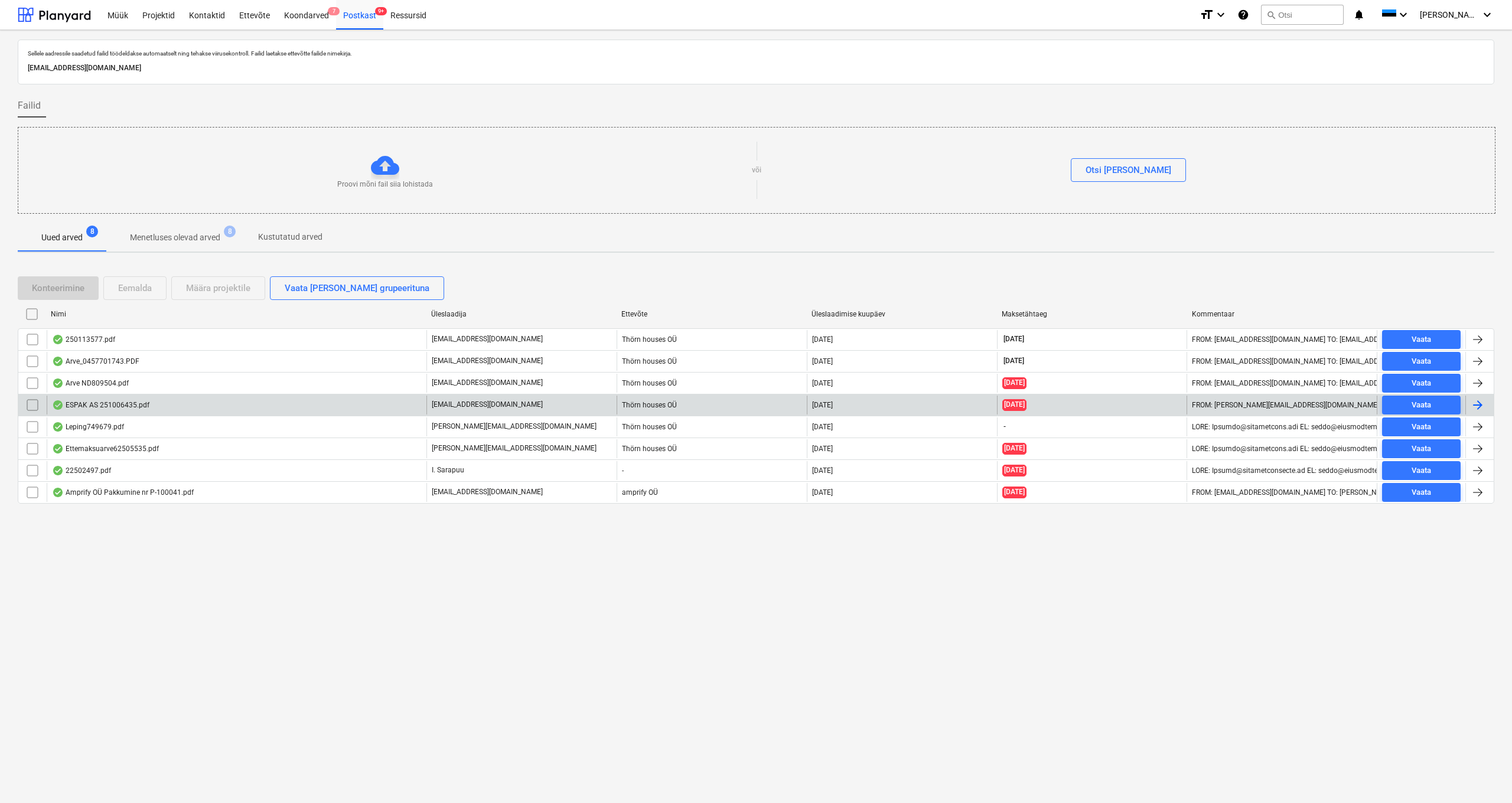
click at [105, 407] on div "ESPAK AS 251006435.pdf" at bounding box center [100, 405] width 98 height 9
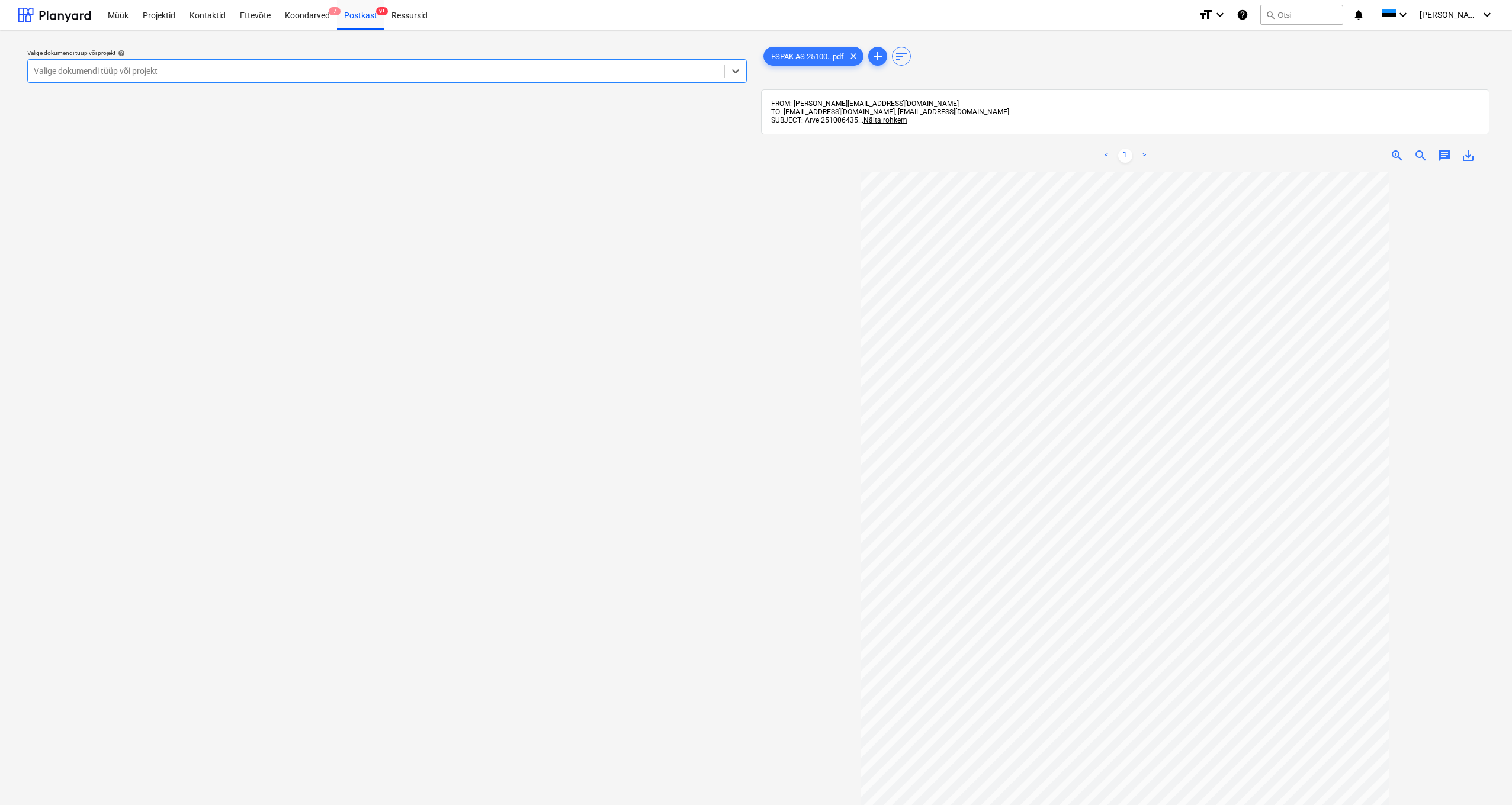
click at [206, 69] on div at bounding box center [376, 71] width 685 height 12
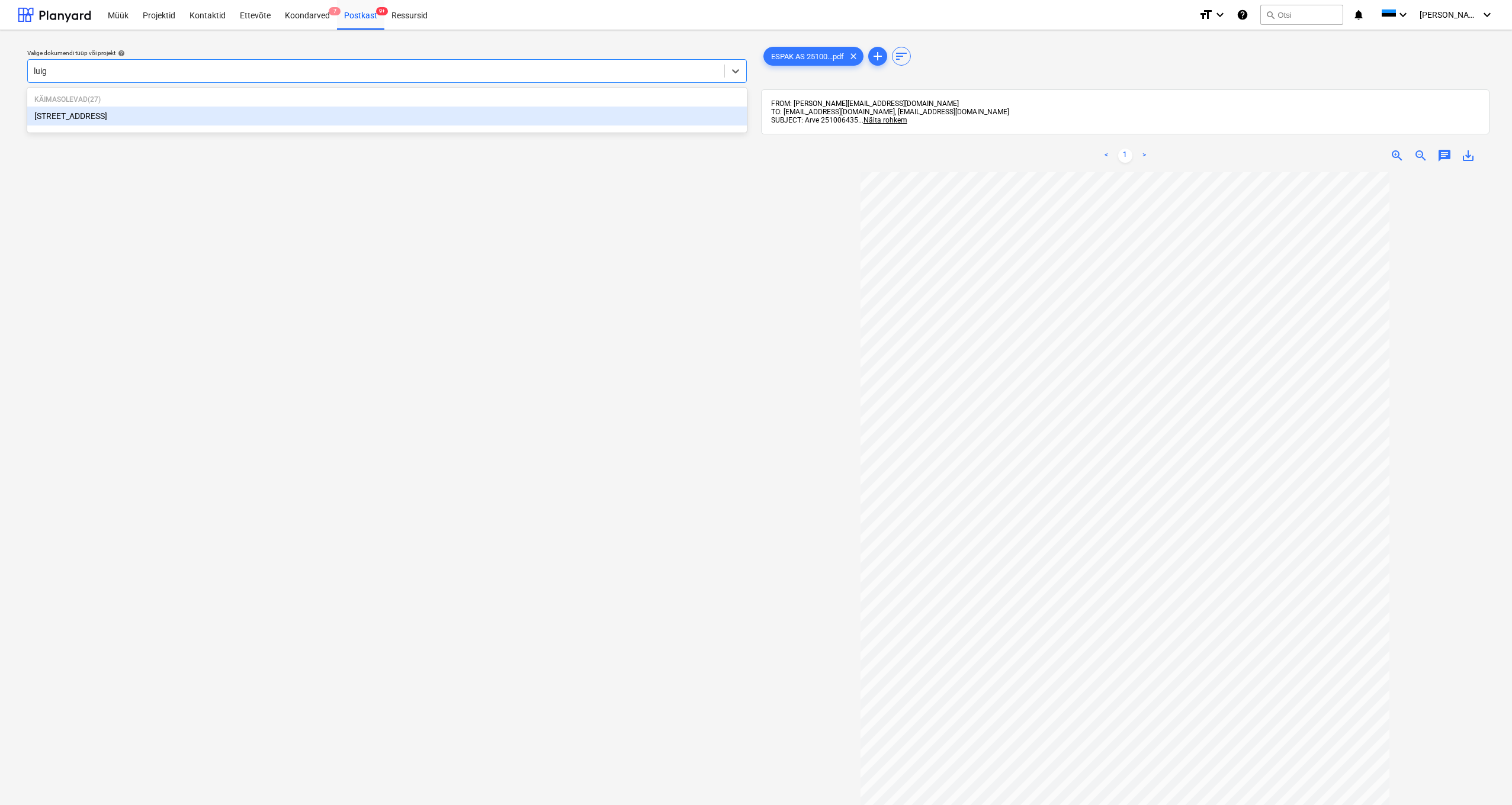
type input "luige"
click at [71, 120] on div "[STREET_ADDRESS]" at bounding box center [387, 116] width 719 height 19
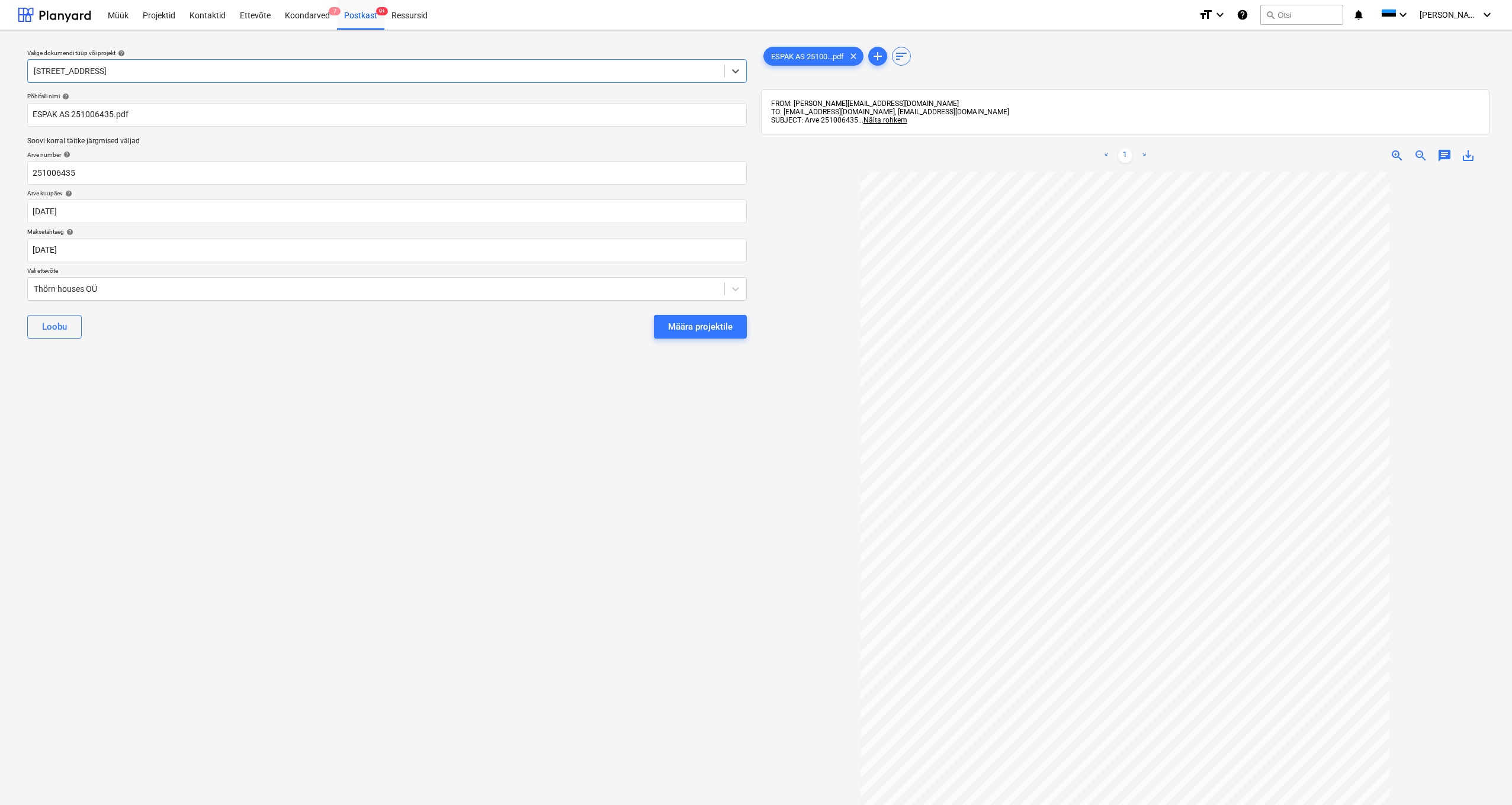
click at [20, 254] on div "Valige dokumendi tüüp või projekt help option Luige tee 29, selected. Select is…" at bounding box center [387, 495] width 739 height 909
click at [35, 251] on body "Müük Projektid Kontaktid Ettevõte Koondarved 7 Postkast 9+ Ressursid format_siz…" at bounding box center [756, 402] width 1512 height 805
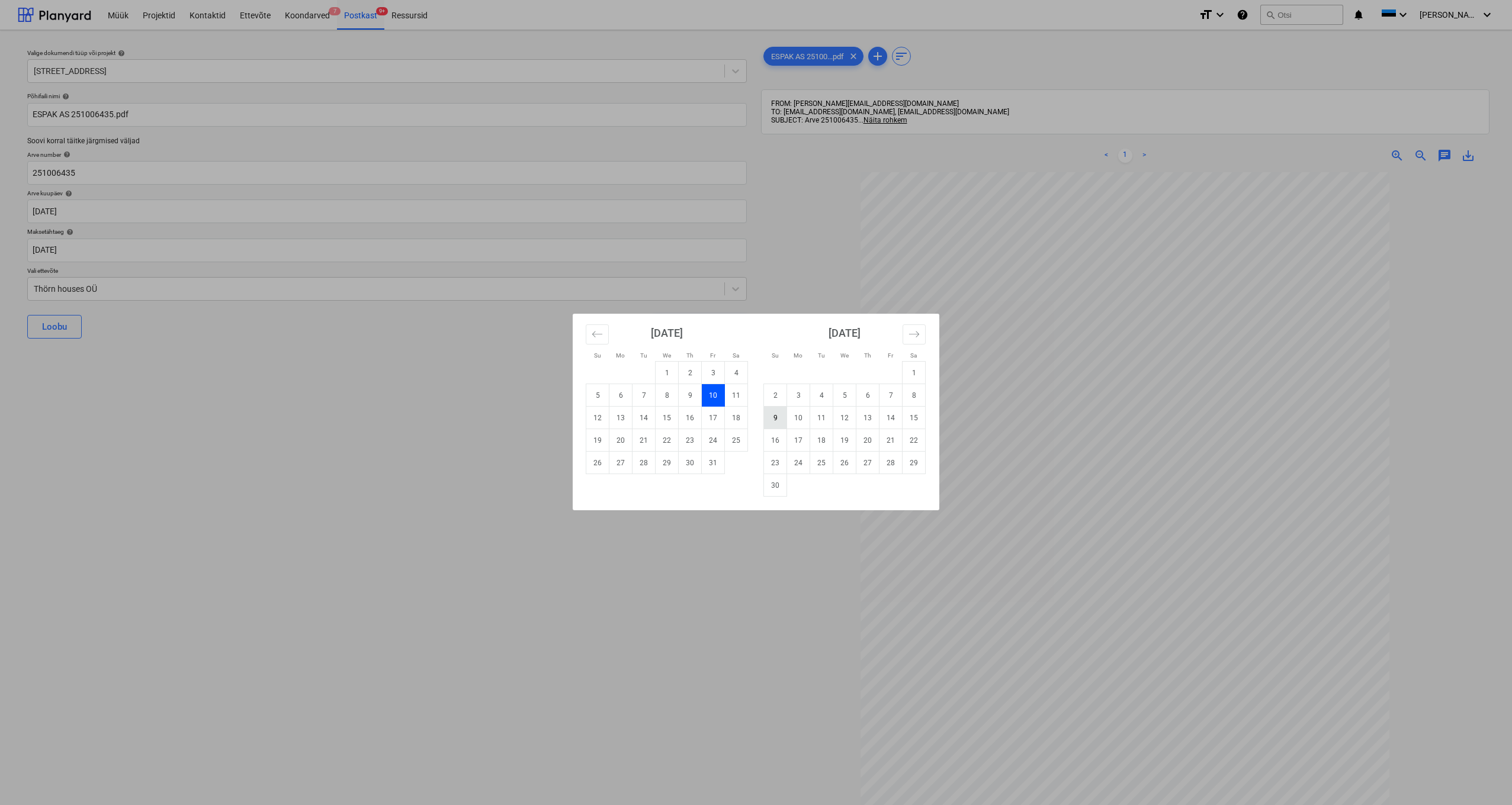
click at [777, 419] on td "9" at bounding box center [775, 418] width 23 height 23
type input "[DATE]"
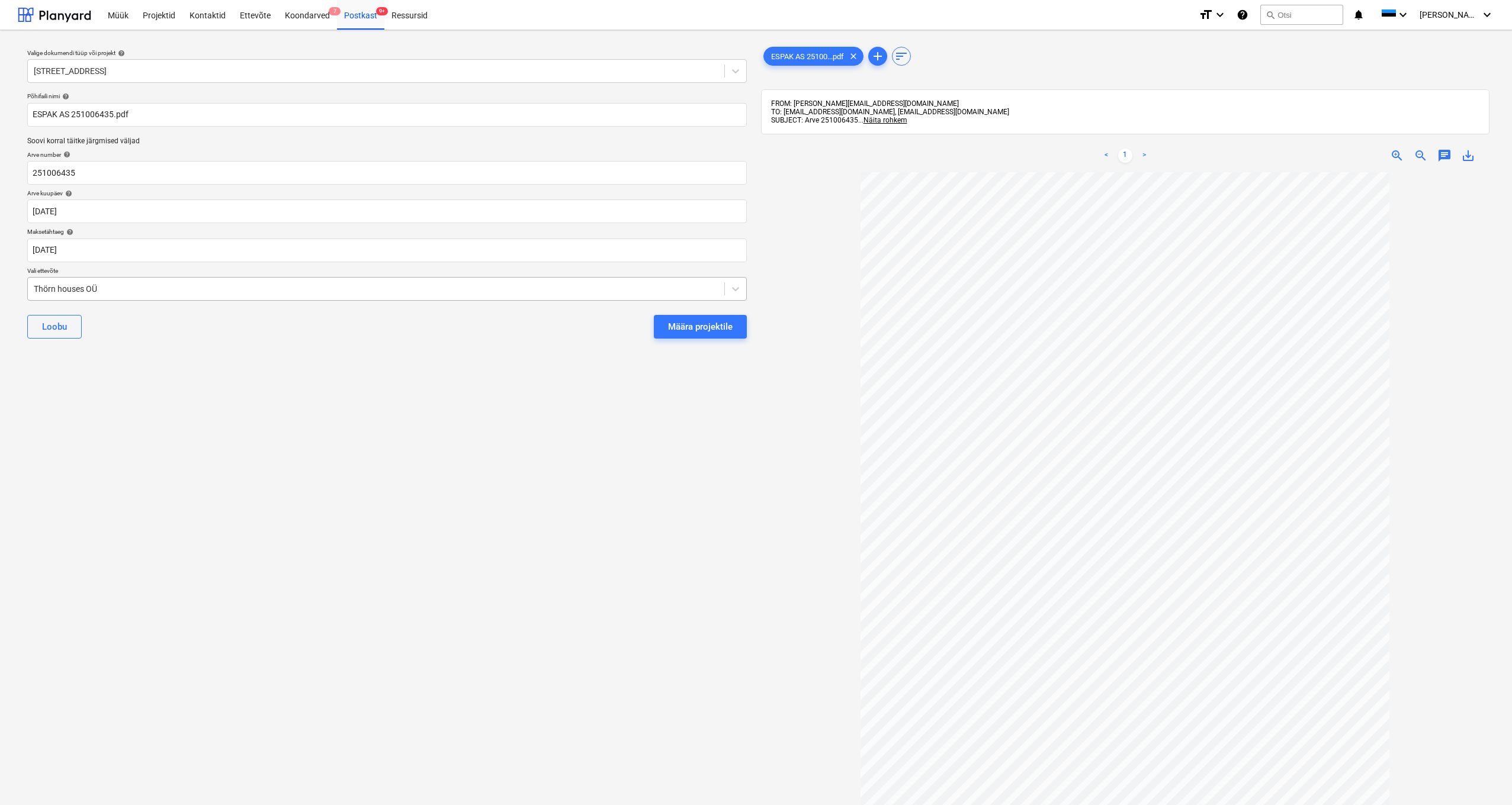
click at [31, 284] on div "Thörn houses OÜ" at bounding box center [376, 288] width 696 height 16
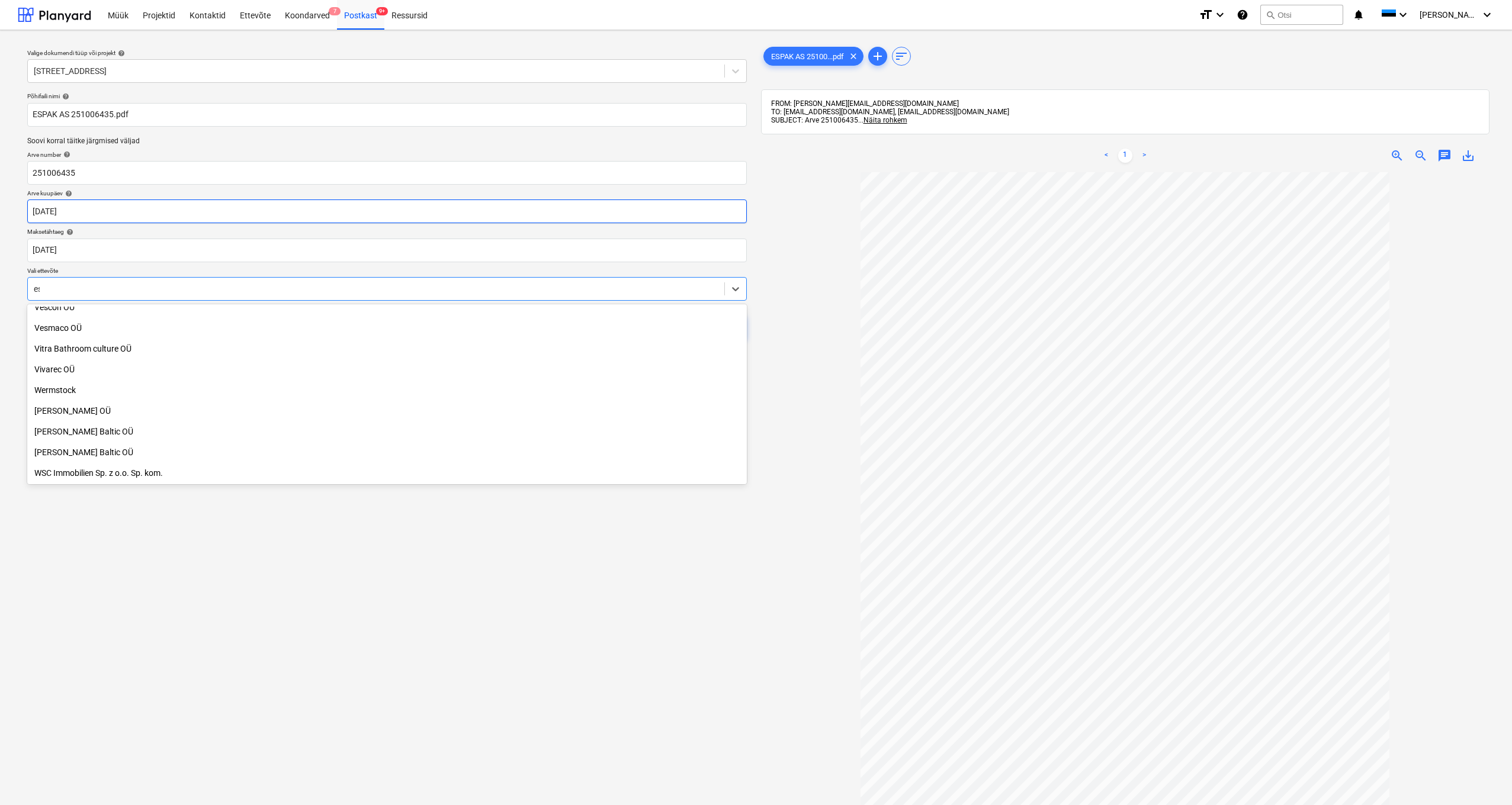
scroll to position [920, 0]
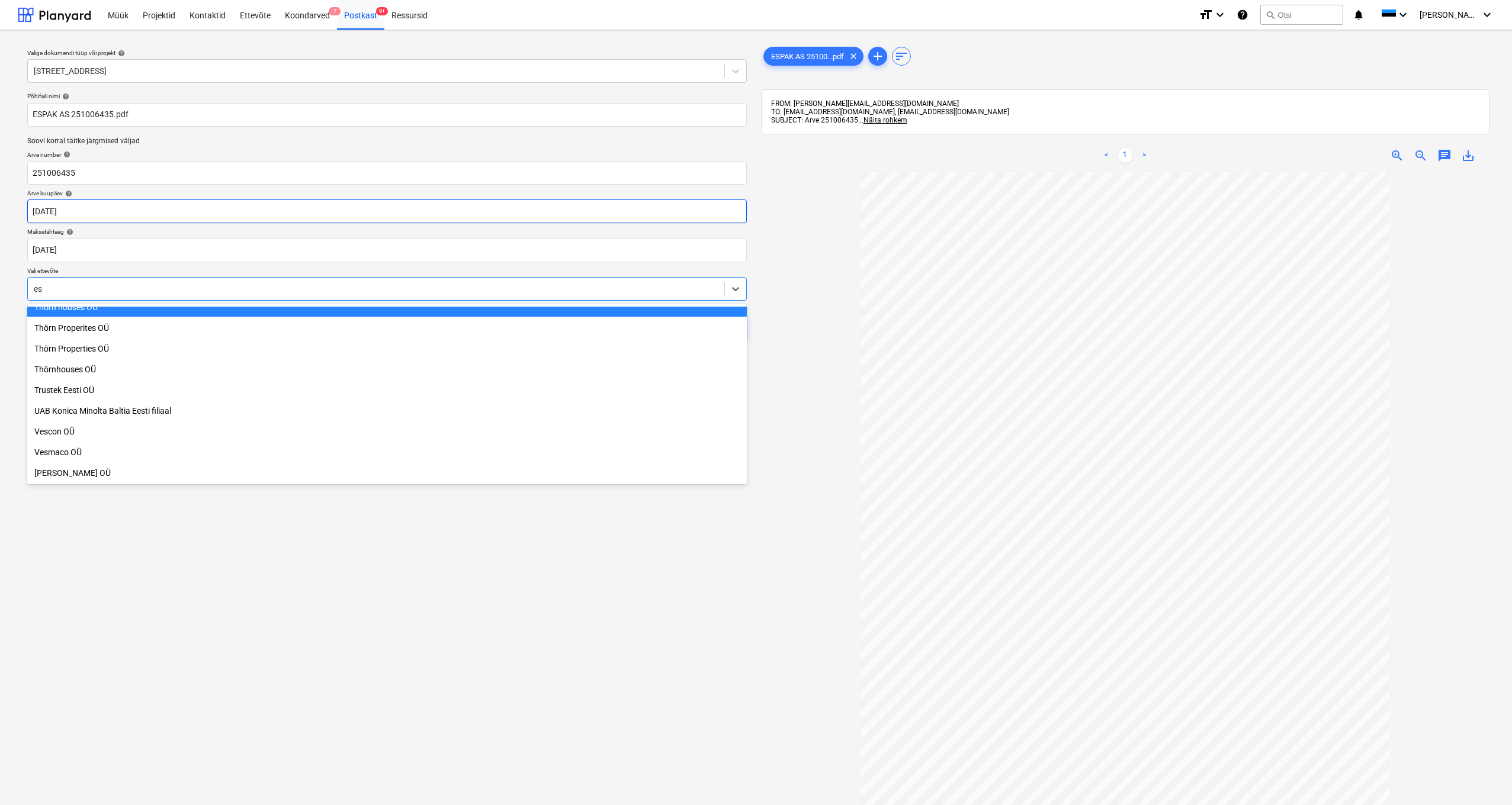
type input "esp"
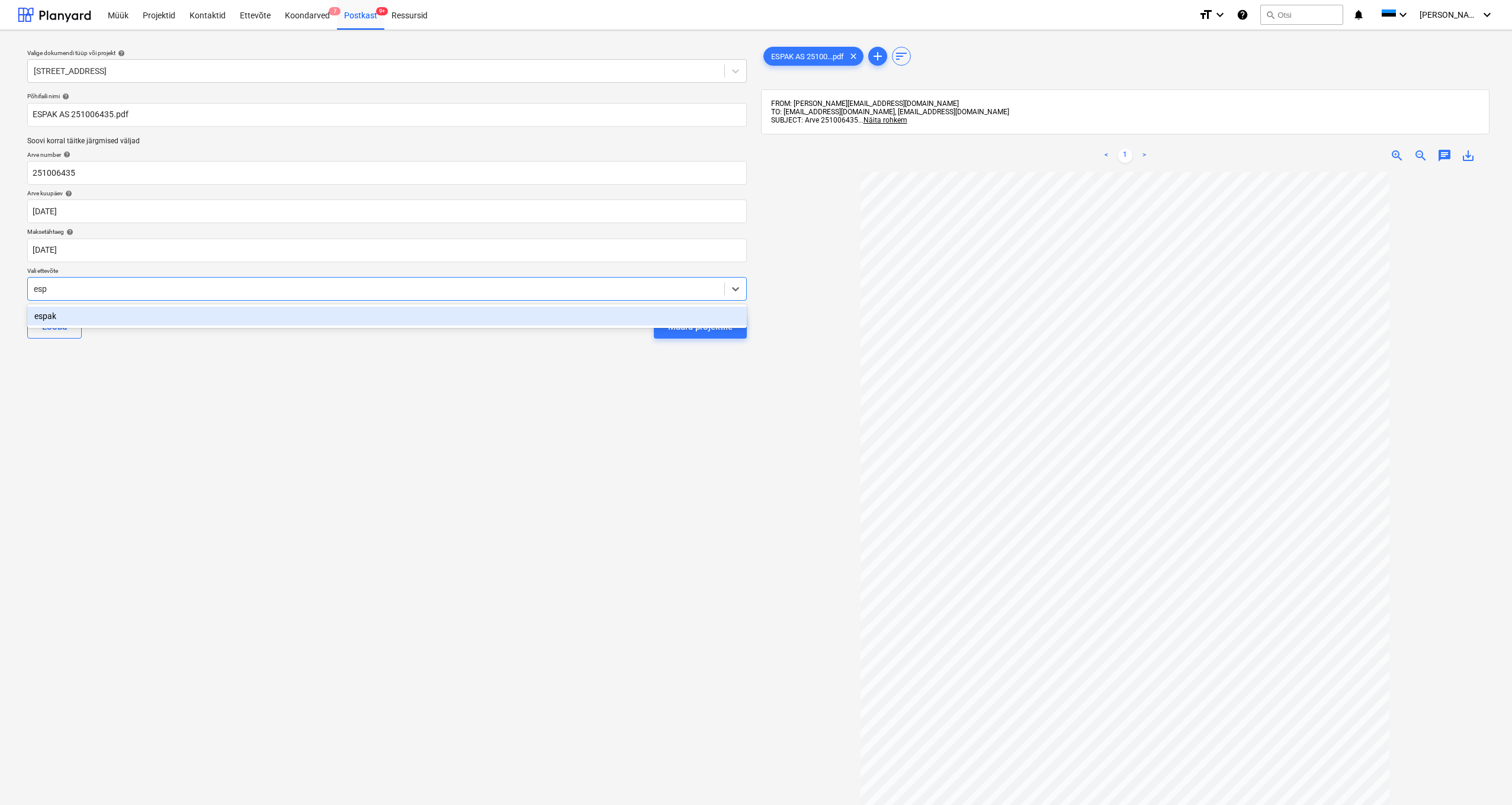
click at [54, 313] on div "espak" at bounding box center [387, 316] width 719 height 19
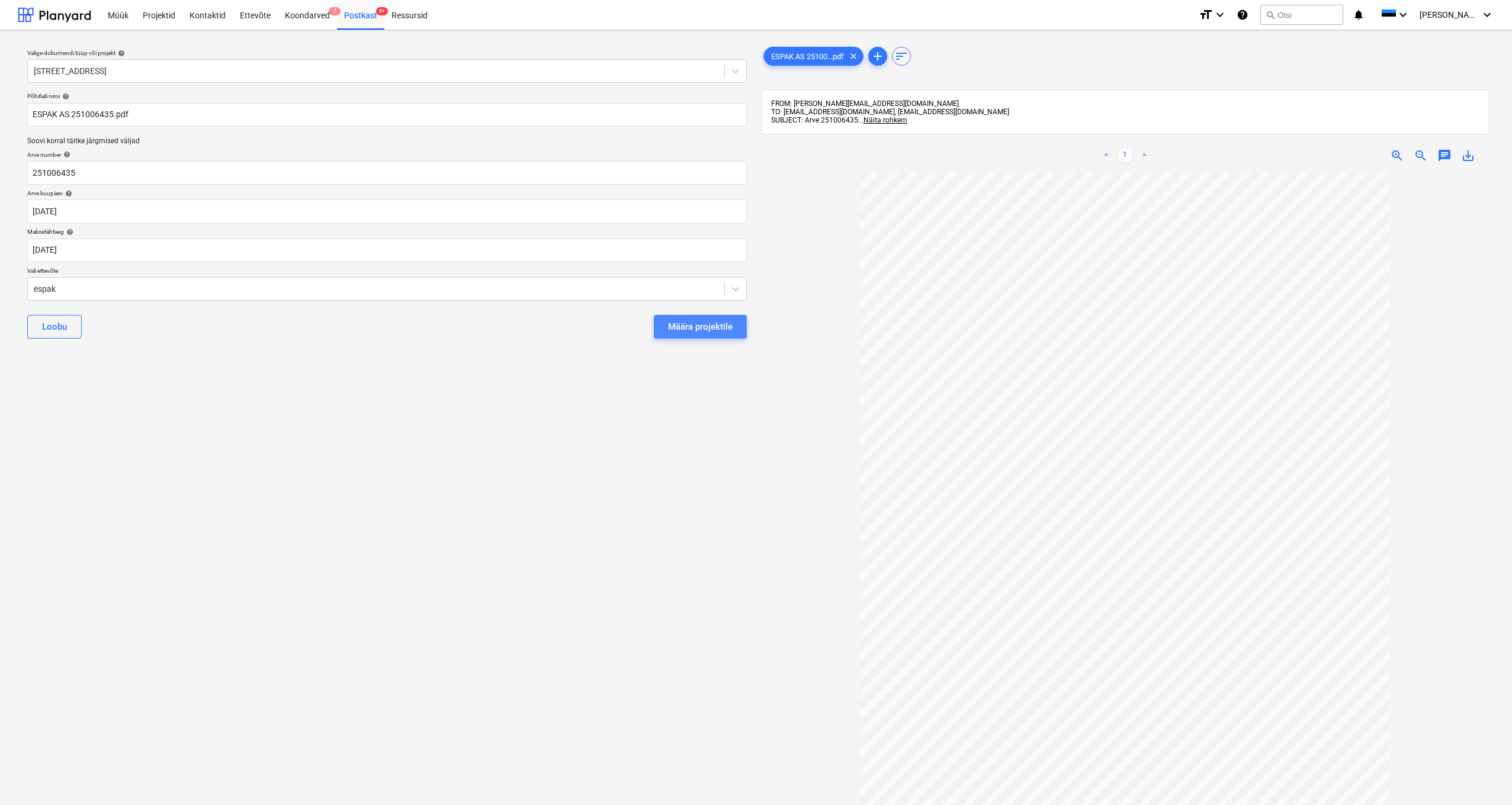
click at [724, 330] on div "Määra projektile" at bounding box center [700, 327] width 64 height 16
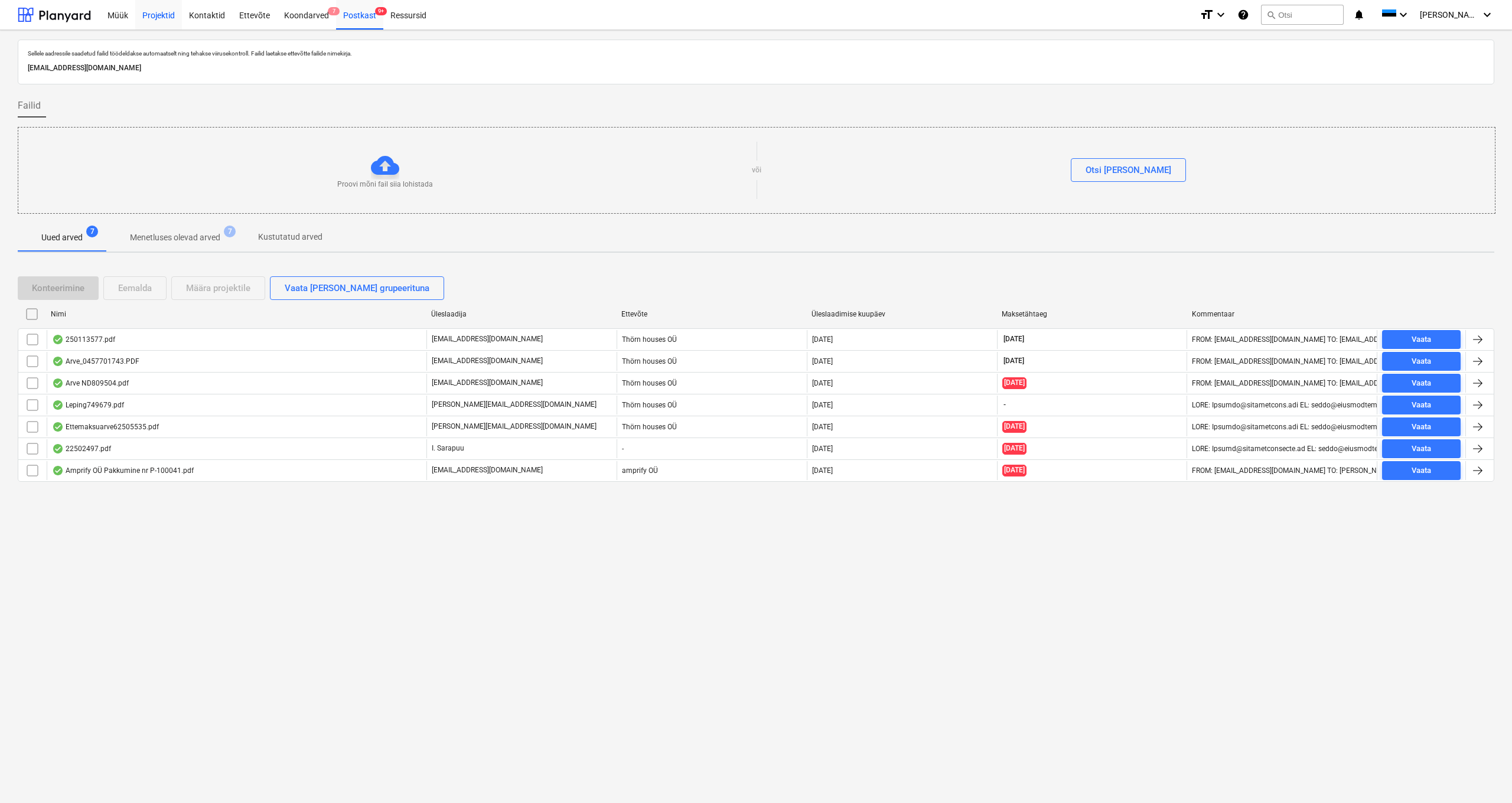
click at [160, 13] on div "Projektid" at bounding box center [159, 14] width 47 height 30
